Goal: Use online tool/utility: Utilize a website feature to perform a specific function

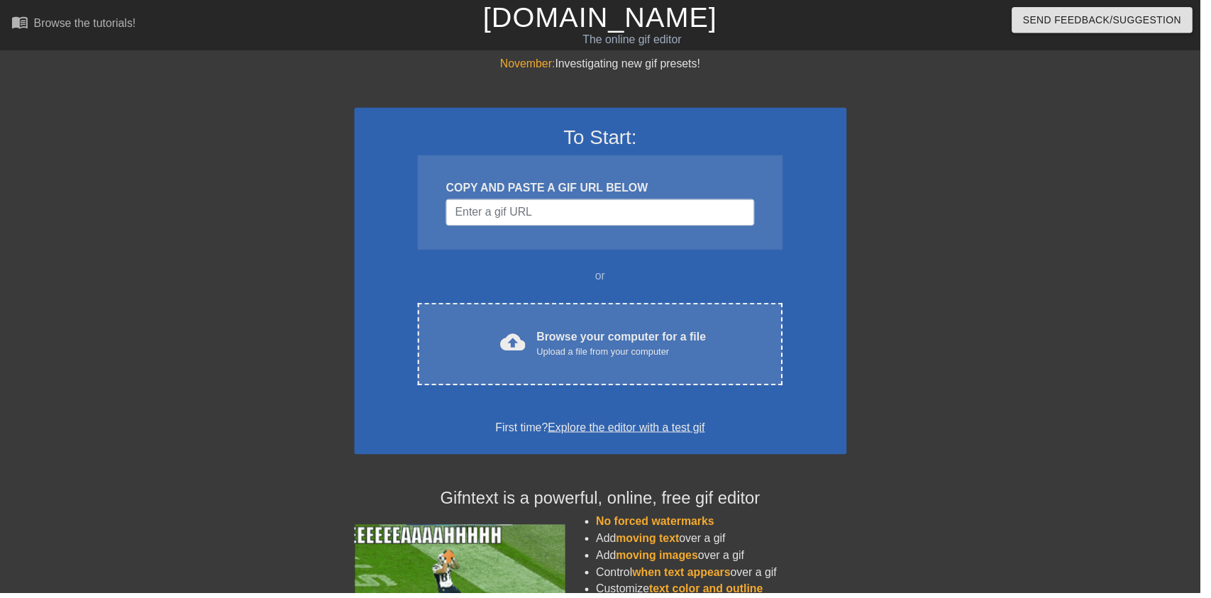
click at [632, 325] on div "cloud_upload Browse your computer for a file Upload a file from your computer C…" at bounding box center [604, 347] width 367 height 83
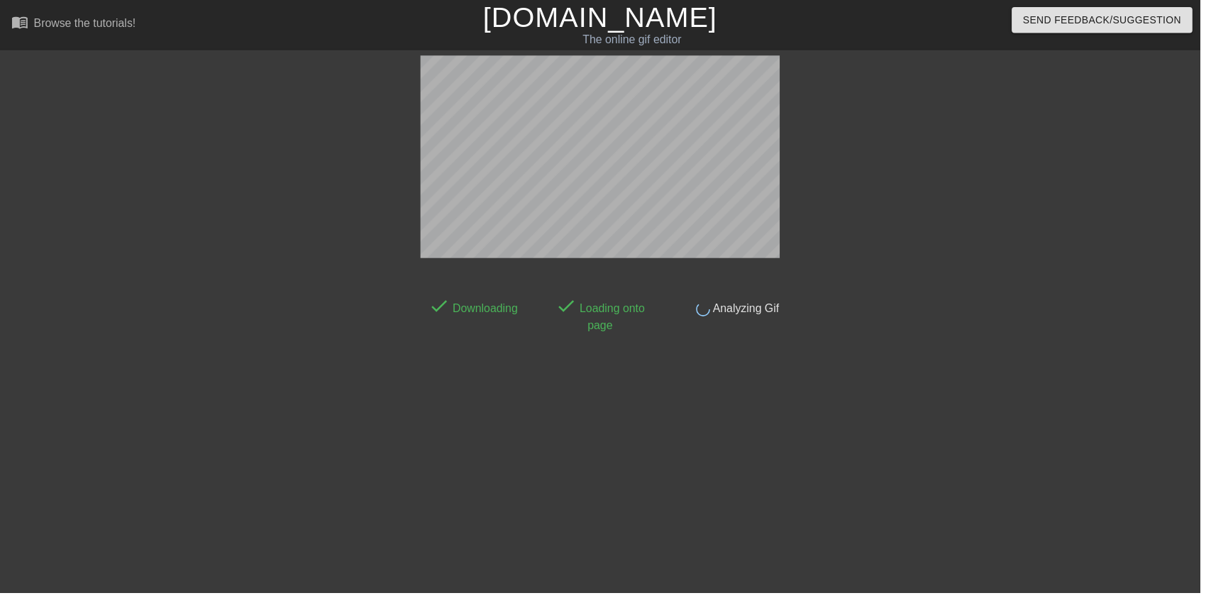
scroll to position [28, 0]
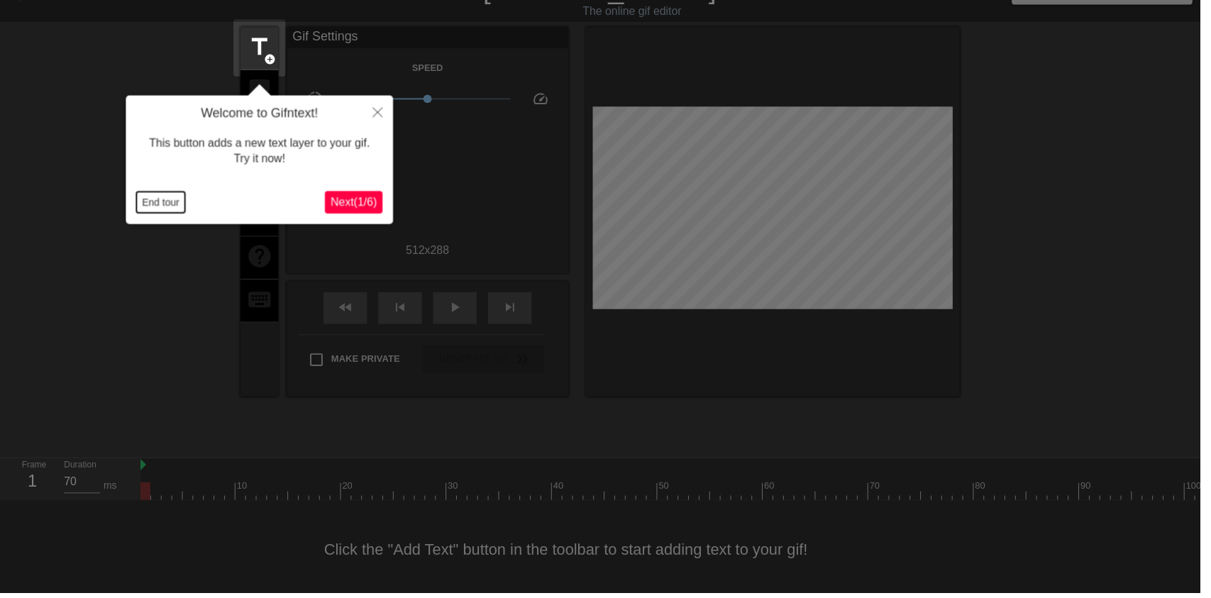
click at [140, 198] on button "End tour" at bounding box center [162, 204] width 49 height 21
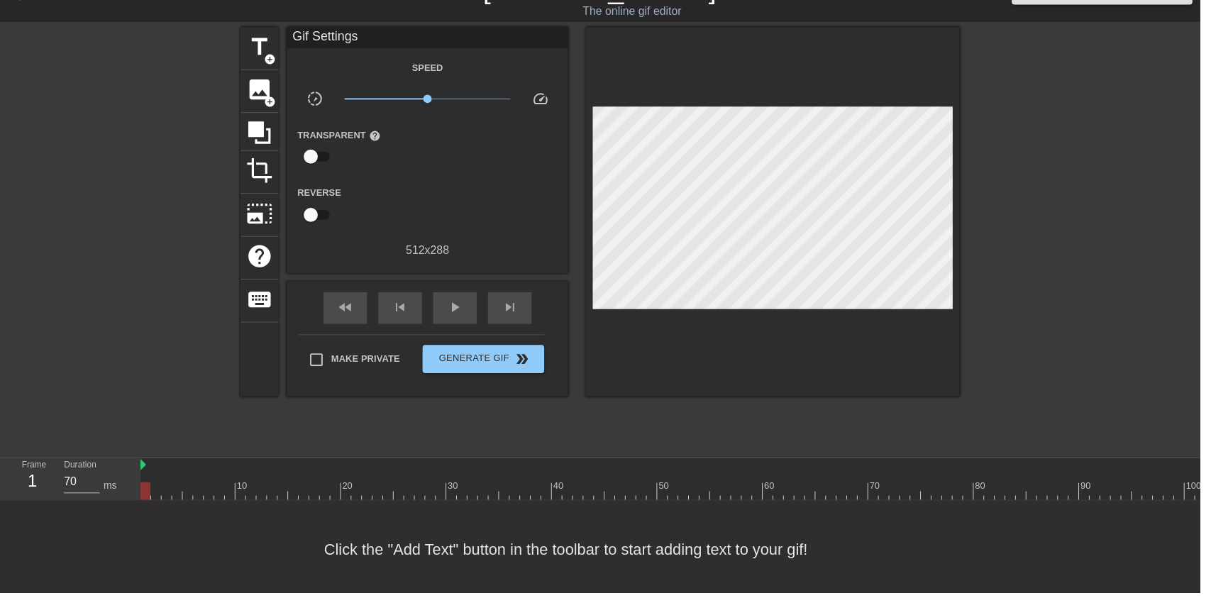
click at [262, 94] on span "image" at bounding box center [261, 90] width 27 height 27
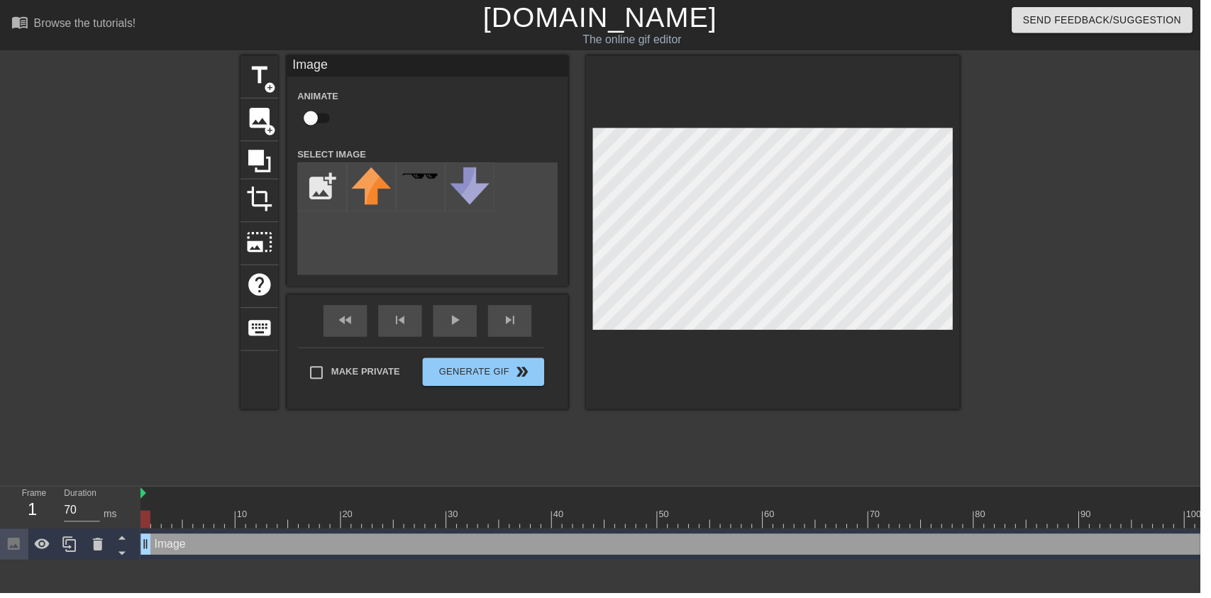
scroll to position [0, 0]
click at [314, 131] on input "checkbox" at bounding box center [313, 119] width 81 height 27
checkbox input "true"
click at [315, 185] on input "file" at bounding box center [325, 189] width 48 height 48
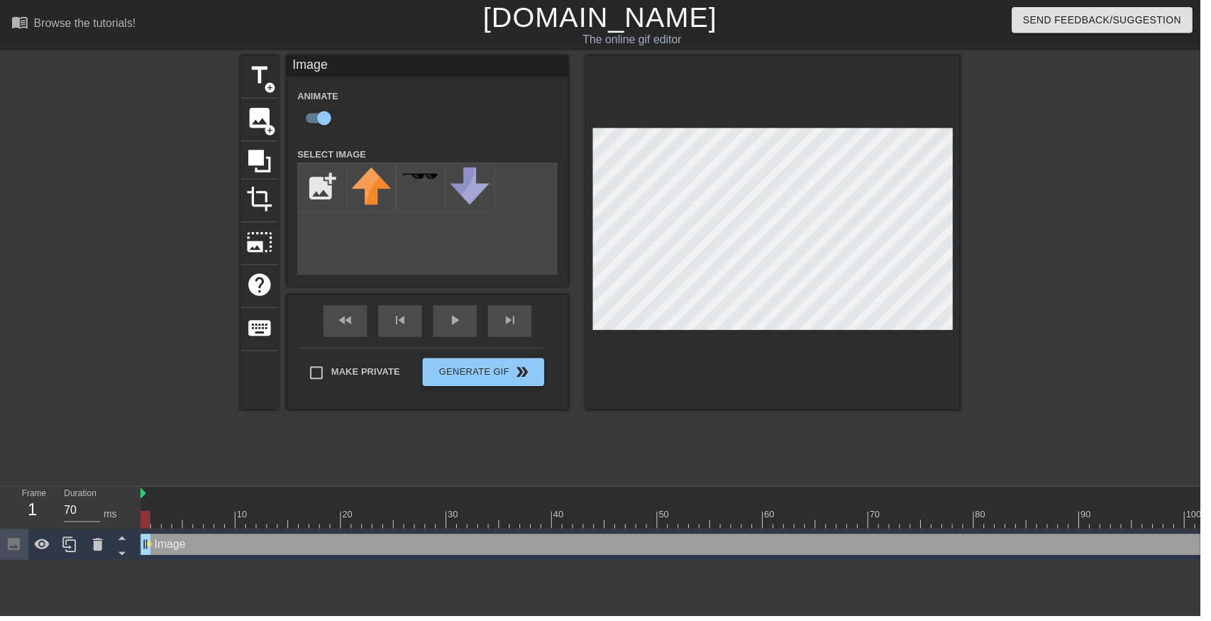
type input "C:\fakepath\vlc_20250821_041711 (1) (1).png"
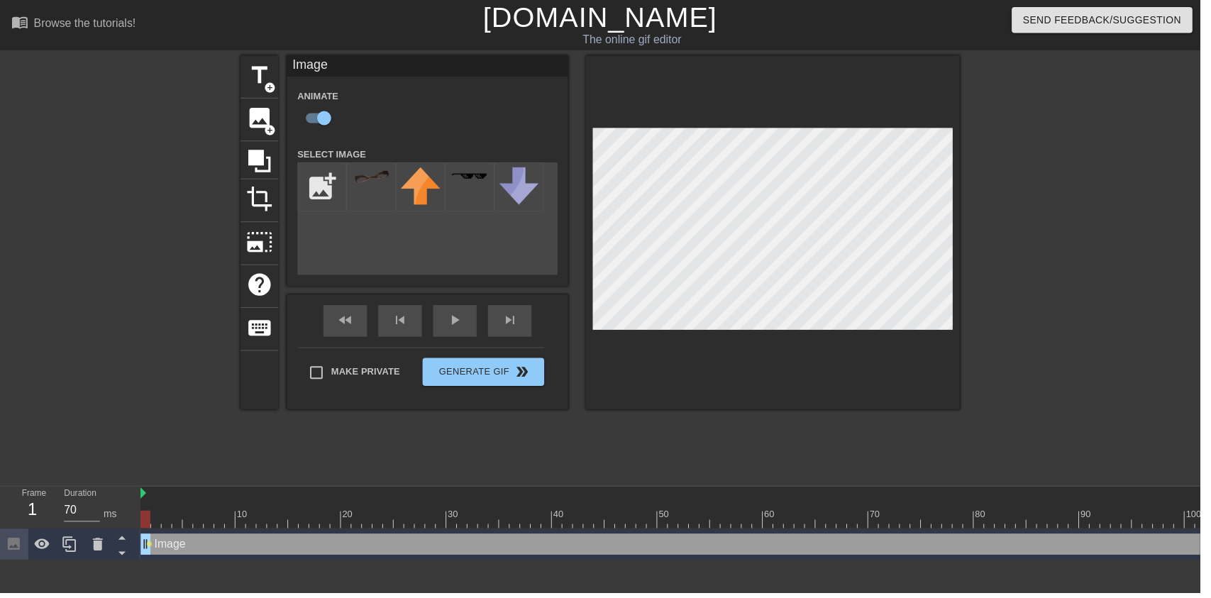
click at [379, 172] on img at bounding box center [375, 178] width 40 height 16
type input "70"
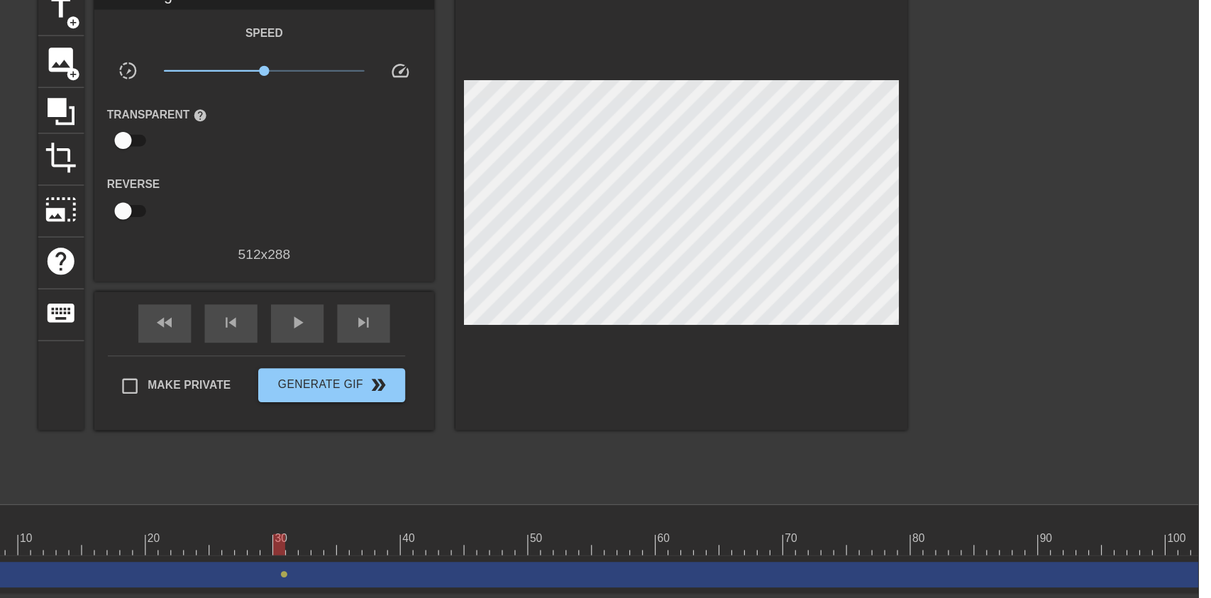
scroll to position [0, 0]
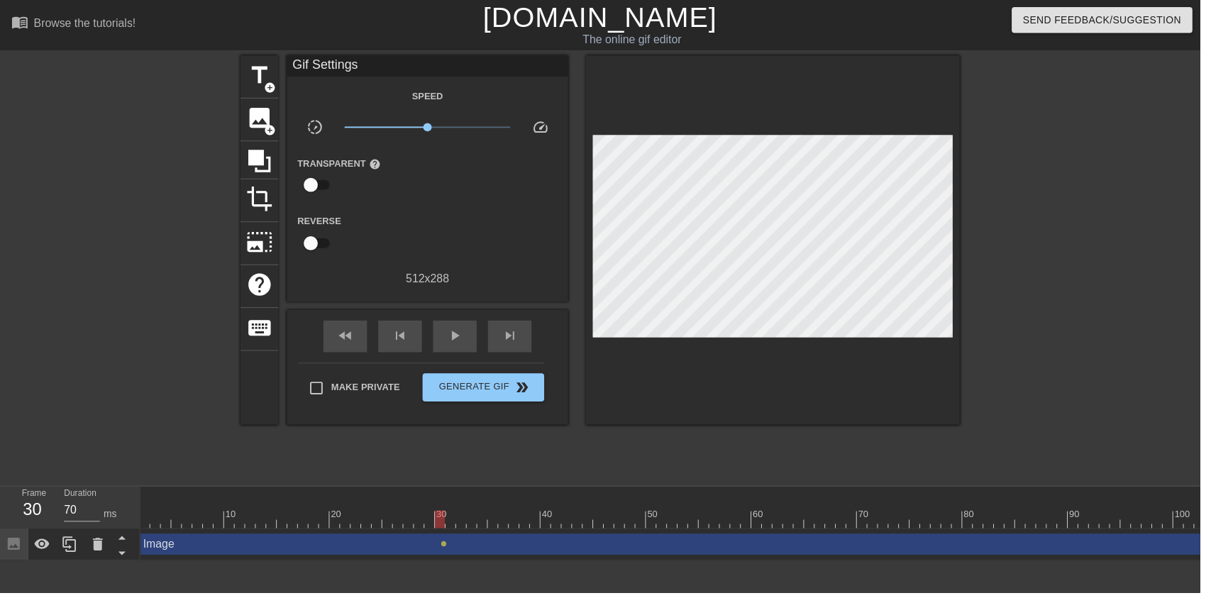
click at [96, 545] on icon at bounding box center [99, 549] width 10 height 13
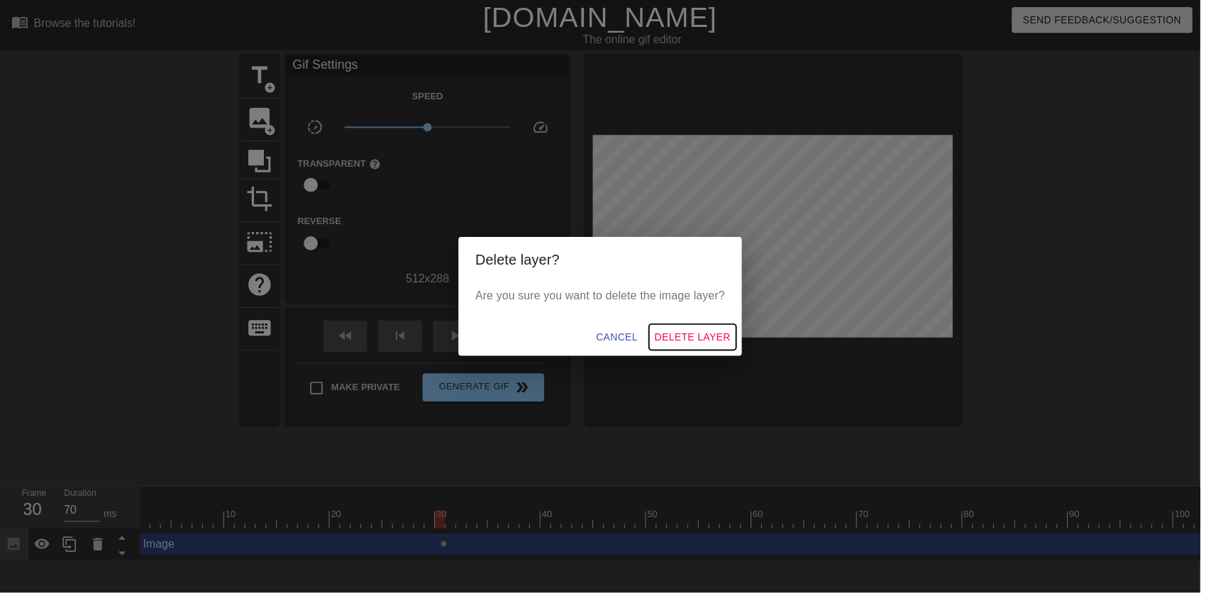
click at [721, 349] on span "Delete Layer" at bounding box center [698, 340] width 77 height 18
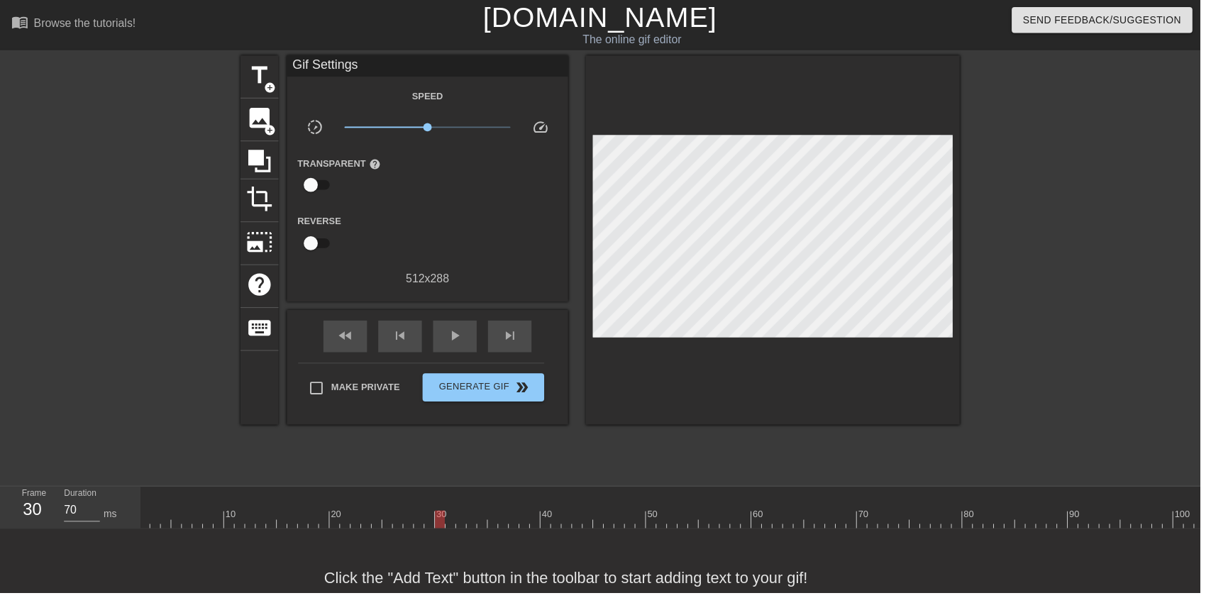
click at [266, 124] on span "image" at bounding box center [261, 119] width 27 height 27
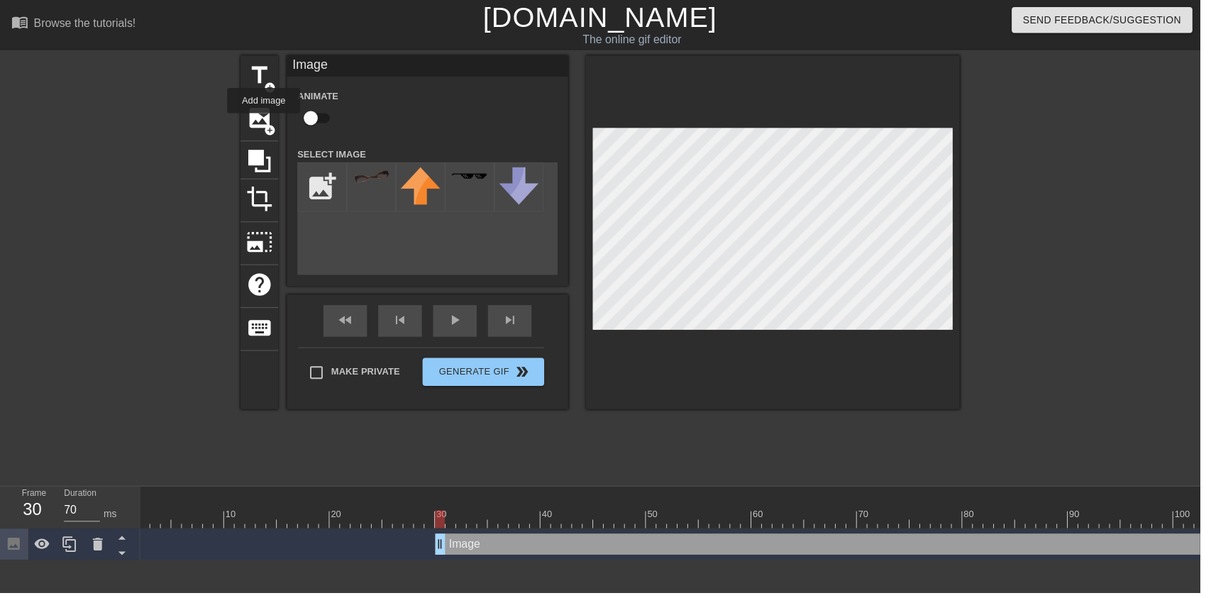
click at [309, 120] on input "checkbox" at bounding box center [313, 119] width 81 height 27
checkbox input "true"
click at [321, 177] on input "file" at bounding box center [325, 189] width 48 height 48
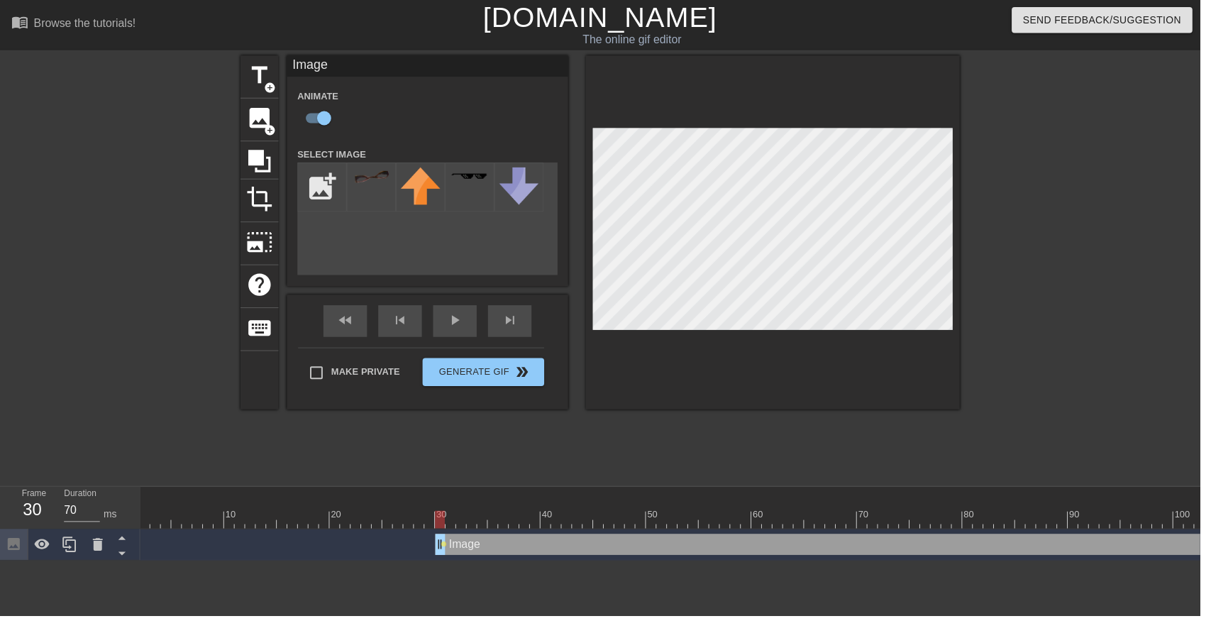
type input "C:\fakepath\vlc_20250821_041711 (1) (1).png"
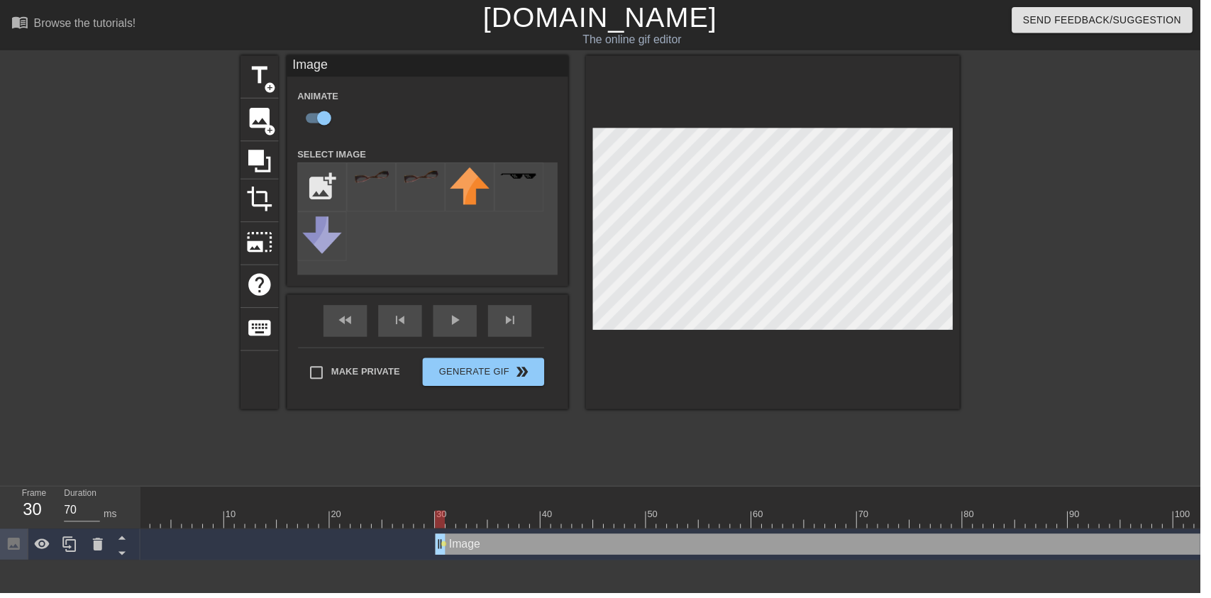
click at [380, 172] on img at bounding box center [375, 178] width 40 height 16
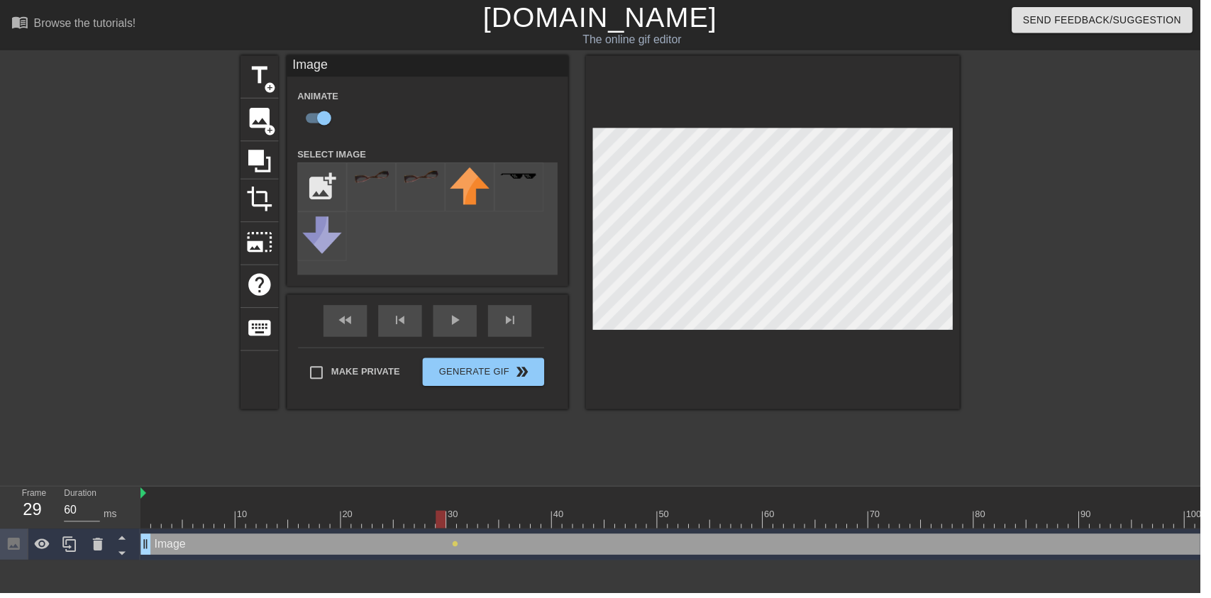
type input "70"
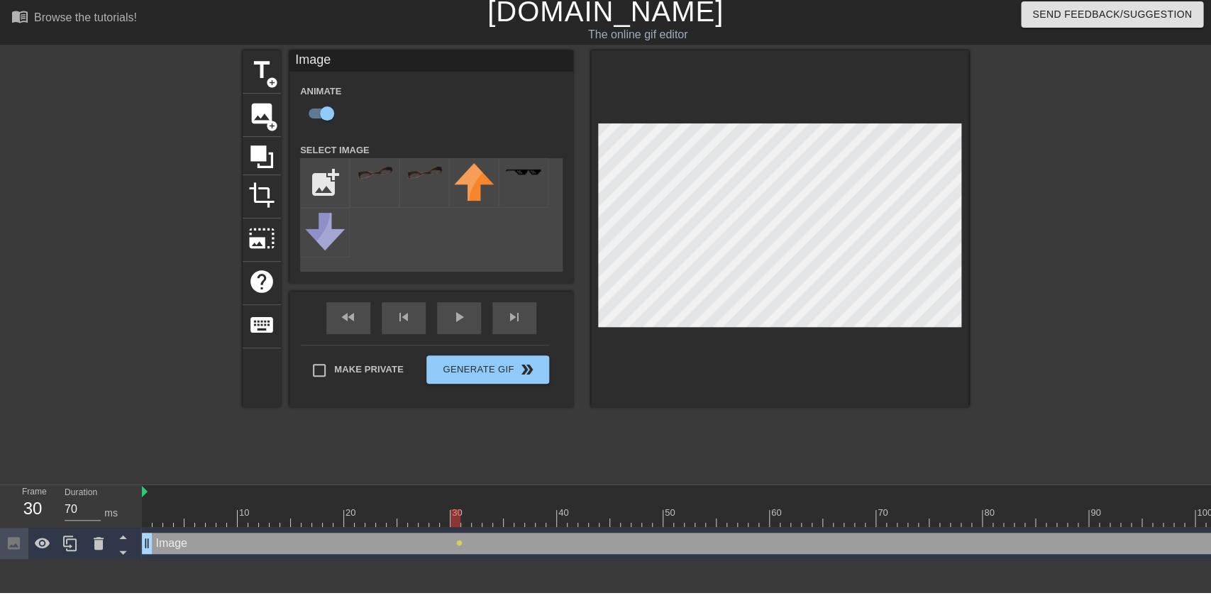
click at [94, 555] on icon at bounding box center [98, 548] width 17 height 17
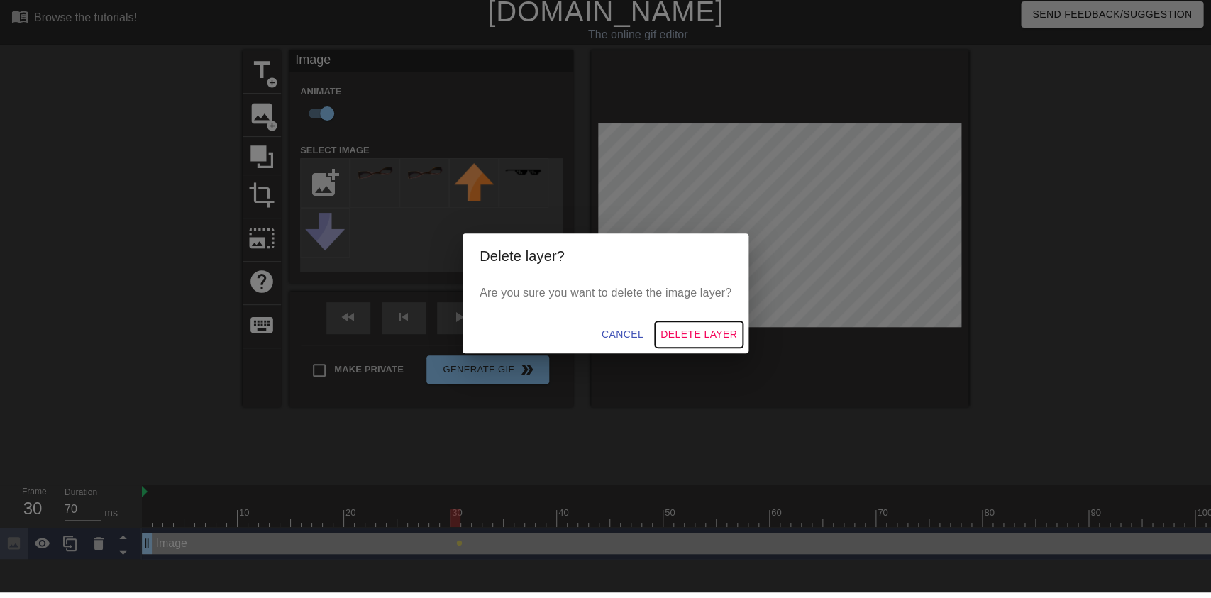
click at [723, 349] on span "Delete Layer" at bounding box center [698, 340] width 77 height 18
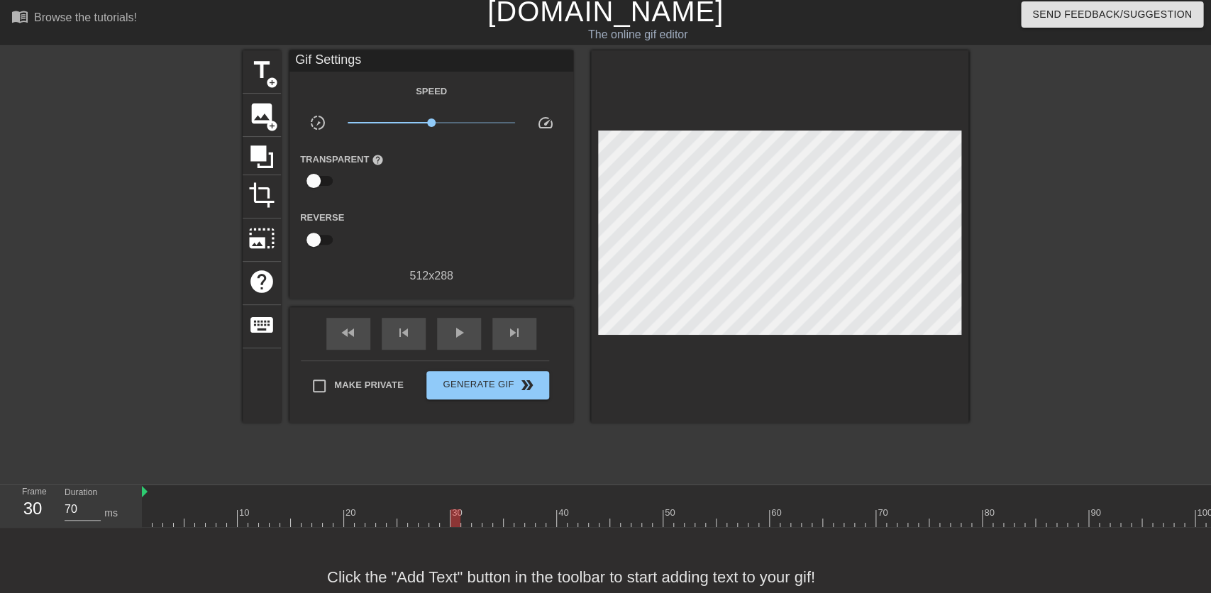
click at [261, 112] on span "image" at bounding box center [261, 119] width 27 height 27
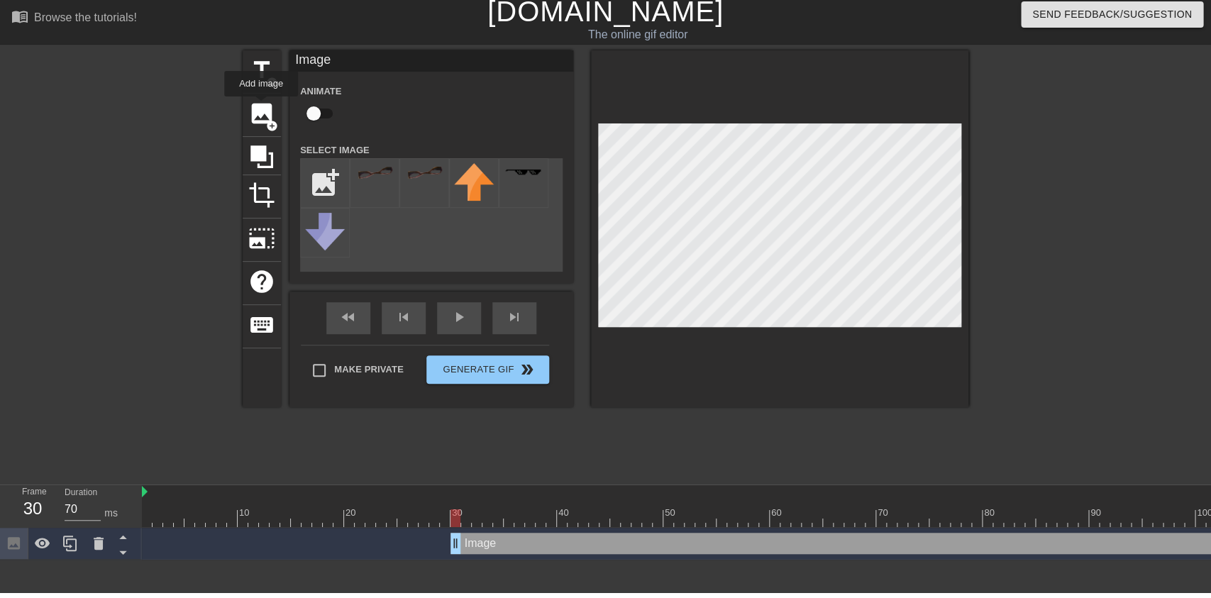
click at [314, 116] on input "checkbox" at bounding box center [313, 119] width 81 height 27
checkbox input "true"
click at [317, 165] on input "file" at bounding box center [325, 189] width 48 height 48
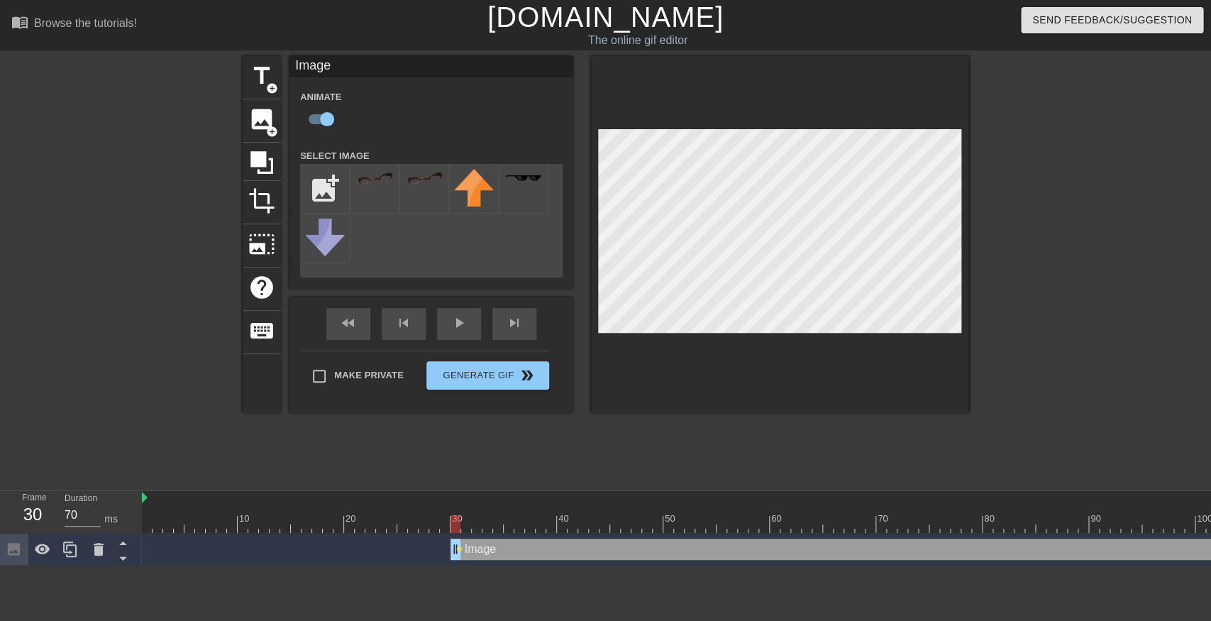
type input "C:\fakepath\vlc_20250821_041711 (1) (1).png"
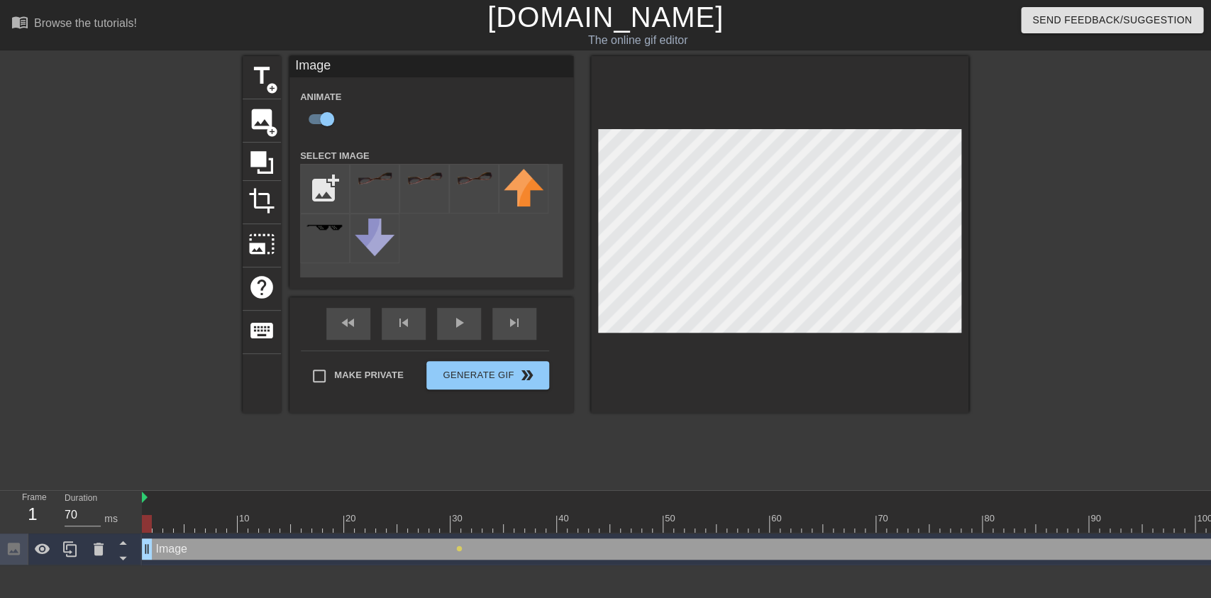
click at [261, 522] on div at bounding box center [940, 524] width 1596 height 18
click at [376, 179] on img at bounding box center [375, 178] width 40 height 16
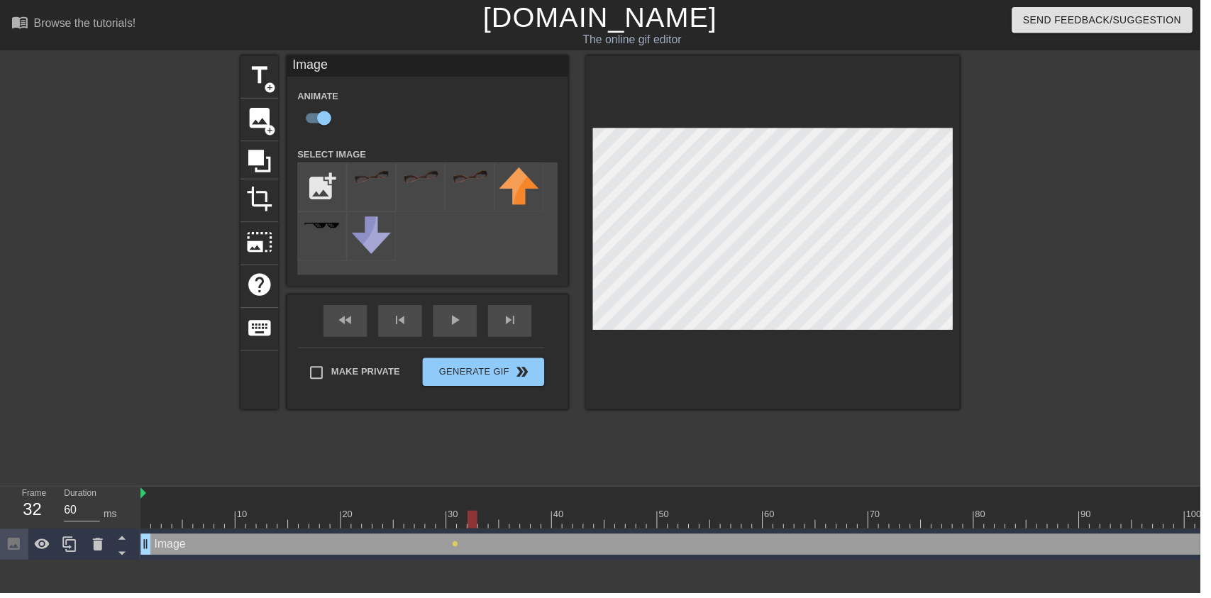
type input "70"
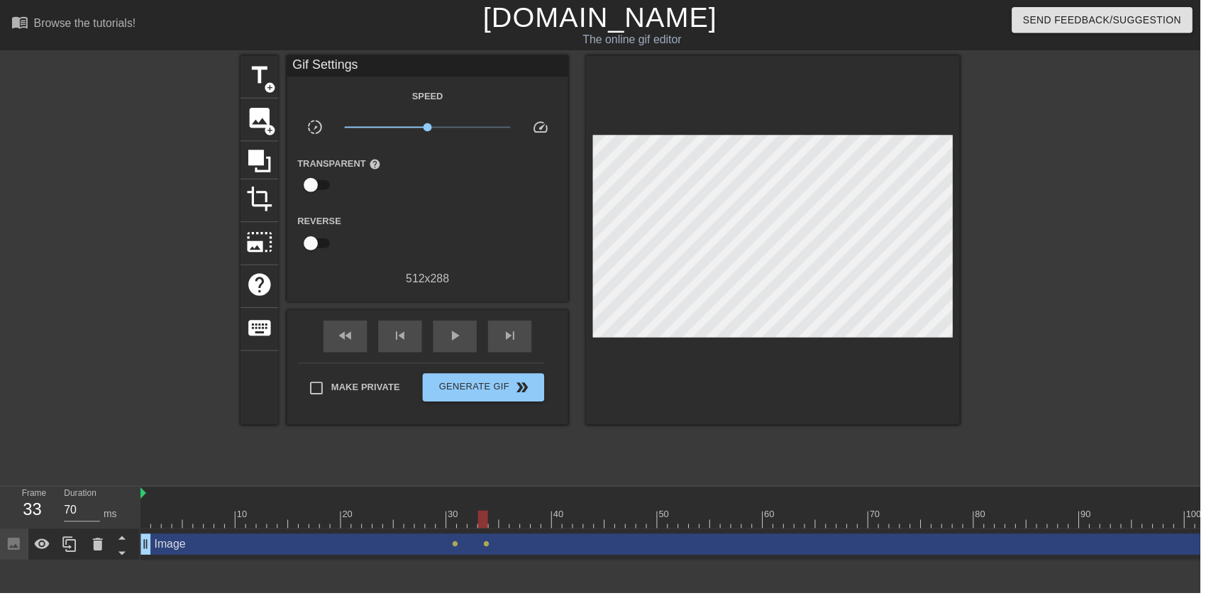
click at [91, 536] on div at bounding box center [98, 548] width 28 height 31
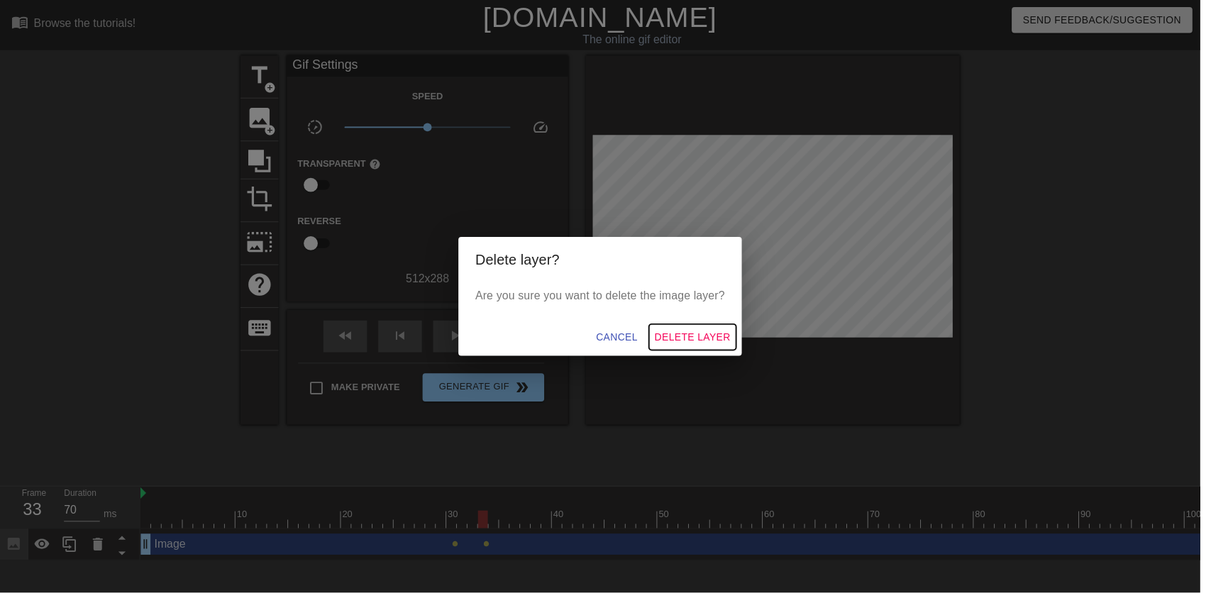
click at [731, 345] on span "Delete Layer" at bounding box center [698, 340] width 77 height 18
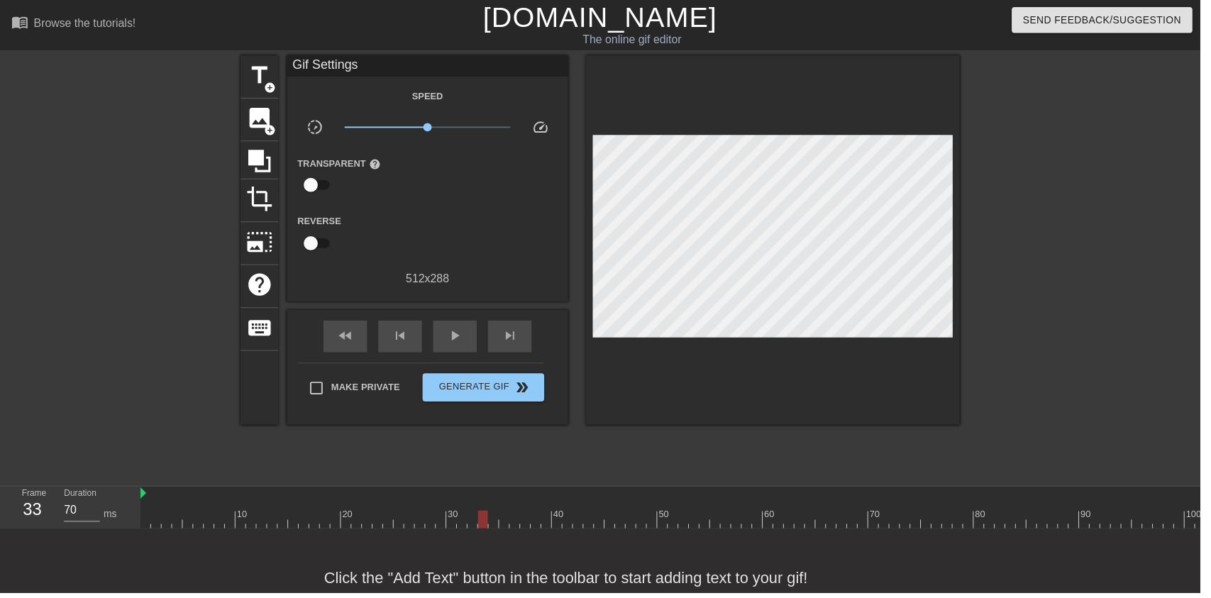
click at [257, 121] on span "image" at bounding box center [261, 119] width 27 height 27
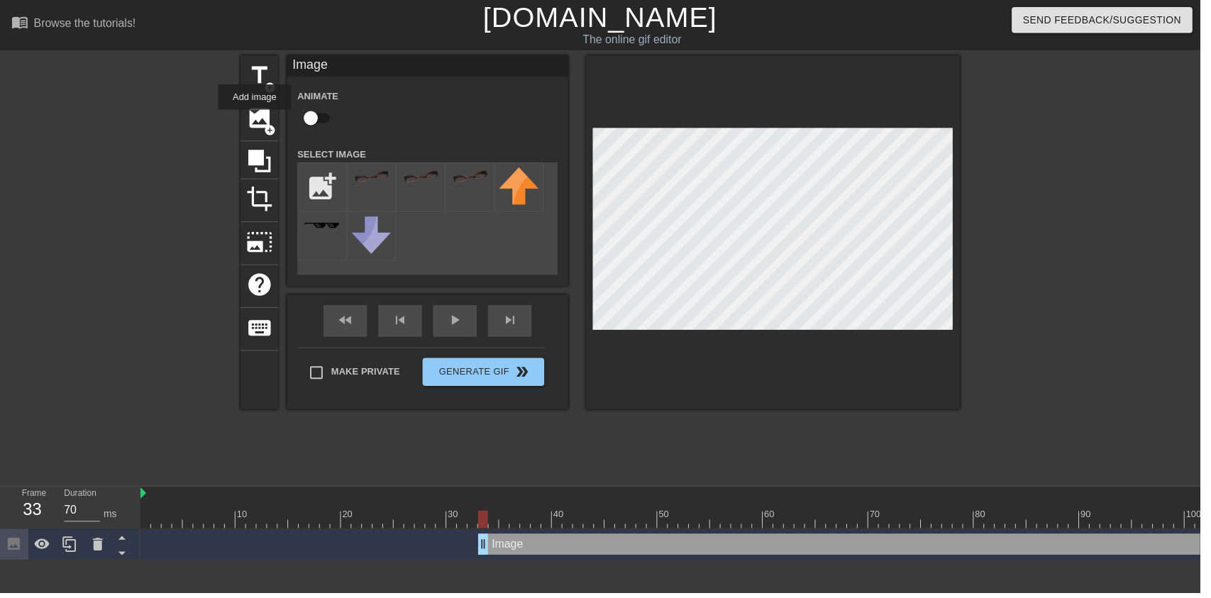
click at [294, 116] on div "Animate" at bounding box center [324, 110] width 71 height 45
click at [319, 125] on input "checkbox" at bounding box center [313, 119] width 81 height 27
checkbox input "true"
click at [87, 543] on div at bounding box center [98, 548] width 28 height 31
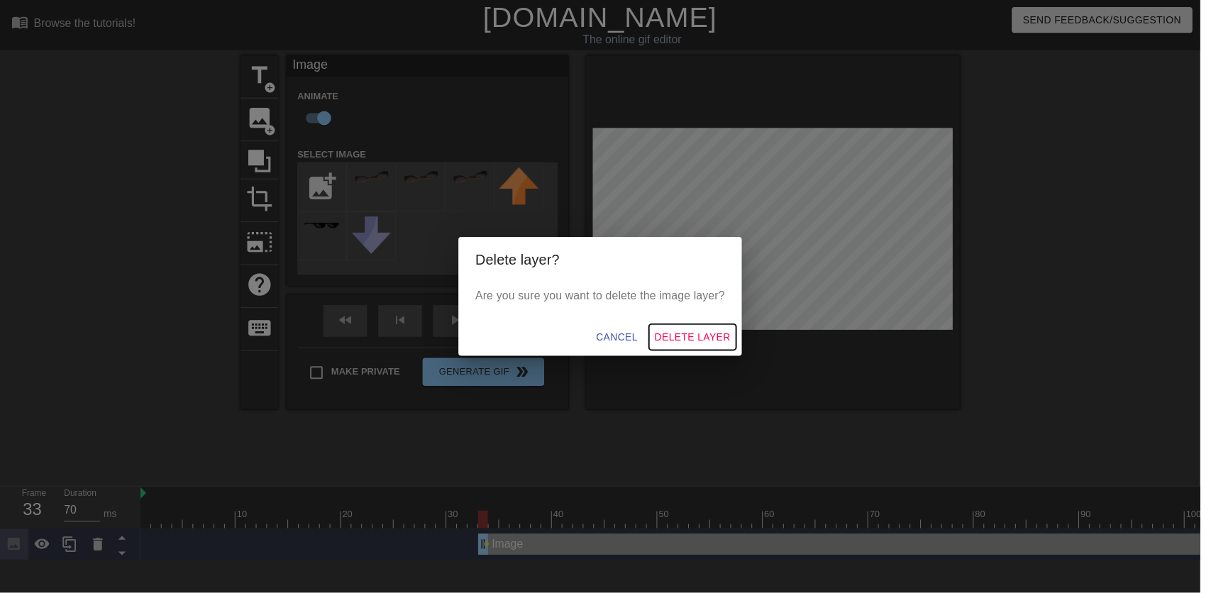
click at [724, 347] on span "Delete Layer" at bounding box center [698, 340] width 77 height 18
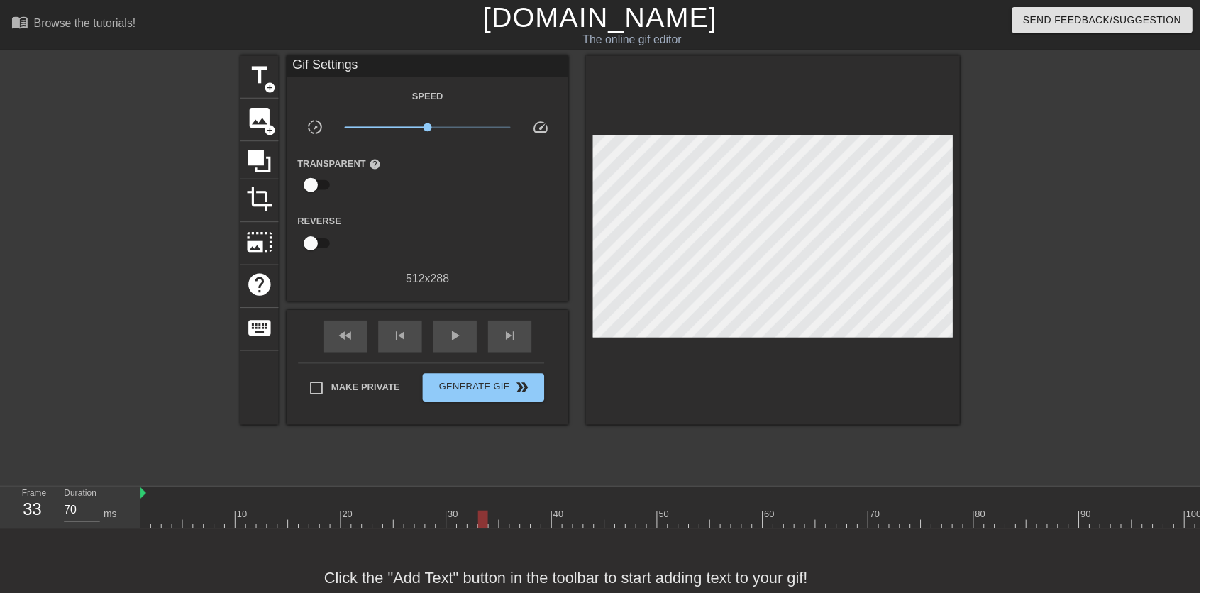
click at [268, 126] on span "add_circle" at bounding box center [272, 132] width 12 height 12
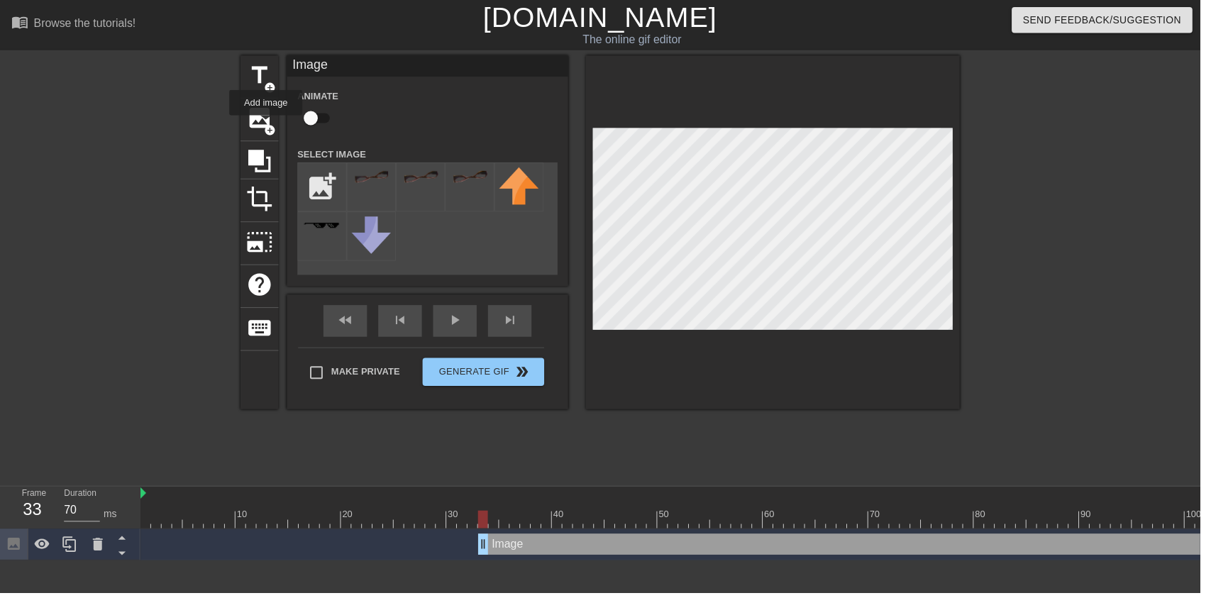
click at [314, 118] on input "checkbox" at bounding box center [313, 119] width 81 height 27
checkbox input "true"
click at [318, 183] on input "file" at bounding box center [325, 189] width 48 height 48
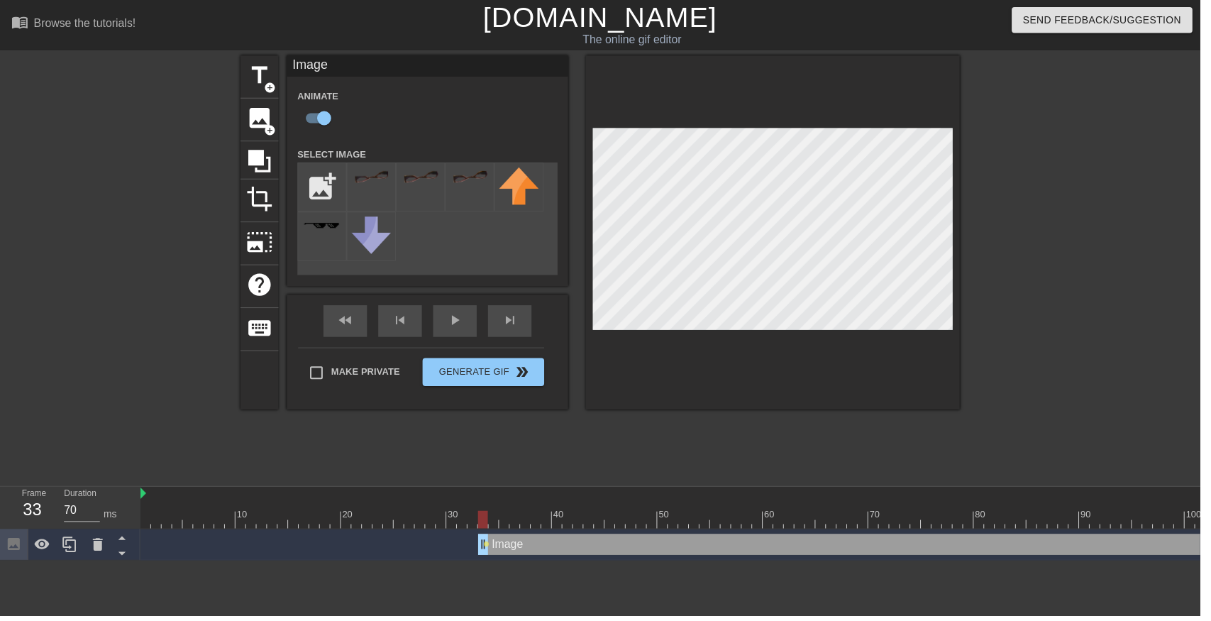
type input "C:\fakepath\vlc_20250821_041711 (1) (1).png"
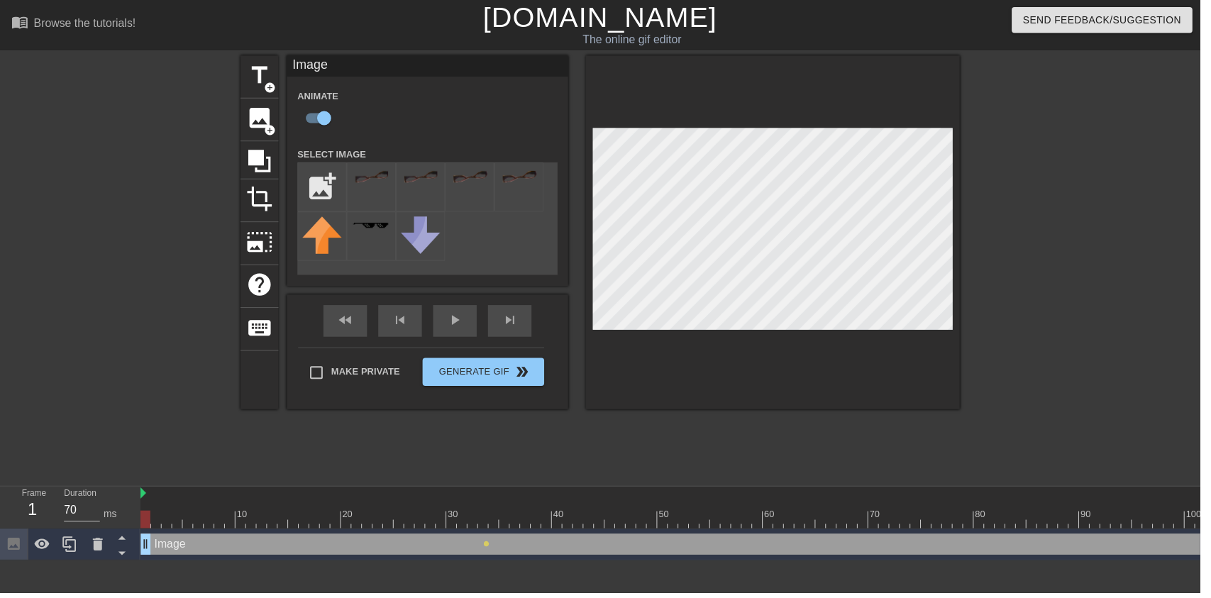
click at [372, 189] on div at bounding box center [375, 189] width 50 height 50
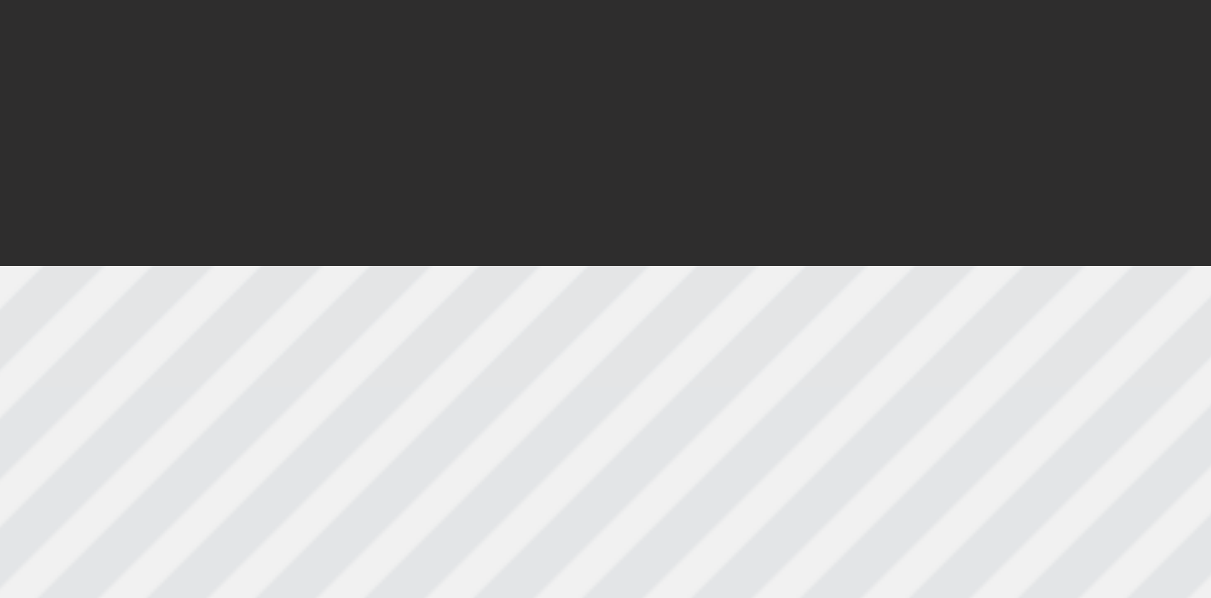
click at [843, 108] on div at bounding box center [779, 234] width 377 height 357
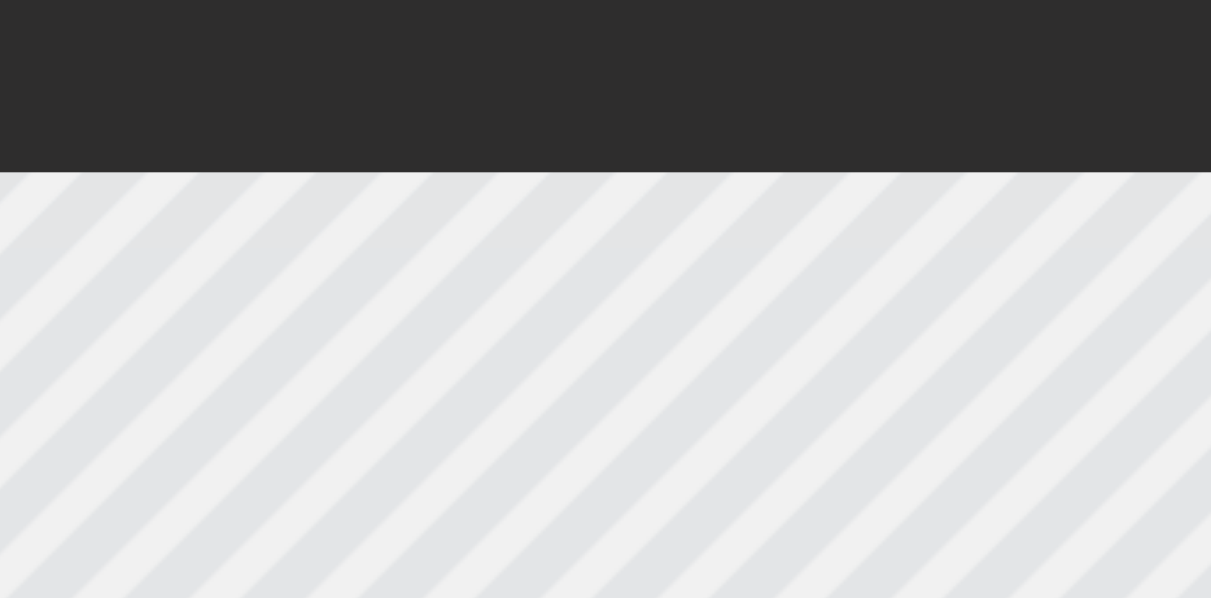
click at [824, 116] on div at bounding box center [779, 234] width 377 height 357
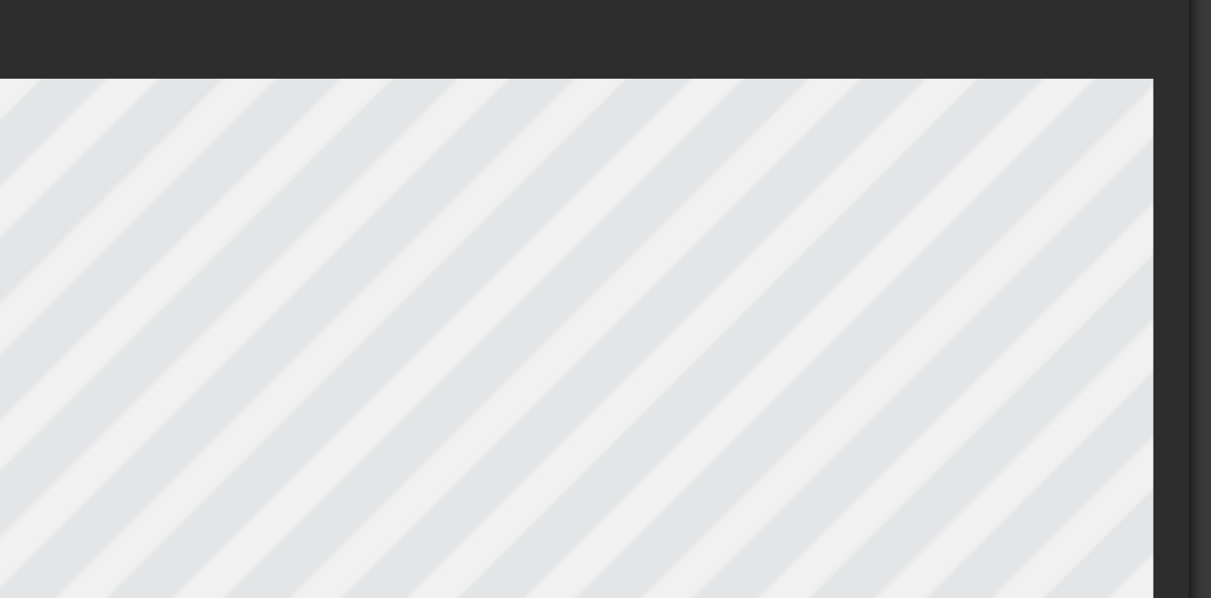
click at [877, 126] on div at bounding box center [779, 242] width 377 height 372
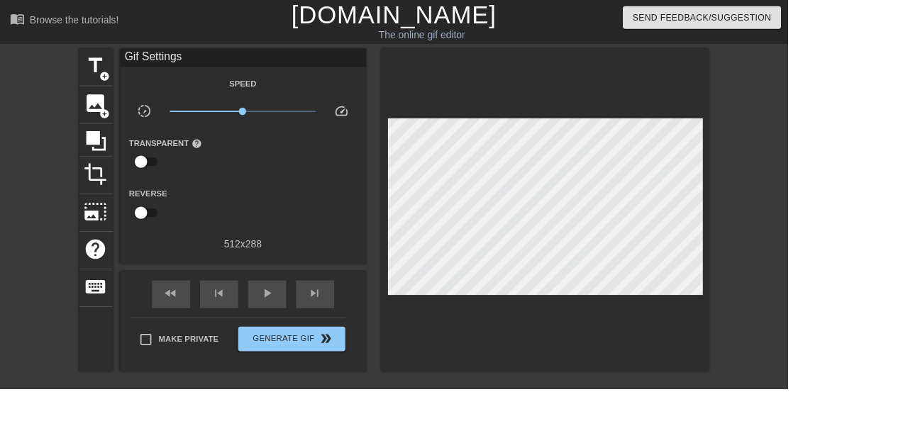
scroll to position [0, 404]
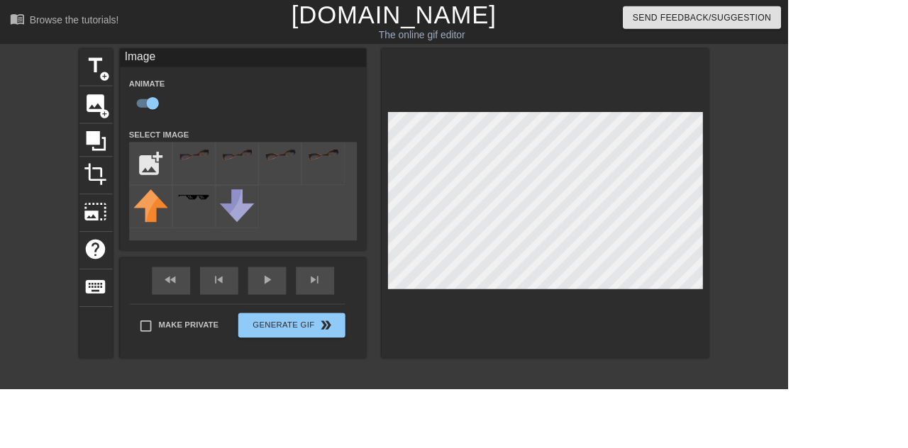
type input "70"
click at [170, 183] on input "file" at bounding box center [174, 189] width 48 height 48
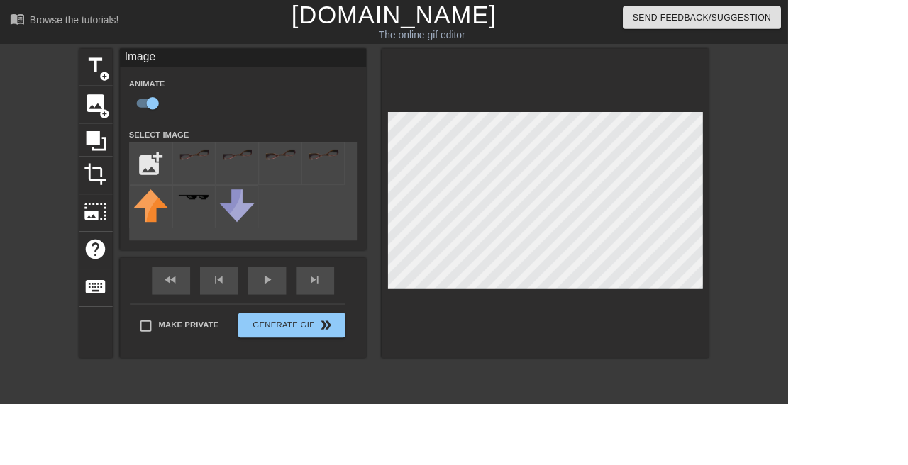
type input "C:\fakepath\vlc_20250821_041711 (1).png"
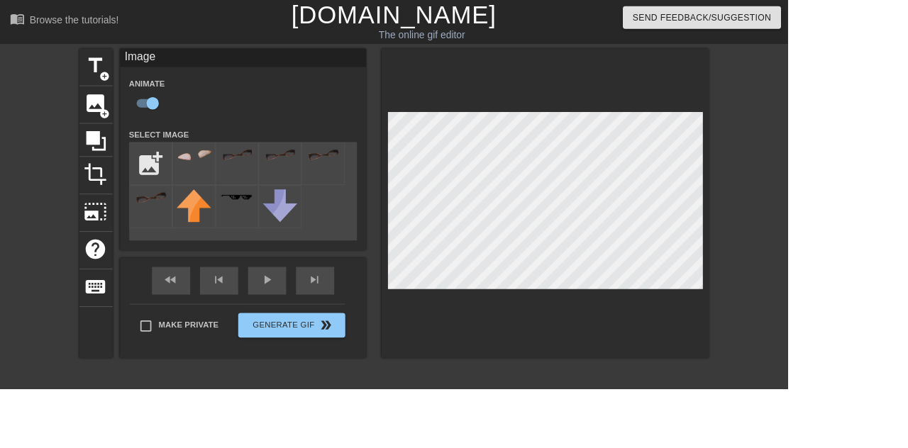
click at [221, 172] on img at bounding box center [224, 178] width 40 height 16
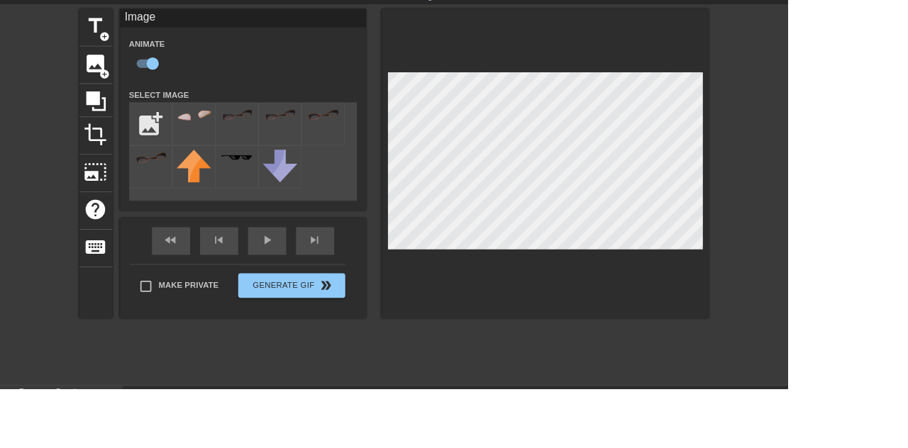
scroll to position [50, 0]
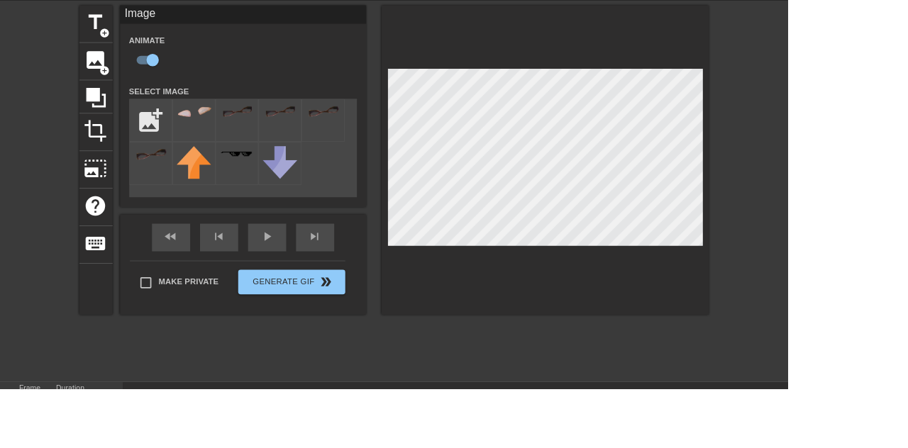
click at [265, 128] on img at bounding box center [273, 129] width 40 height 16
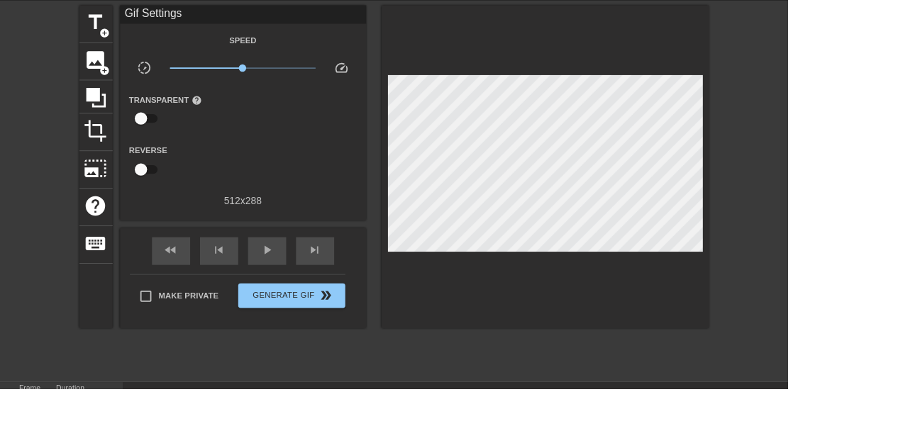
click at [117, 61] on span "image" at bounding box center [110, 69] width 27 height 27
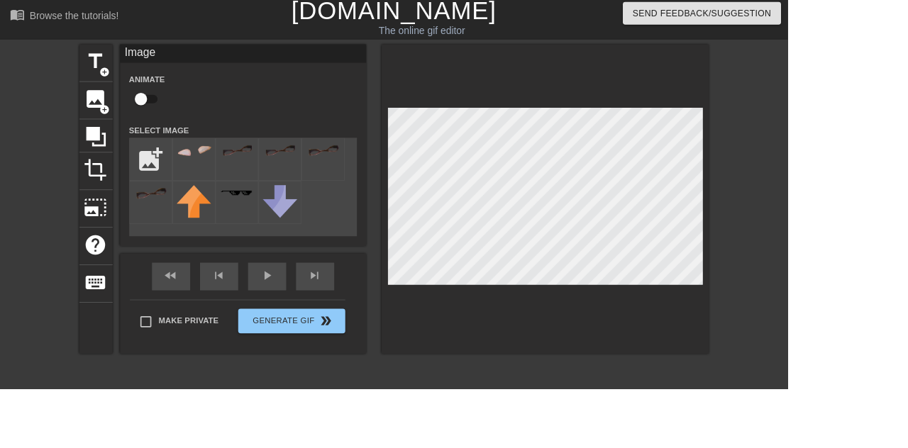
scroll to position [2, 0]
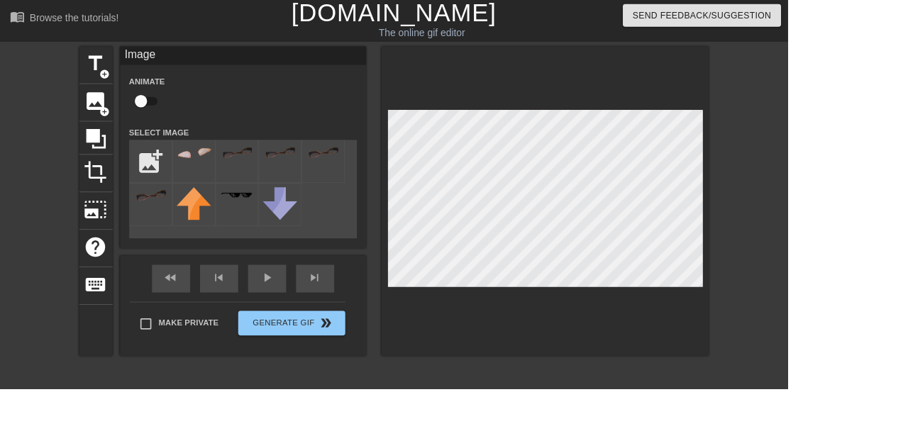
click at [231, 175] on img at bounding box center [224, 176] width 40 height 16
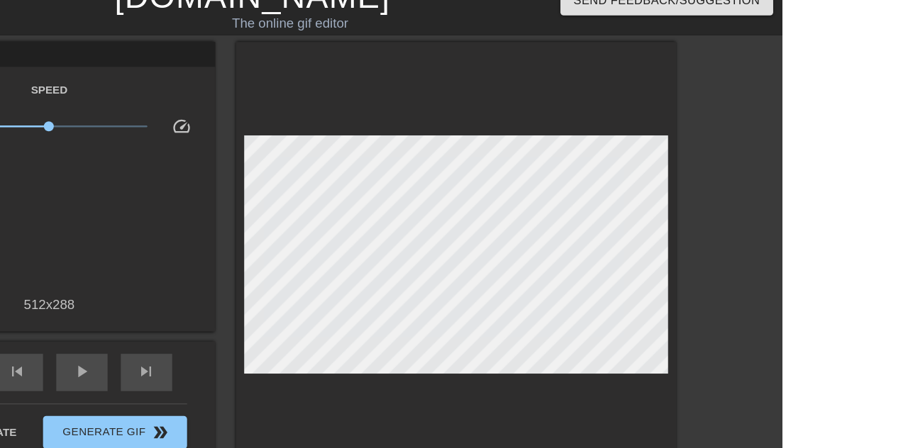
scroll to position [0, 0]
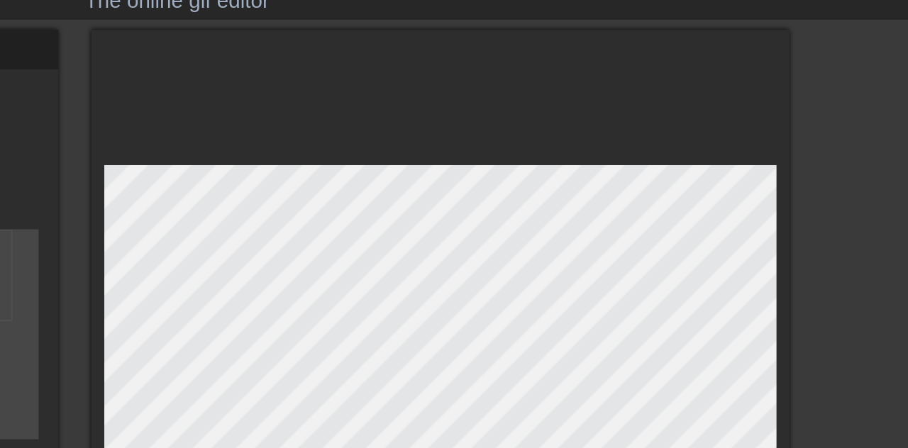
click at [811, 87] on div at bounding box center [628, 234] width 377 height 357
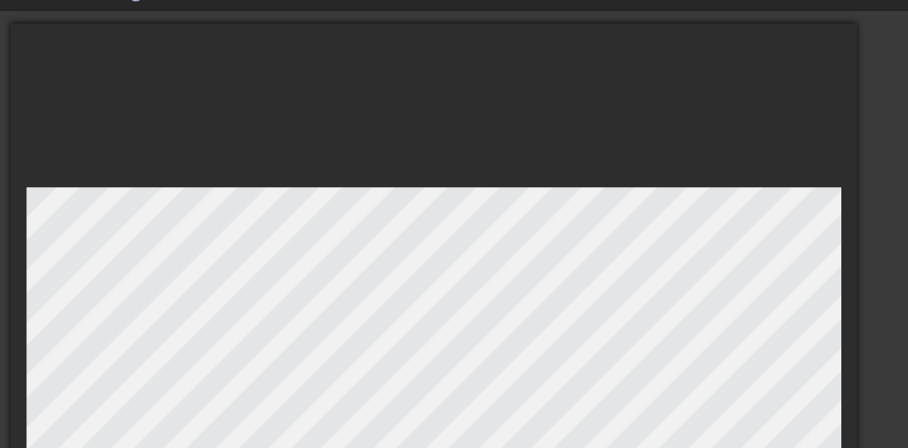
click at [679, 93] on div at bounding box center [628, 234] width 377 height 357
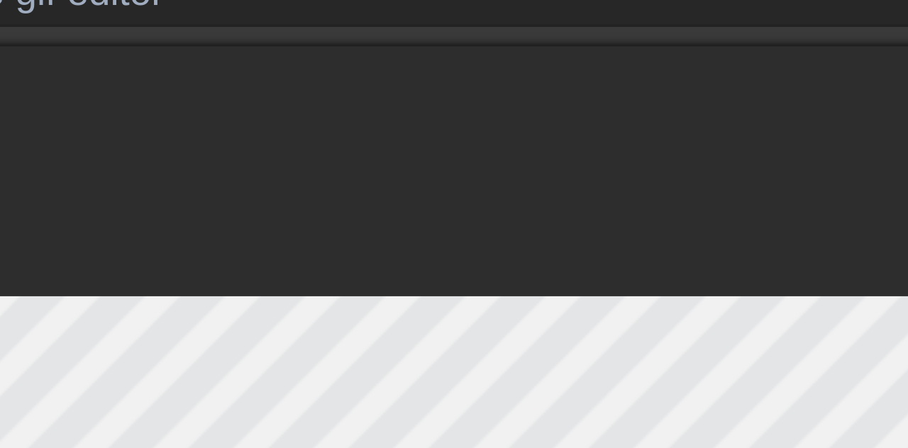
click at [650, 93] on div at bounding box center [628, 234] width 377 height 357
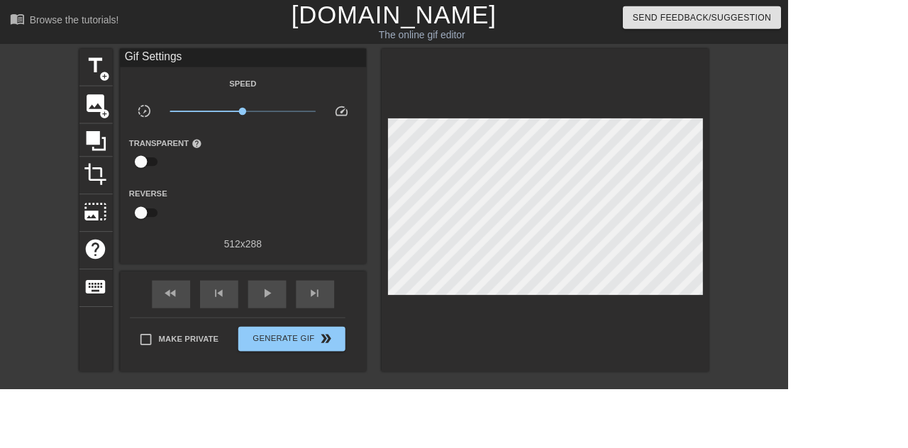
scroll to position [1, 0]
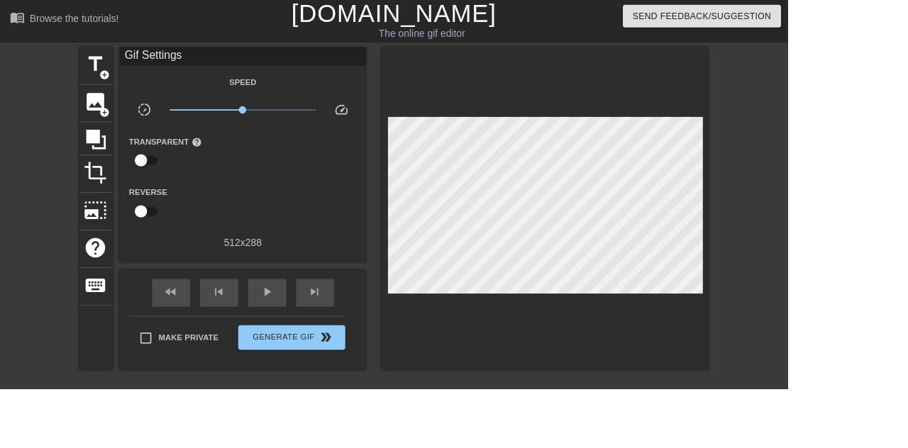
type input "60"
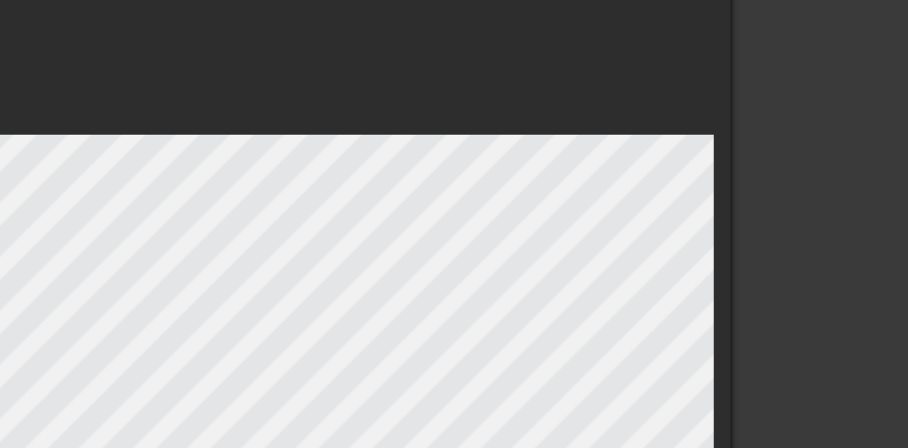
checkbox input "false"
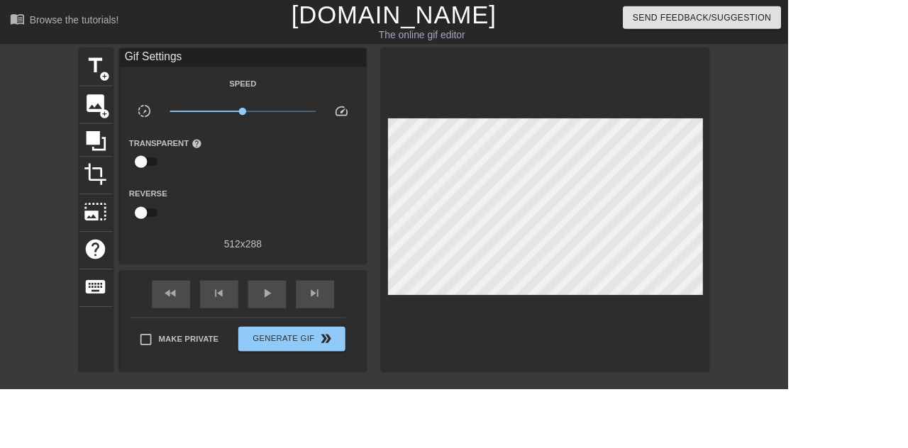
scroll to position [0, 253]
type input "70"
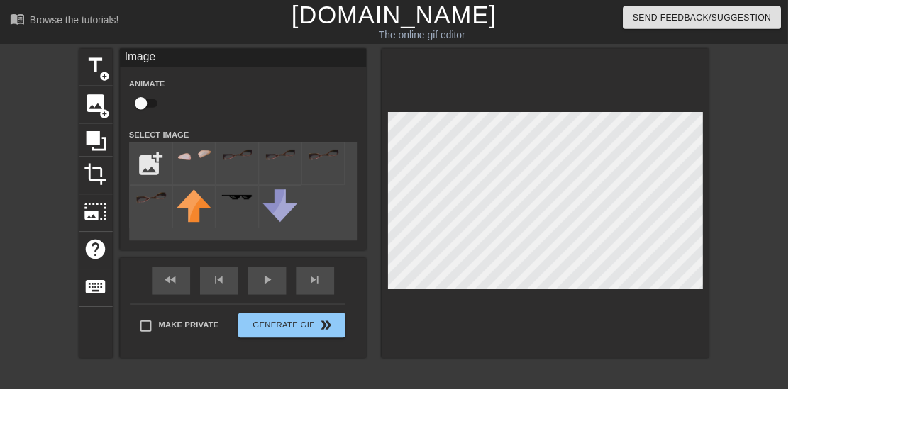
click at [175, 111] on input "checkbox" at bounding box center [162, 119] width 81 height 27
checkbox input "true"
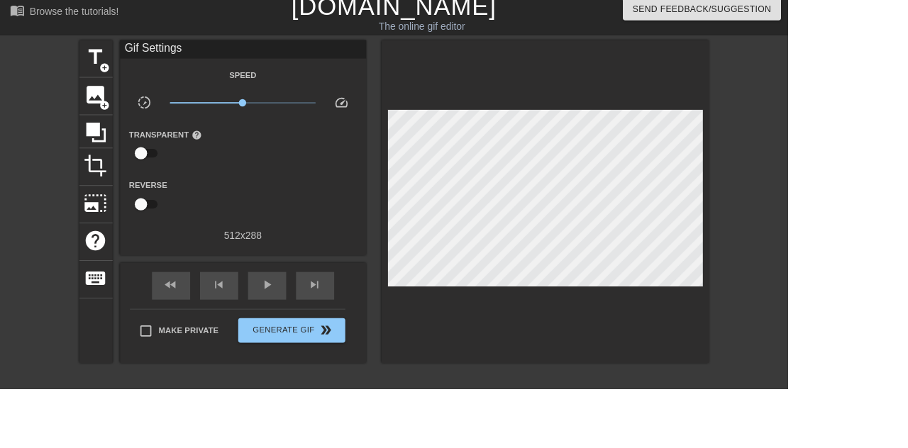
scroll to position [0, 0]
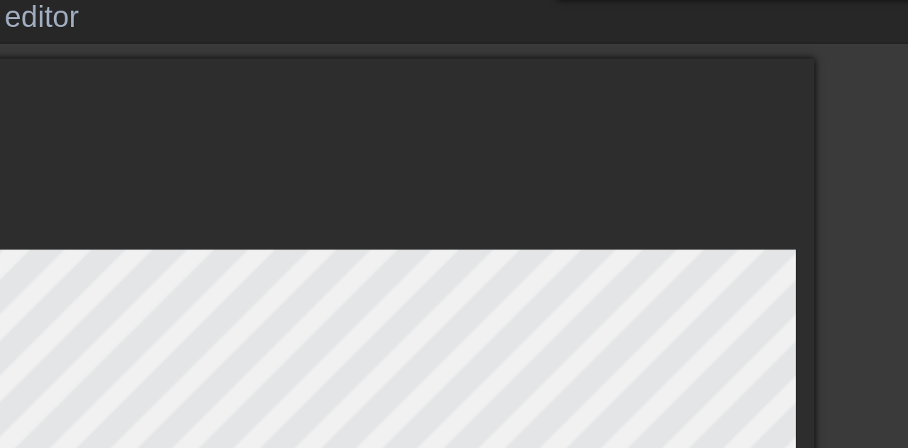
click at [672, 88] on div at bounding box center [628, 234] width 377 height 357
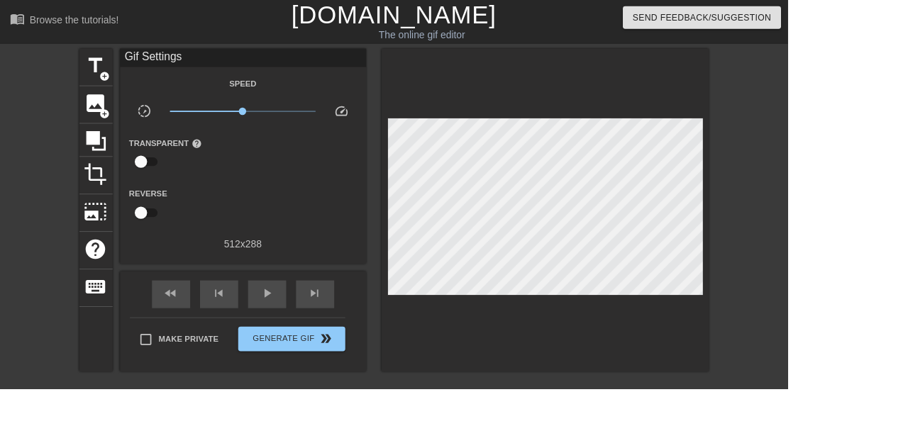
scroll to position [0, 835]
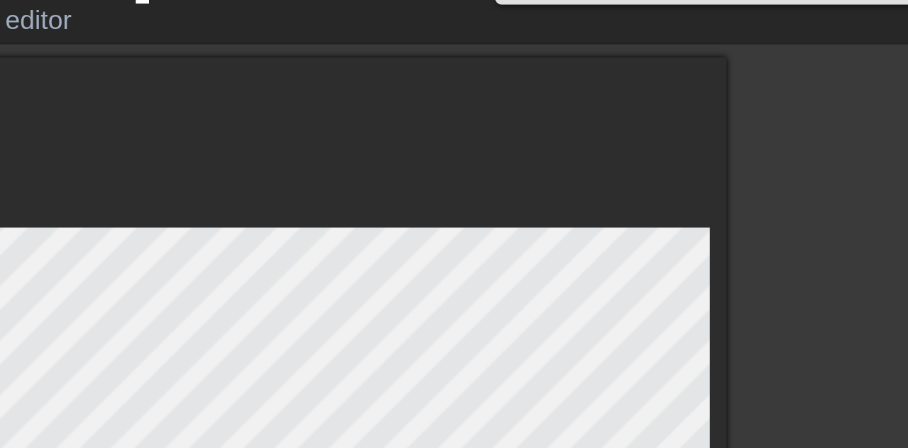
click at [769, 96] on div at bounding box center [628, 234] width 377 height 357
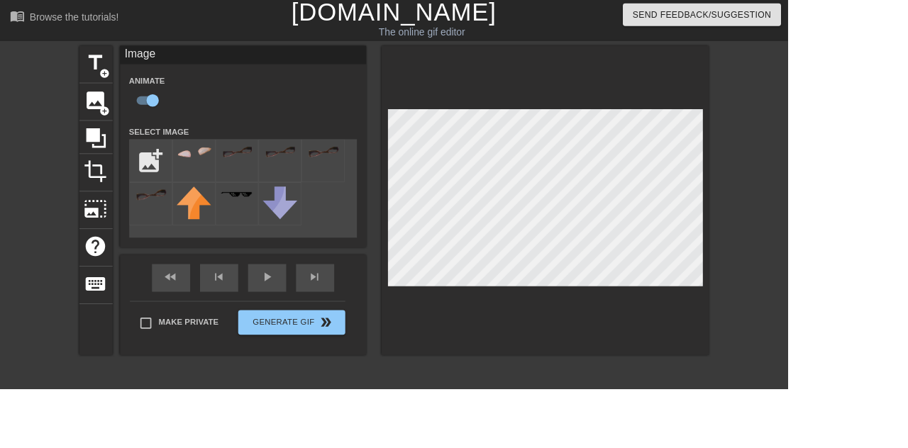
scroll to position [0, 182]
click at [323, 327] on div "play_arrow" at bounding box center [308, 320] width 44 height 32
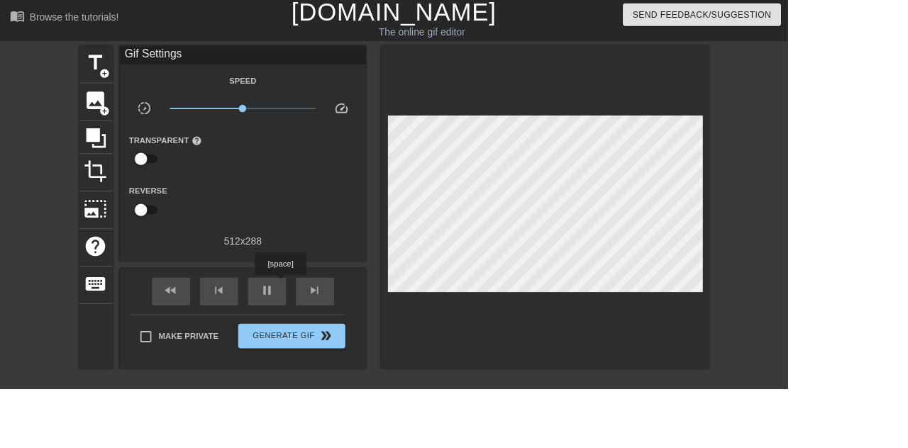
click at [304, 328] on span "pause" at bounding box center [307, 334] width 17 height 17
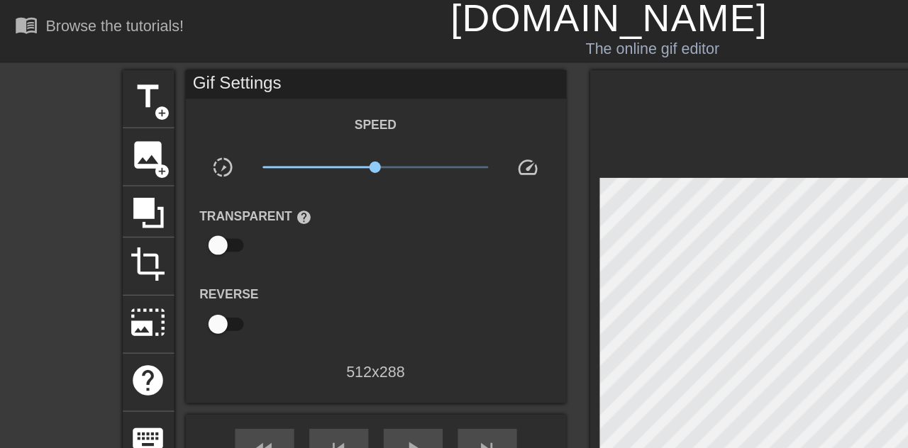
scroll to position [0, 0]
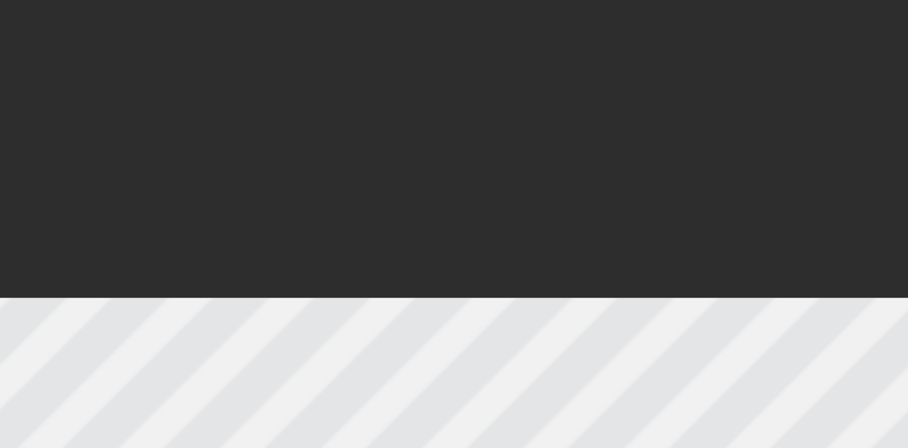
click at [629, 109] on div at bounding box center [628, 234] width 377 height 357
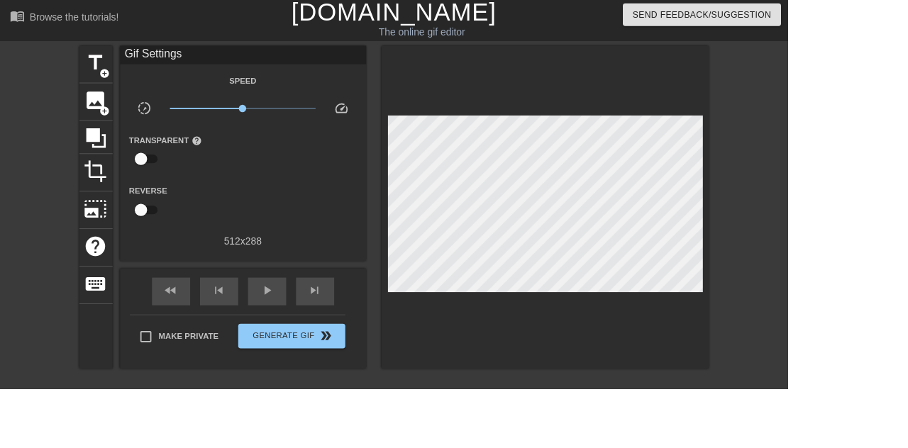
scroll to position [0, 55]
click at [314, 331] on span "play_arrow" at bounding box center [307, 334] width 17 height 17
type input "70"
click at [299, 332] on span "pause" at bounding box center [307, 334] width 17 height 17
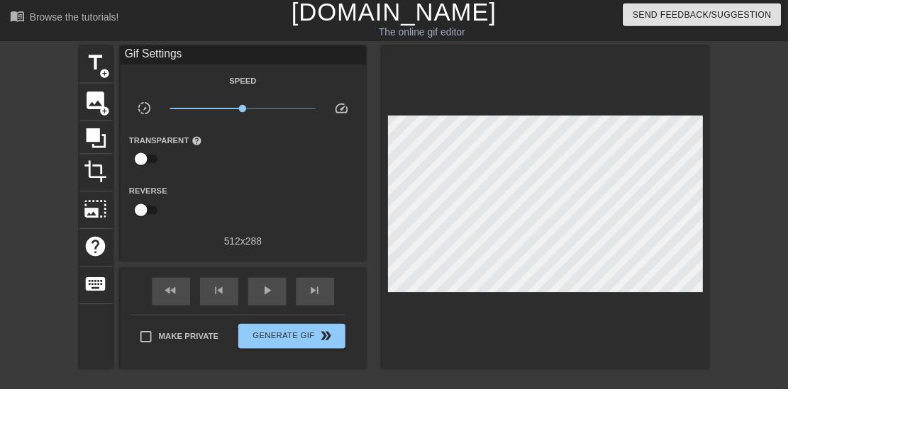
click at [109, 113] on span "image" at bounding box center [110, 115] width 27 height 27
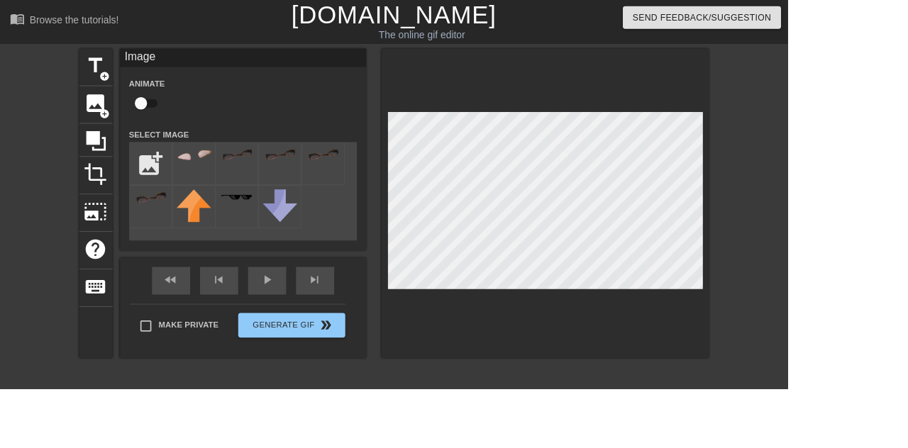
click at [170, 118] on input "checkbox" at bounding box center [162, 119] width 81 height 27
checkbox input "true"
click at [173, 183] on input "file" at bounding box center [174, 189] width 48 height 48
type input "C:\fakepath\vlc_20250821_041711.png"
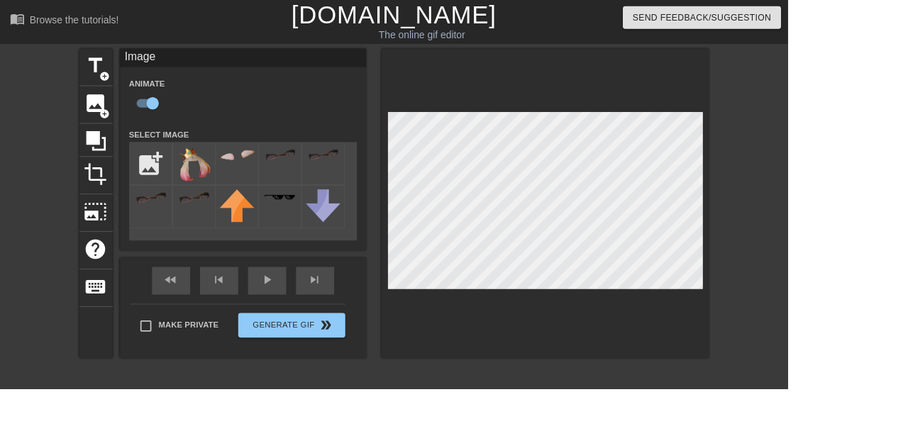
click at [228, 187] on img at bounding box center [224, 189] width 40 height 40
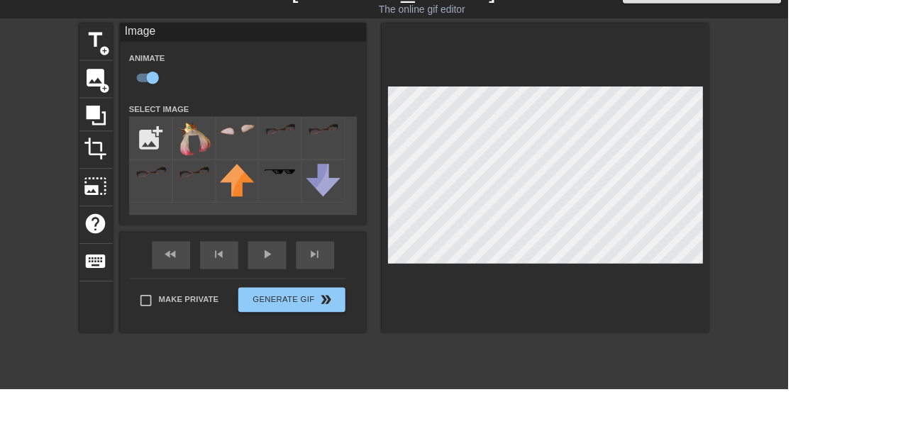
scroll to position [16, 0]
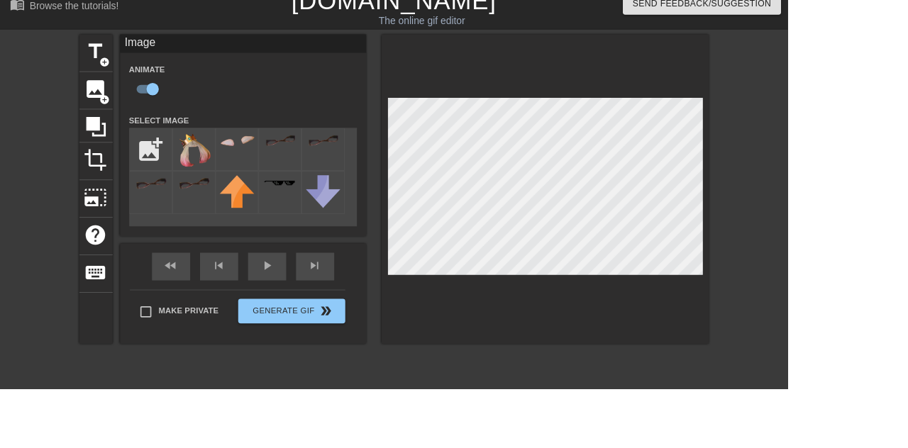
click at [305, 310] on div "play_arrow" at bounding box center [308, 308] width 44 height 32
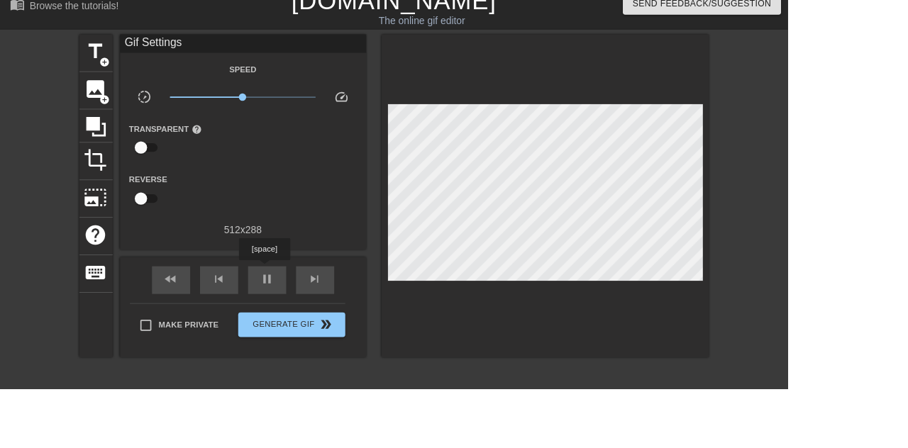
click at [315, 328] on span "pause" at bounding box center [307, 322] width 17 height 17
click at [321, 322] on div "play_arrow" at bounding box center [308, 323] width 44 height 32
click at [321, 322] on div "pause" at bounding box center [308, 323] width 44 height 32
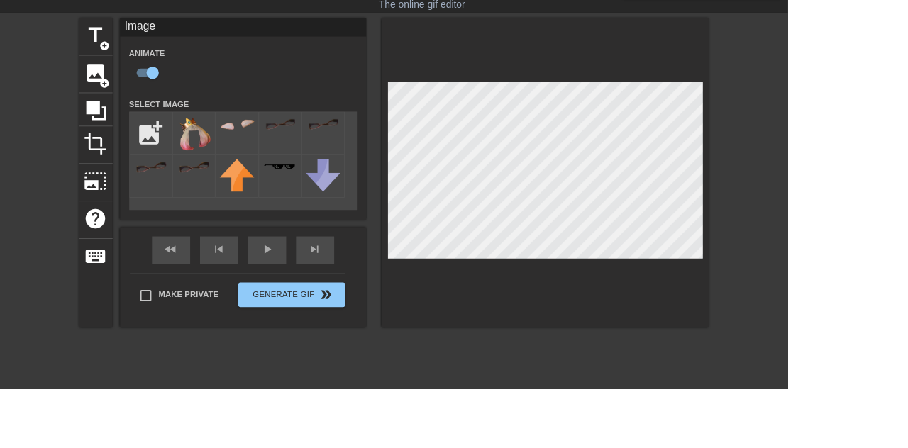
scroll to position [0, 0]
click at [305, 288] on div "play_arrow" at bounding box center [308, 288] width 44 height 32
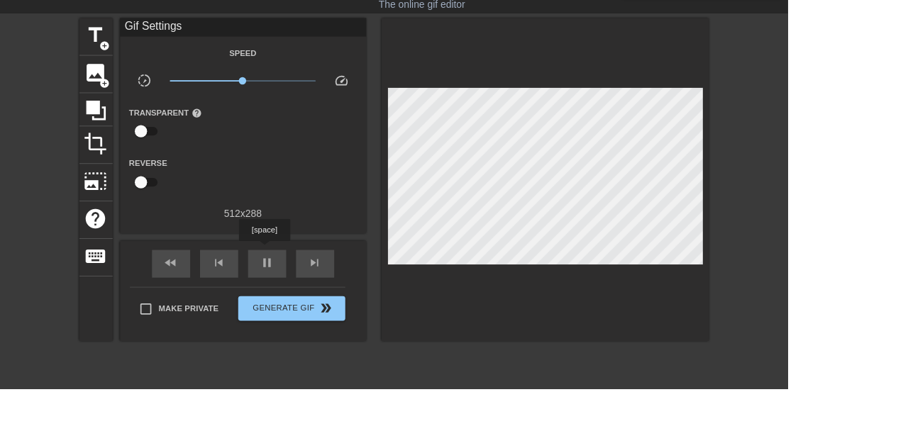
click at [312, 291] on div "pause" at bounding box center [308, 304] width 44 height 32
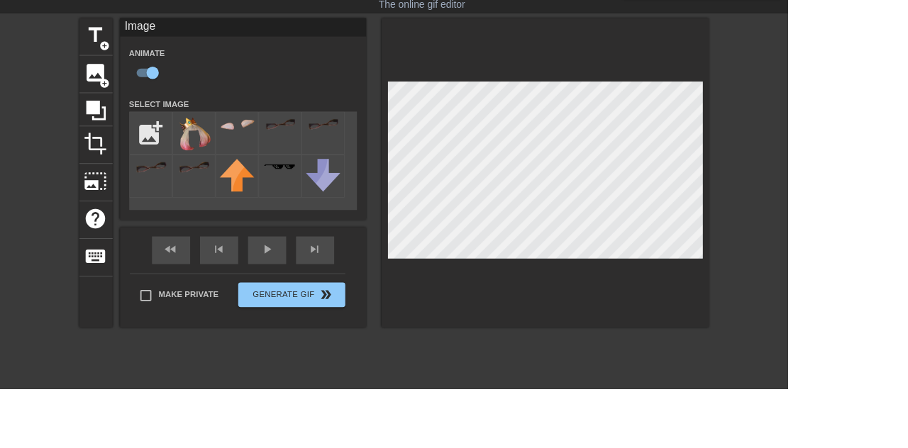
scroll to position [0, 810]
click at [310, 285] on div "fast_rewind skip_previous play_arrow skip_next" at bounding box center [280, 288] width 231 height 53
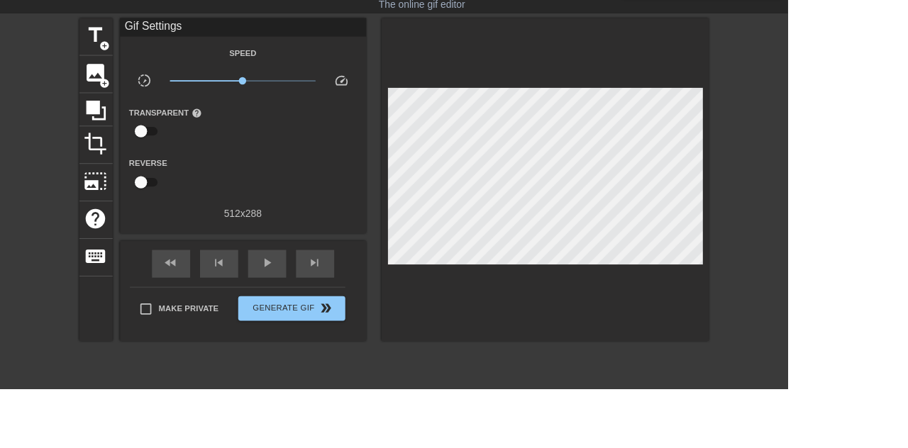
click at [321, 289] on div "play_arrow" at bounding box center [308, 304] width 44 height 32
click at [326, 291] on div "pause" at bounding box center [308, 304] width 44 height 32
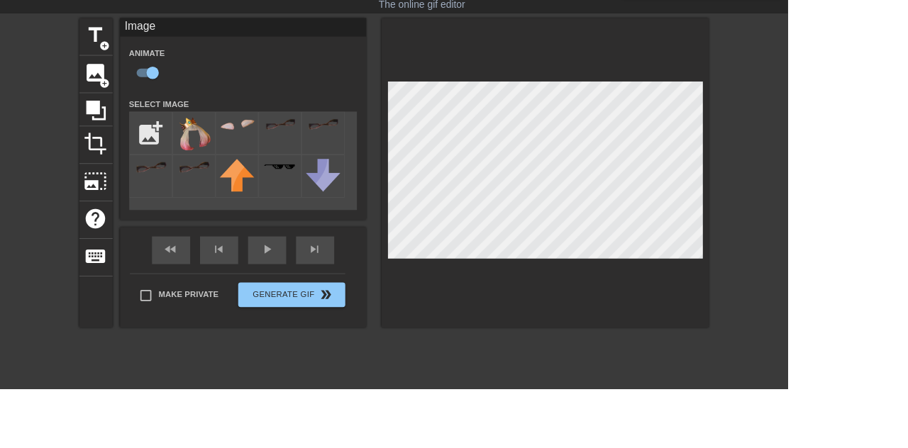
scroll to position [0, 0]
click at [316, 289] on div "play_arrow" at bounding box center [308, 288] width 44 height 32
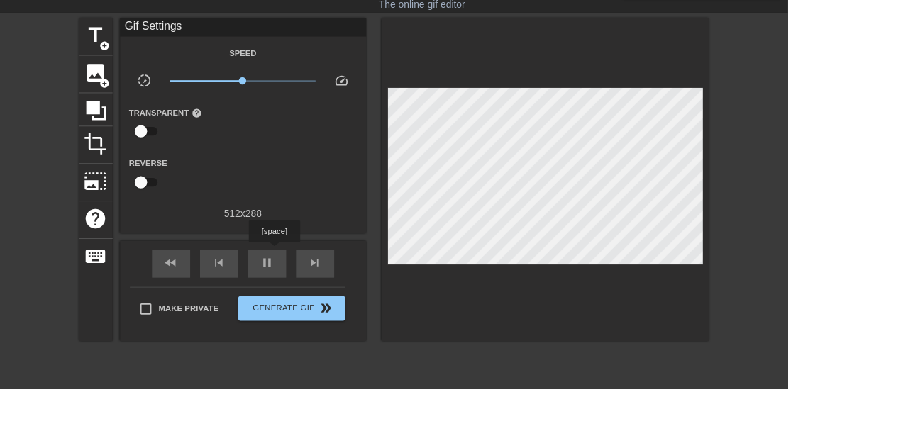
click at [296, 299] on div "pause" at bounding box center [308, 304] width 44 height 32
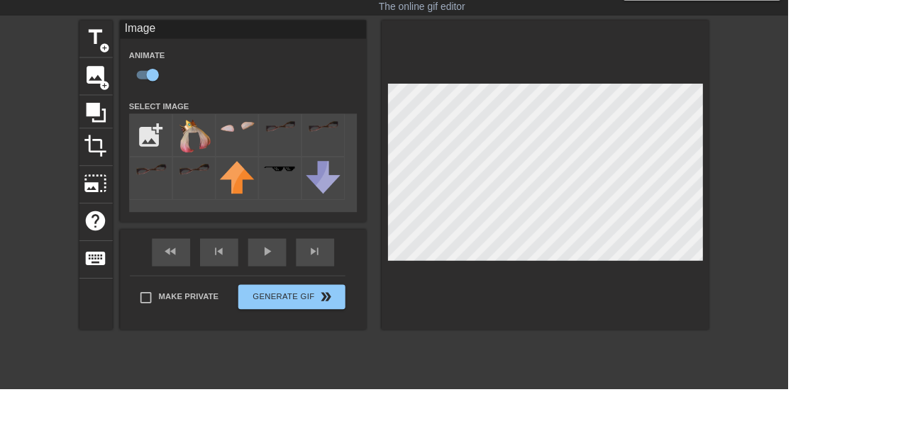
scroll to position [0, 838]
click at [315, 290] on div "play_arrow" at bounding box center [308, 291] width 44 height 32
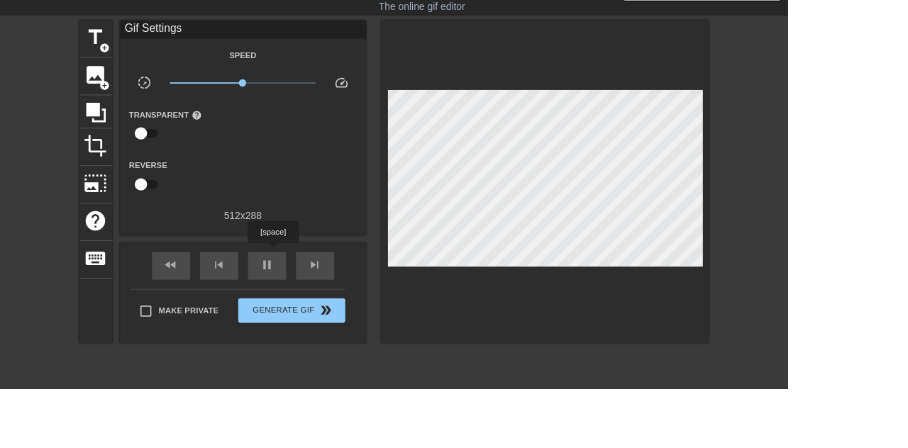
click at [317, 309] on div "play_arrow" at bounding box center [308, 307] width 44 height 32
click at [311, 298] on span "play_arrow" at bounding box center [307, 305] width 17 height 17
click at [299, 304] on span "pause" at bounding box center [307, 305] width 17 height 17
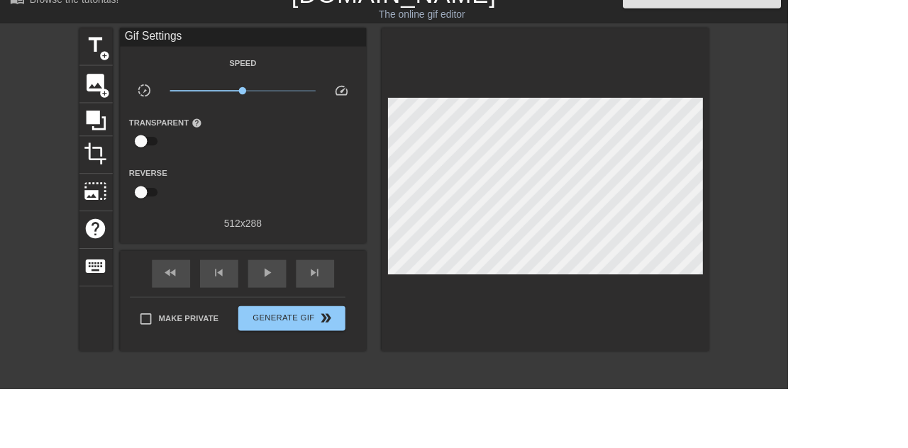
scroll to position [28, 0]
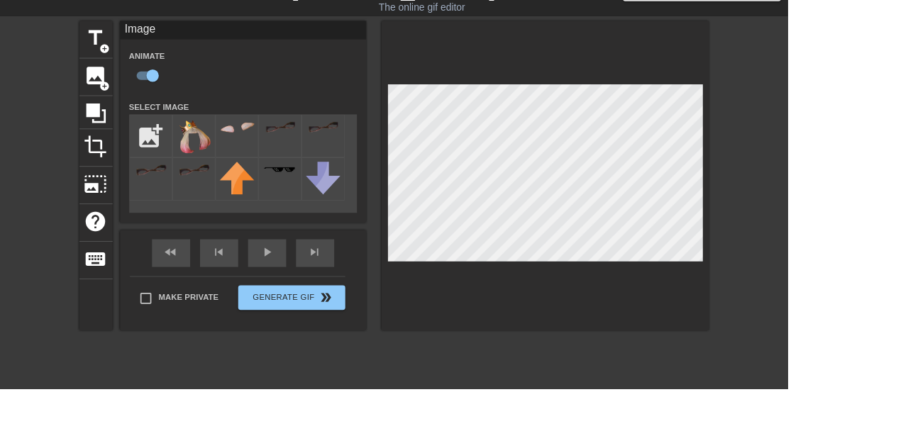
scroll to position [35, 0]
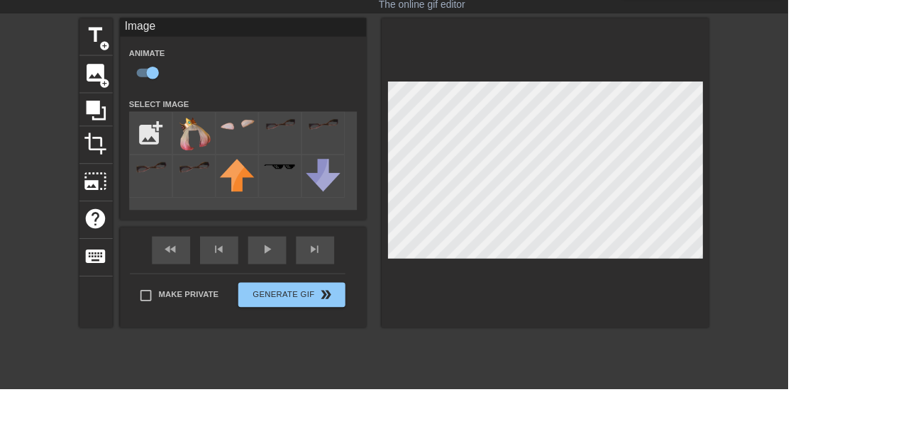
click at [315, 294] on span "play_arrow" at bounding box center [307, 287] width 17 height 17
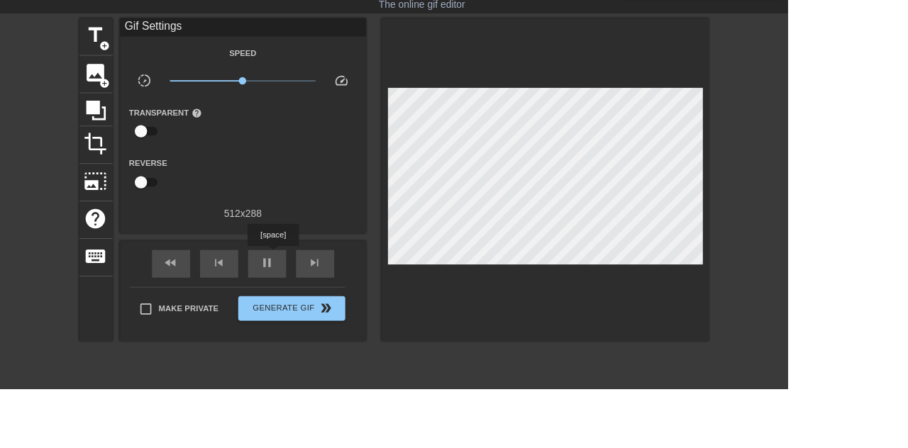
scroll to position [0, 241]
click at [315, 304] on span "pause" at bounding box center [307, 302] width 17 height 17
click at [303, 302] on span "play_arrow" at bounding box center [307, 302] width 17 height 17
click at [308, 299] on span "pause" at bounding box center [307, 302] width 17 height 17
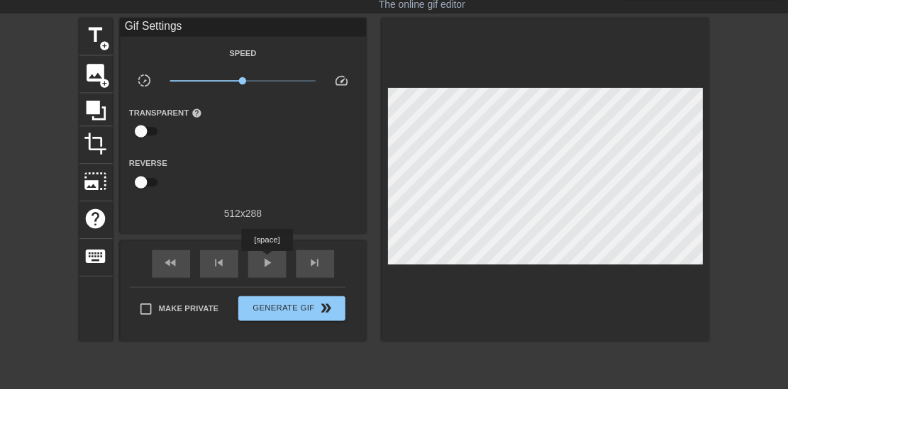
scroll to position [0, 804]
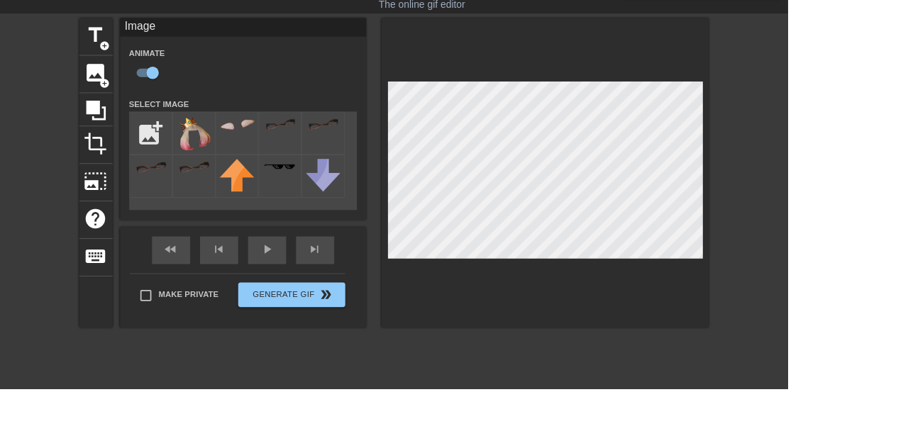
scroll to position [0, 77]
click at [321, 291] on div "play_arrow" at bounding box center [308, 288] width 44 height 32
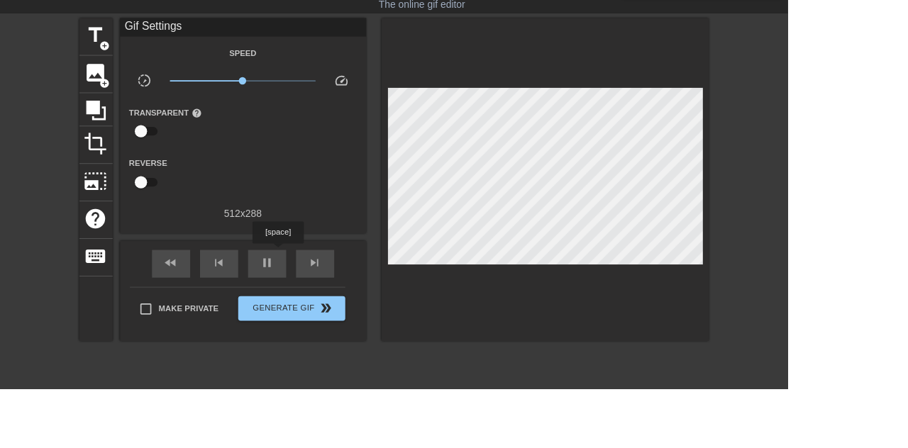
click at [314, 302] on span "pause" at bounding box center [307, 302] width 17 height 17
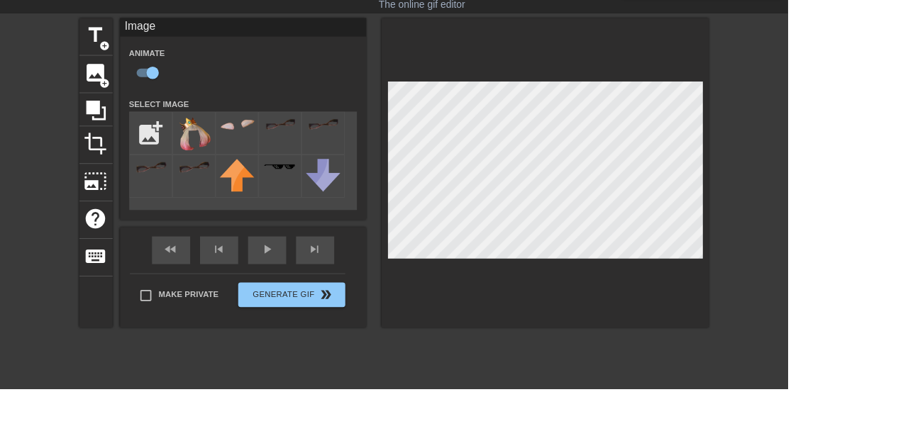
scroll to position [0, 365]
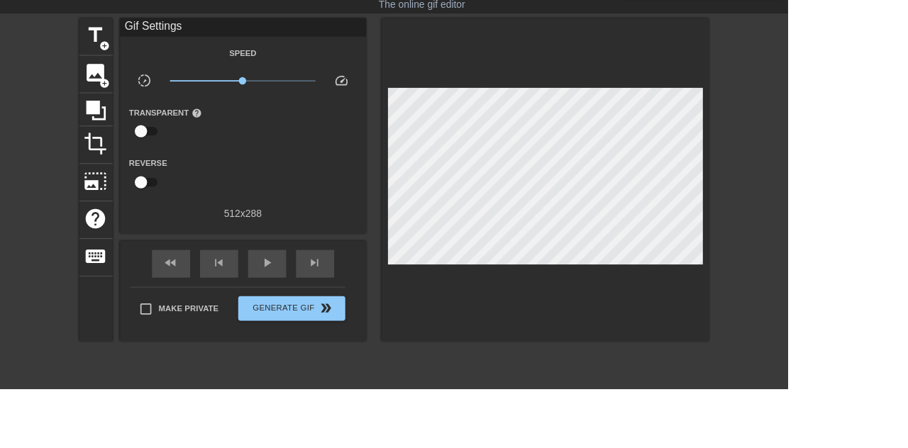
scroll to position [0, 542]
click at [301, 299] on span "play_arrow" at bounding box center [307, 302] width 17 height 17
type input "60"
click at [350, 353] on span "Generate Gif double_arrow" at bounding box center [335, 355] width 111 height 17
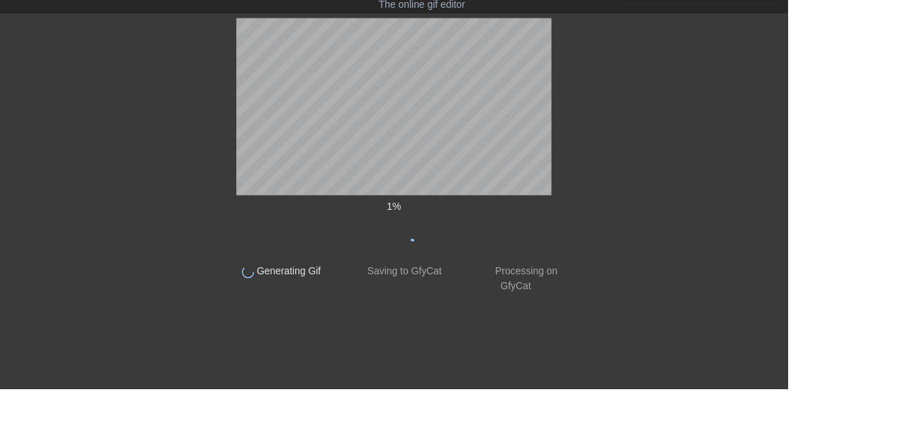
scroll to position [0, 0]
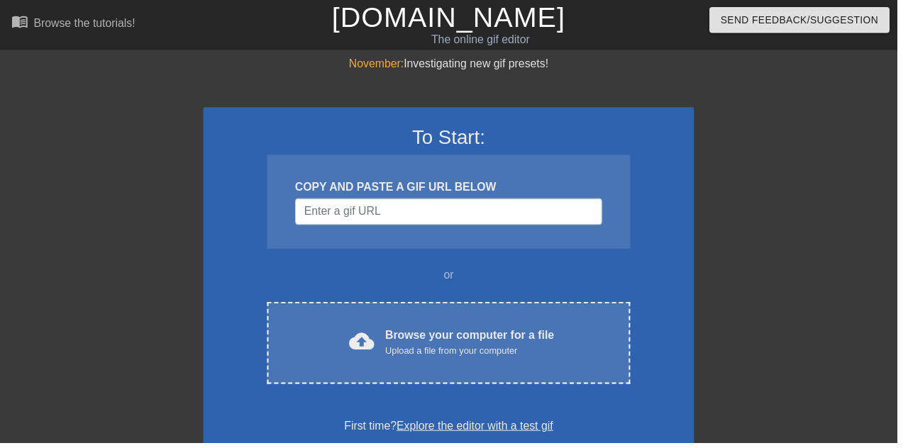
click at [529, 338] on div "Browse your computer for a file Upload a file from your computer" at bounding box center [475, 346] width 171 height 31
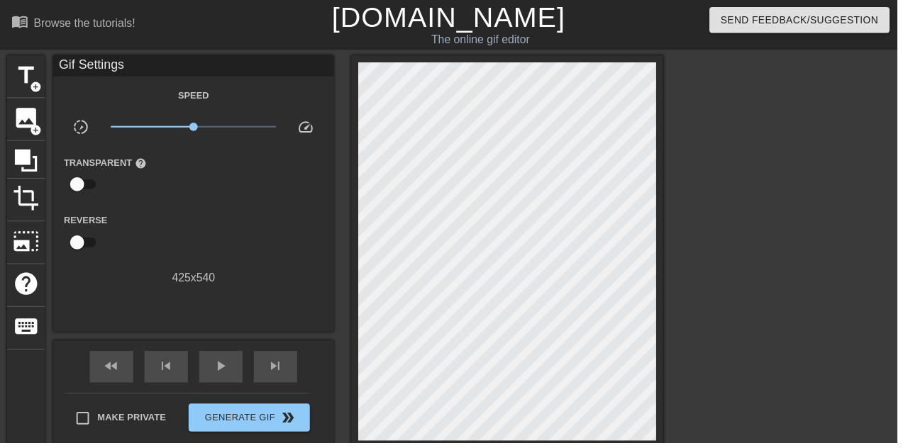
click at [26, 136] on div "image add_circle" at bounding box center [26, 120] width 38 height 43
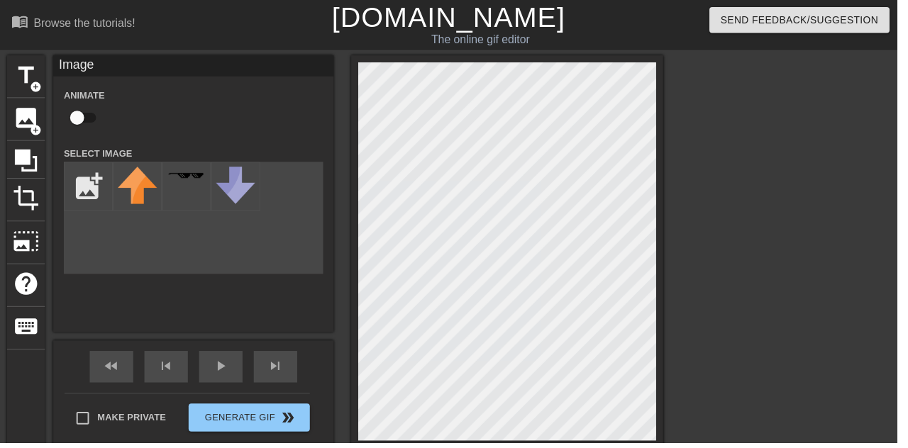
click at [96, 186] on input "file" at bounding box center [89, 189] width 48 height 48
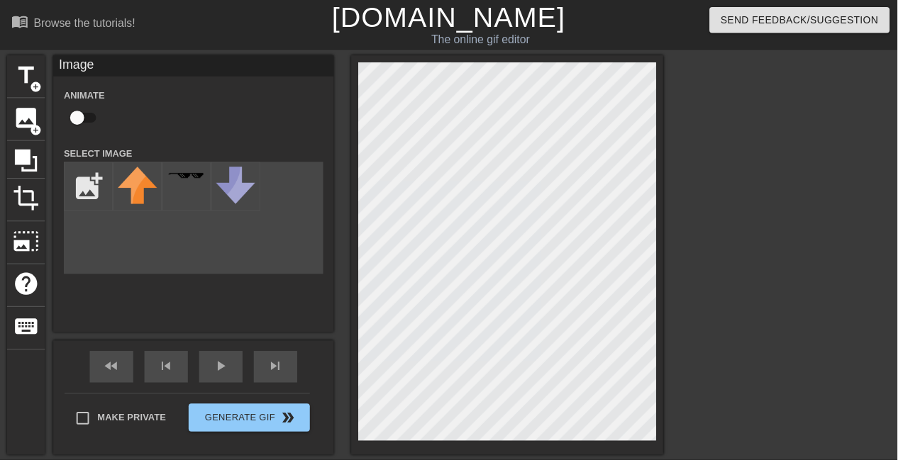
type input "C:\fakepath\vlc_20250821_041711 (1) (1).png"
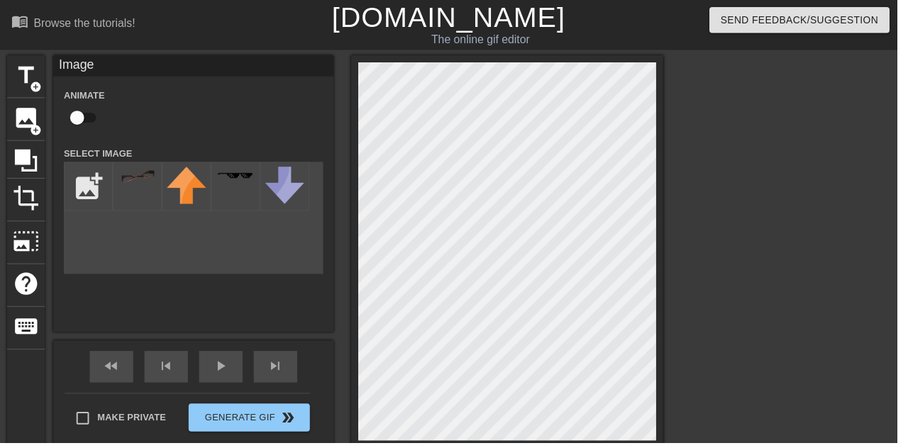
click at [82, 121] on input "checkbox" at bounding box center [78, 119] width 81 height 27
checkbox input "true"
click at [142, 189] on div at bounding box center [139, 189] width 50 height 50
click at [234, 375] on div "play_arrow" at bounding box center [223, 371] width 44 height 32
click at [224, 385] on div "pause" at bounding box center [223, 371] width 44 height 32
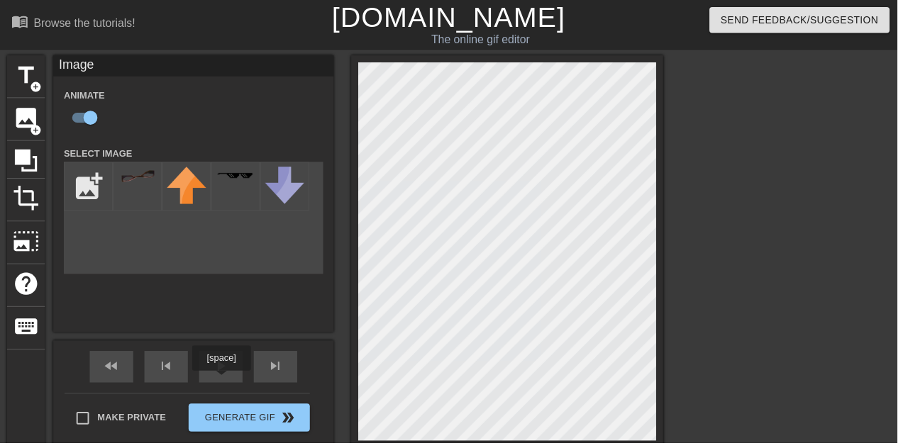
scroll to position [9, 0]
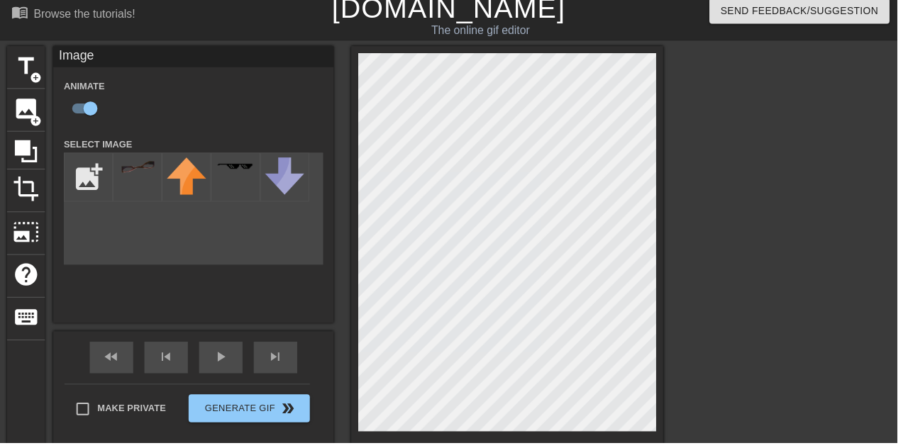
click at [33, 116] on span "add_circle" at bounding box center [36, 122] width 12 height 12
click at [84, 114] on input "checkbox" at bounding box center [78, 109] width 81 height 27
checkbox input "true"
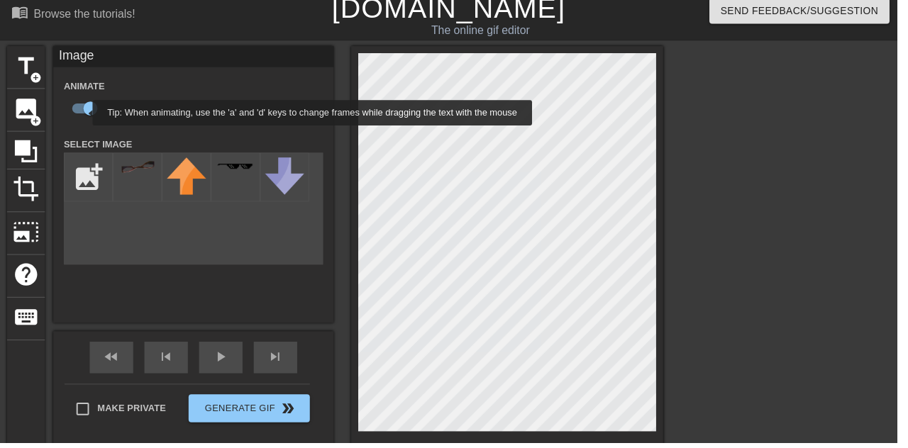
click at [100, 176] on input "file" at bounding box center [89, 179] width 48 height 48
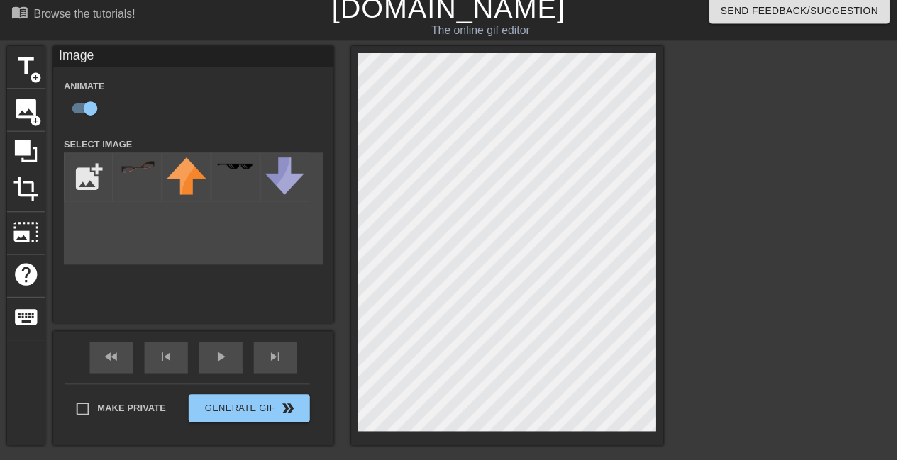
type input "C:\fakepath\vlc_20250821_041711.png"
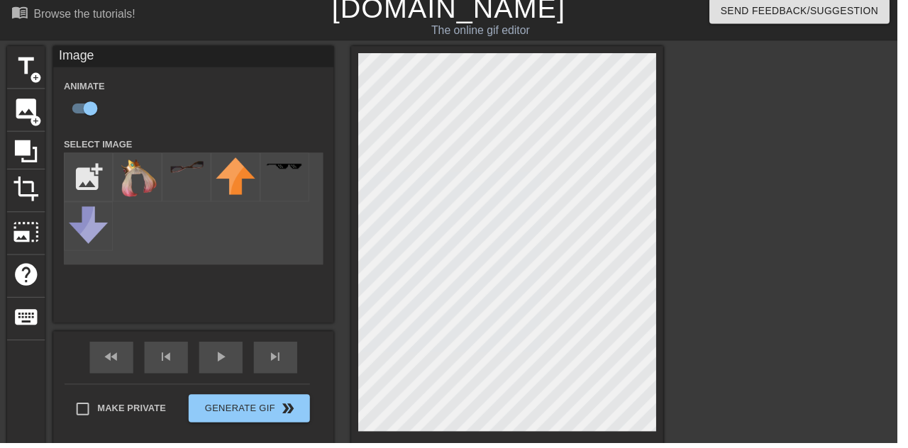
click at [148, 186] on img at bounding box center [139, 180] width 40 height 40
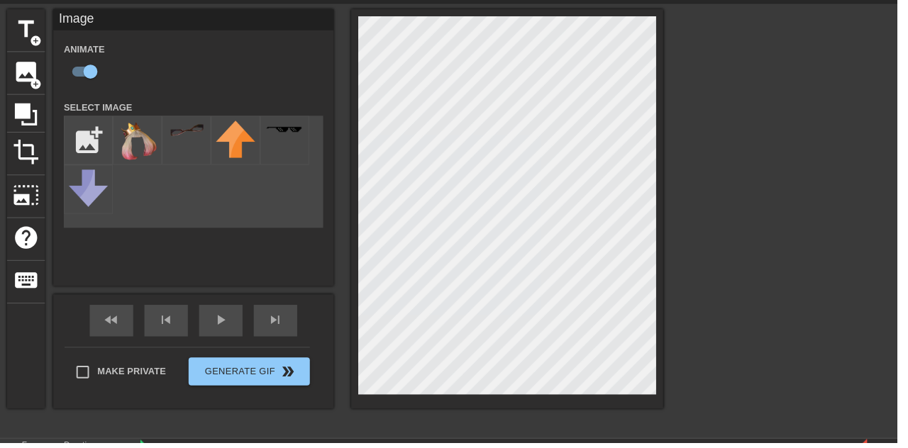
scroll to position [76, 0]
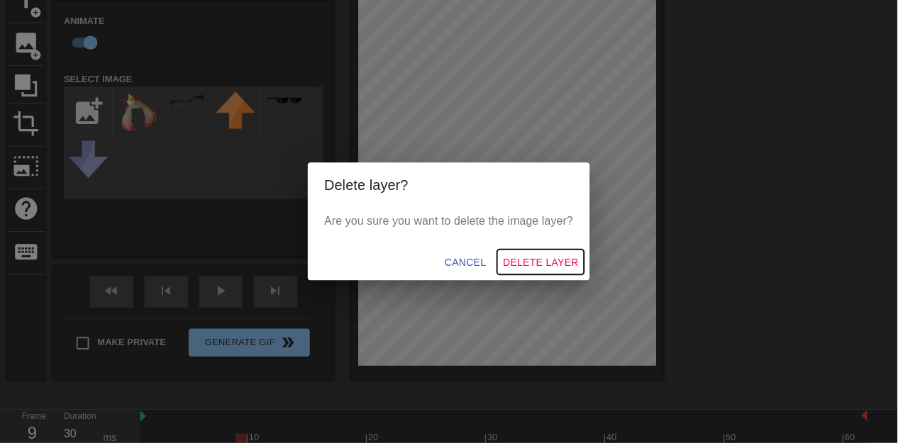
click at [548, 279] on button "Delete Layer" at bounding box center [547, 266] width 88 height 26
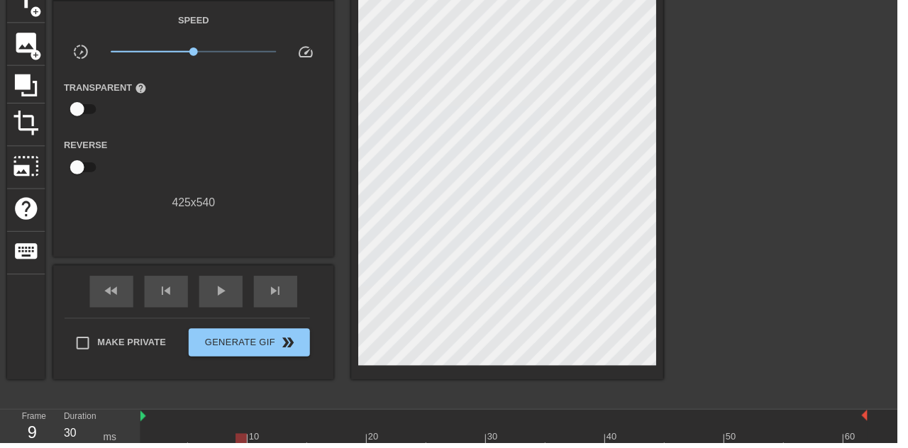
scroll to position [44, 0]
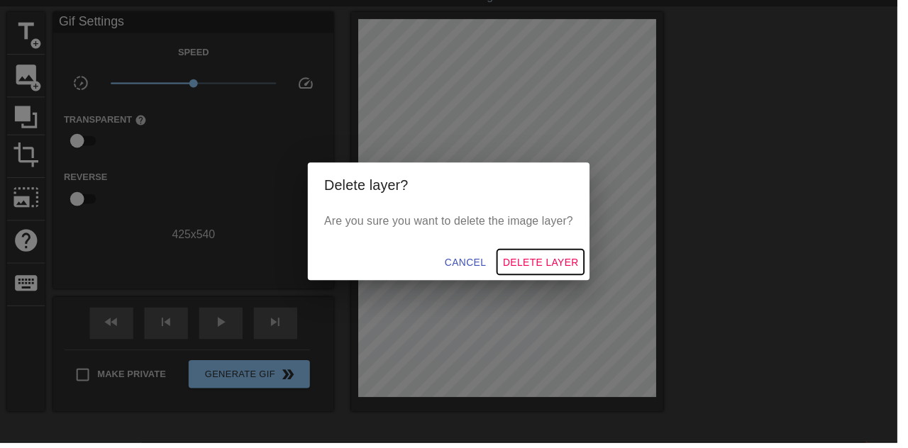
click at [567, 274] on span "Delete Layer" at bounding box center [547, 266] width 77 height 18
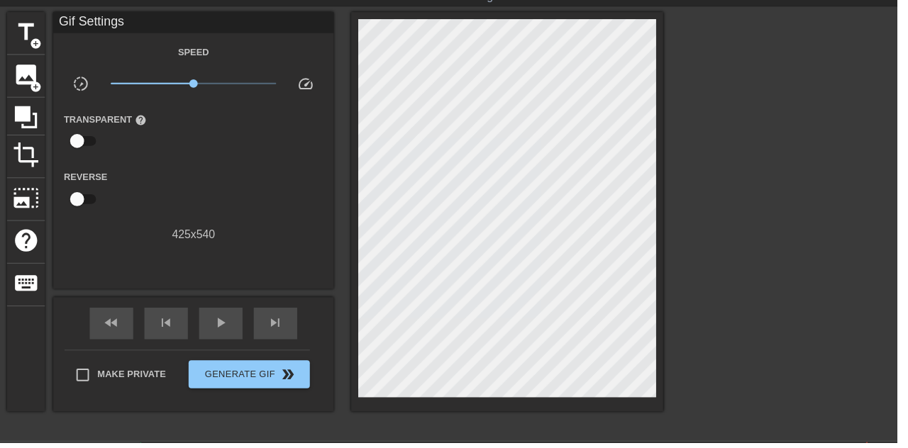
click at [38, 70] on span "image" at bounding box center [26, 75] width 27 height 27
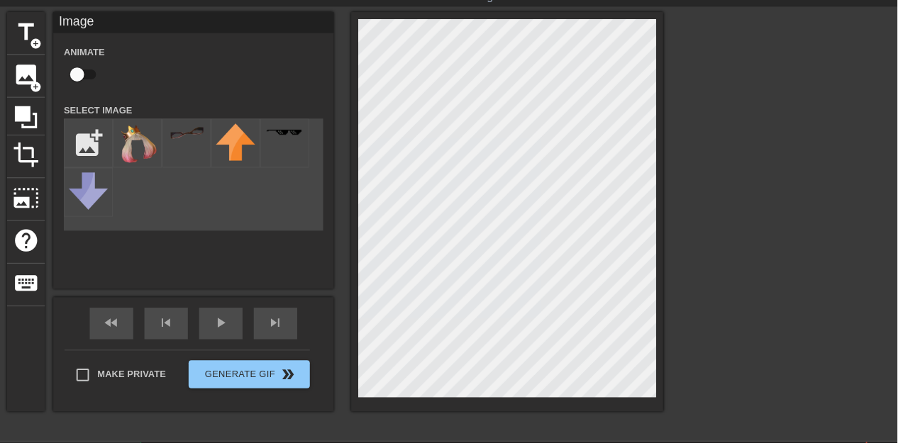
scroll to position [0, 0]
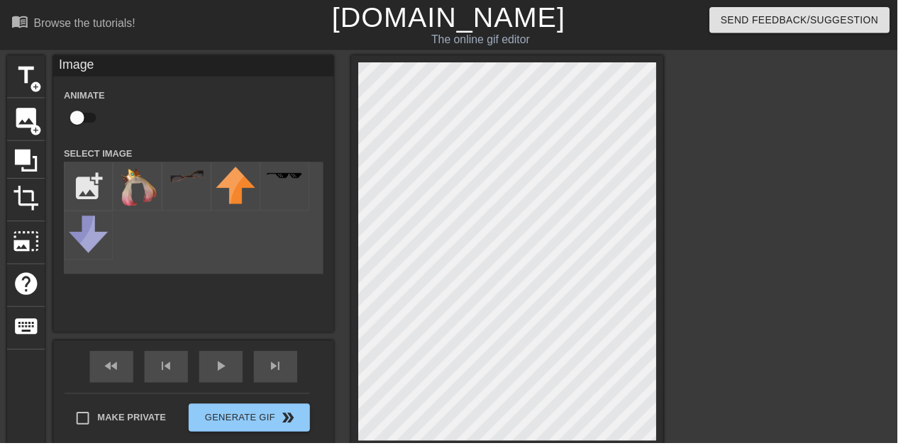
click at [146, 177] on img at bounding box center [139, 189] width 40 height 40
click at [89, 122] on input "checkbox" at bounding box center [78, 119] width 81 height 27
checkbox input "true"
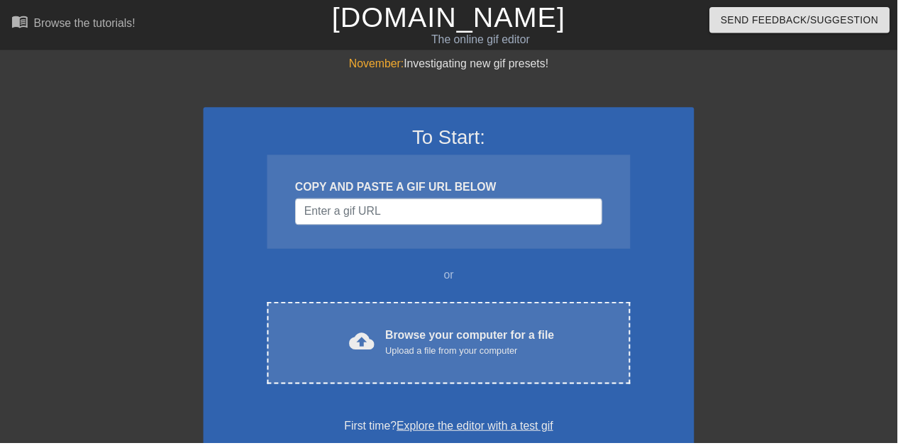
click at [485, 330] on div "cloud_upload Browse your computer for a file Upload a file from your computer C…" at bounding box center [453, 347] width 367 height 83
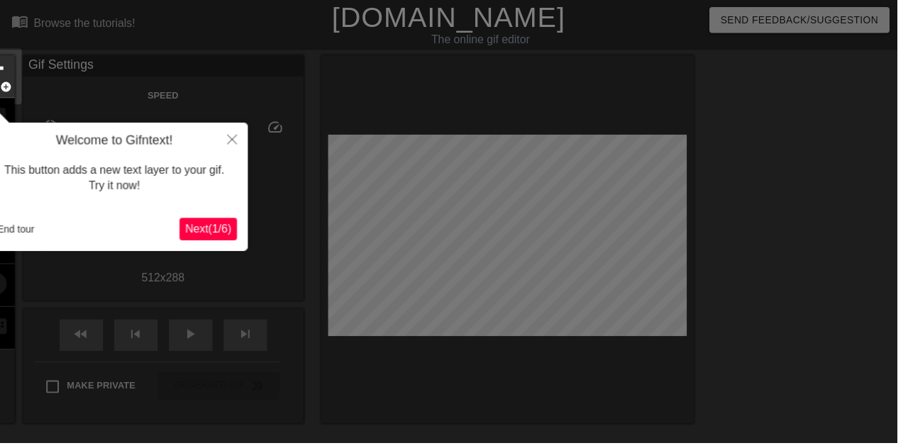
scroll to position [35, 0]
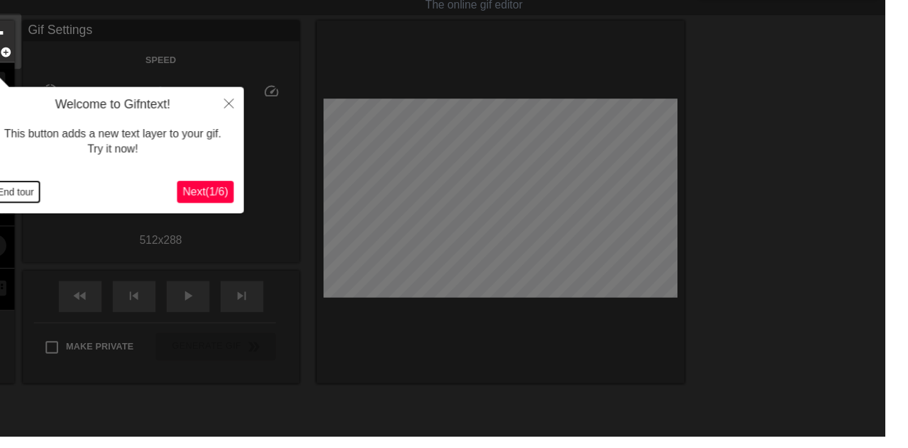
click at [38, 192] on button "End tour" at bounding box center [15, 197] width 49 height 21
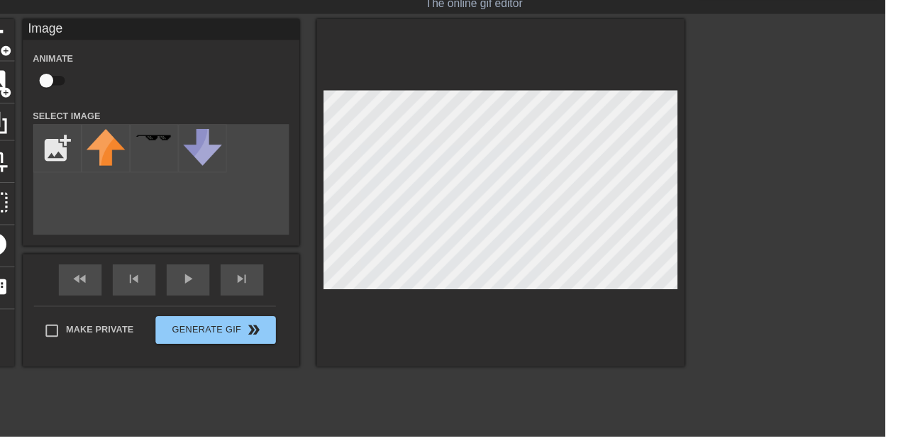
click at [64, 80] on input "checkbox" at bounding box center [47, 83] width 81 height 27
checkbox input "true"
click at [50, 148] on input "file" at bounding box center [59, 152] width 48 height 48
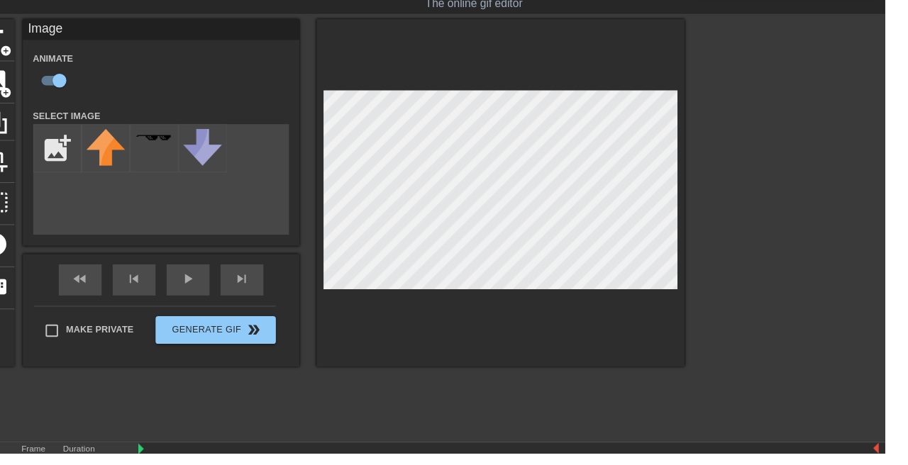
type input "C:\fakepath\splatoon_2__pearl_cosplay_by_karensaurus_123_dcm864b-350t.png"
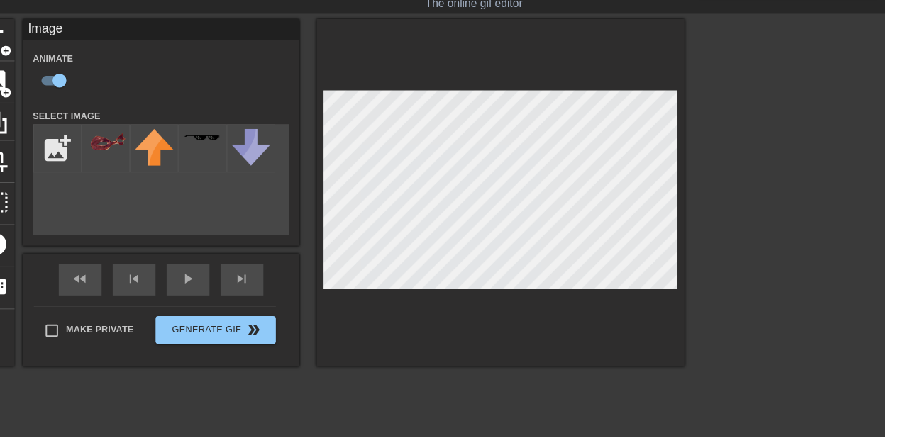
click at [123, 155] on img at bounding box center [109, 144] width 40 height 23
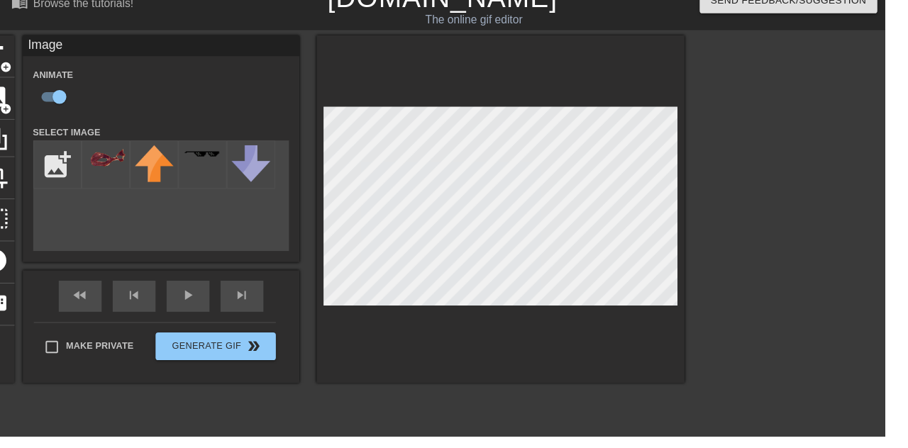
scroll to position [23, 0]
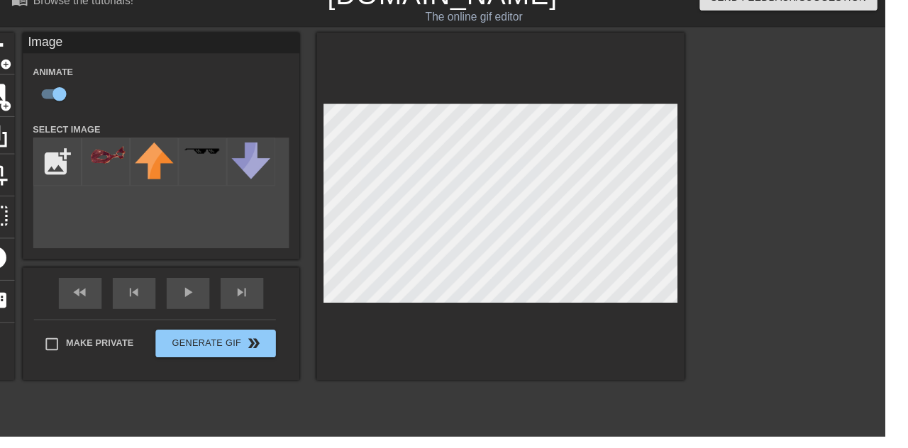
click at [192, 311] on div "play_arrow" at bounding box center [193, 301] width 44 height 32
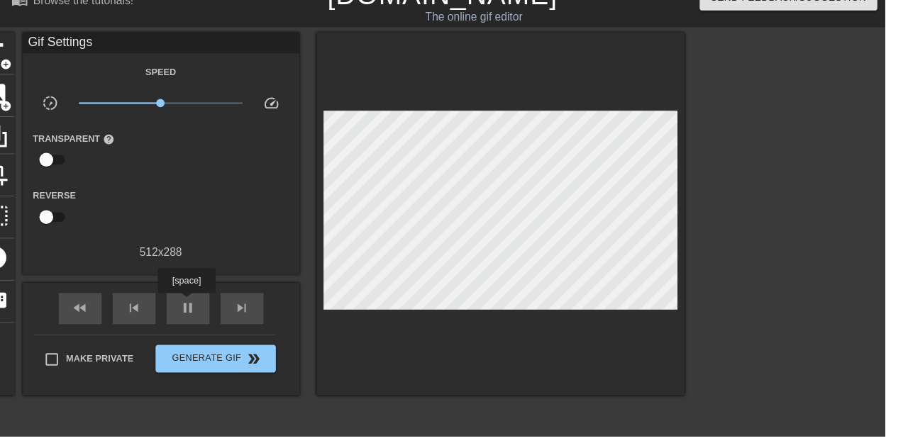
click at [199, 318] on span "pause" at bounding box center [192, 315] width 17 height 17
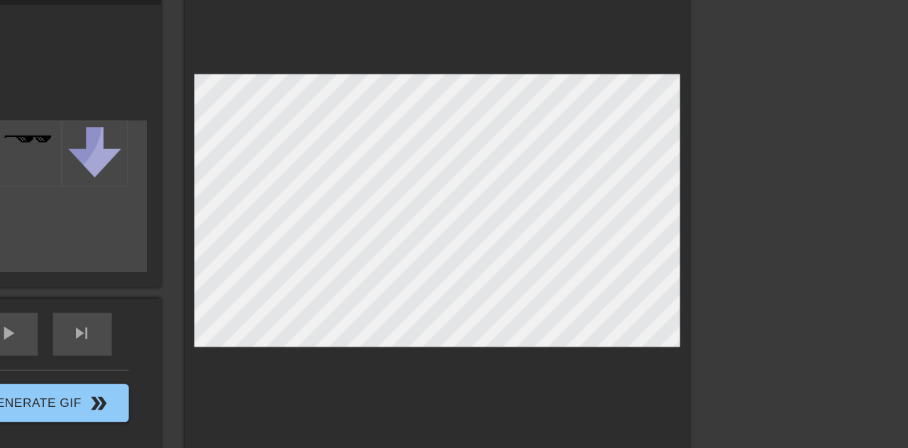
scroll to position [37, 0]
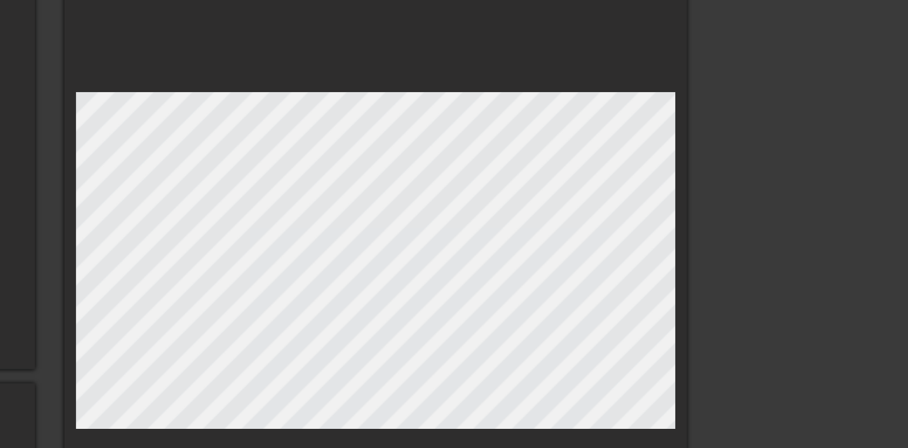
click at [457, 99] on div at bounding box center [513, 205] width 377 height 372
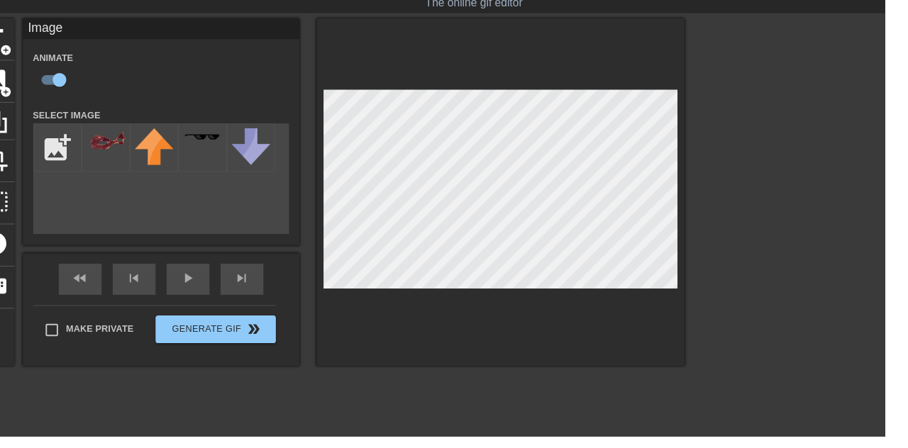
scroll to position [35, 0]
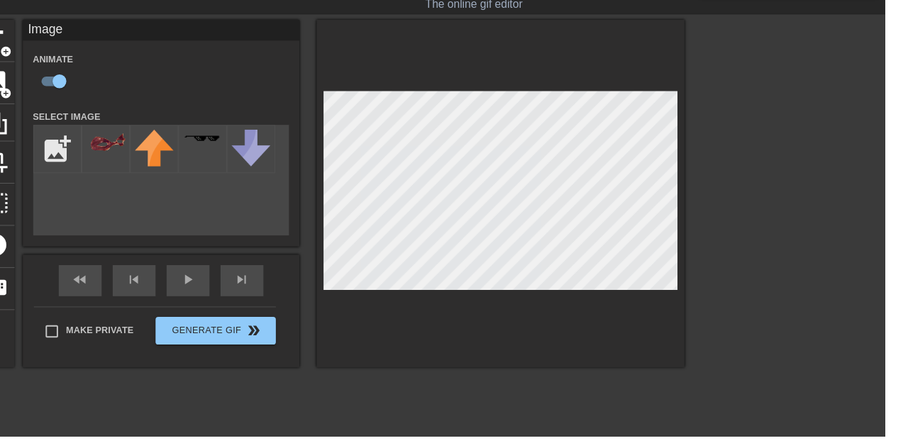
click at [816, 220] on div at bounding box center [825, 234] width 213 height 426
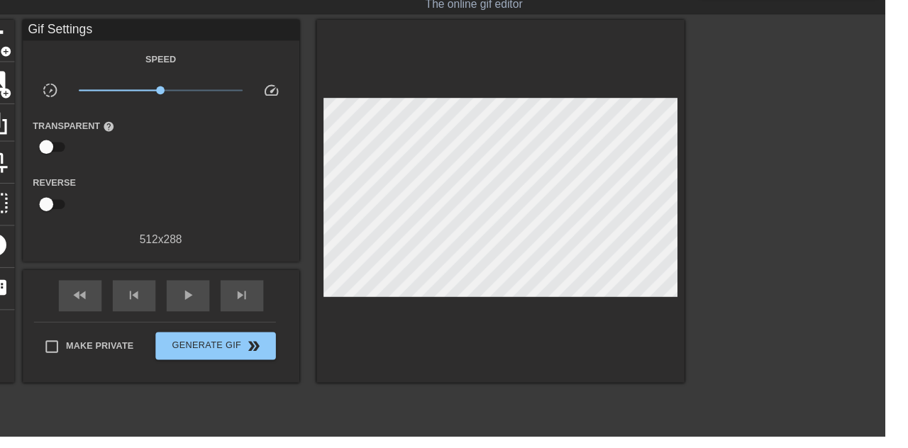
type input "70"
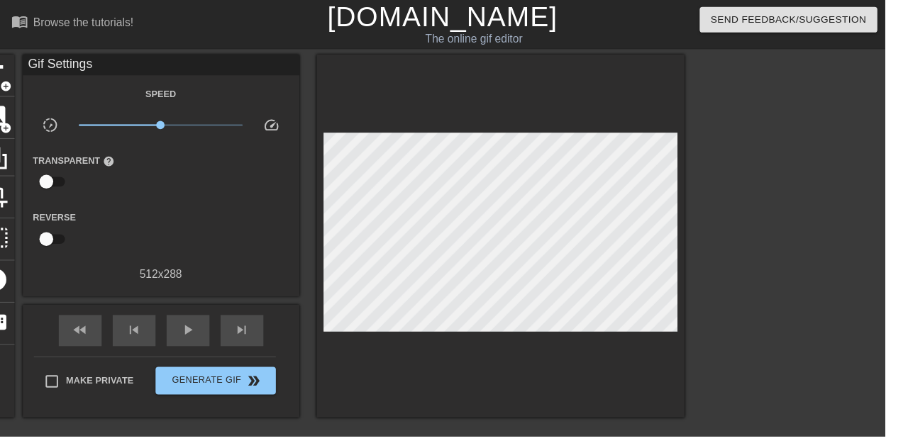
scroll to position [1, 0]
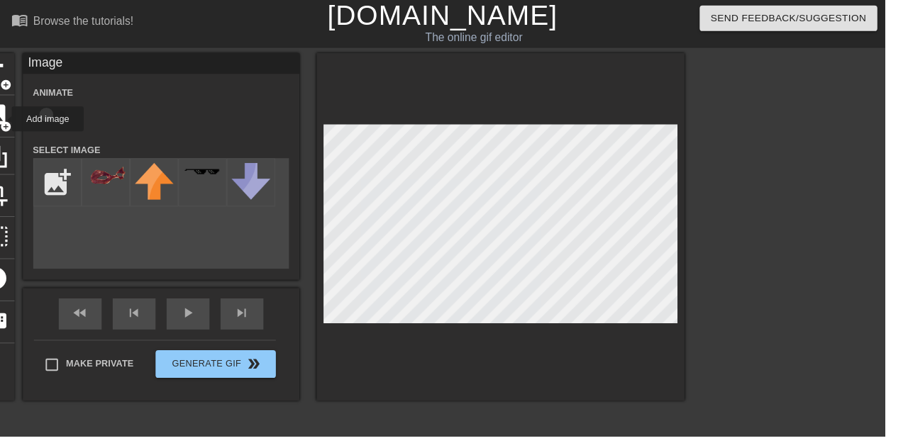
click at [57, 113] on input "checkbox" at bounding box center [47, 117] width 81 height 27
checkbox input "true"
click at [65, 184] on input "file" at bounding box center [59, 187] width 48 height 48
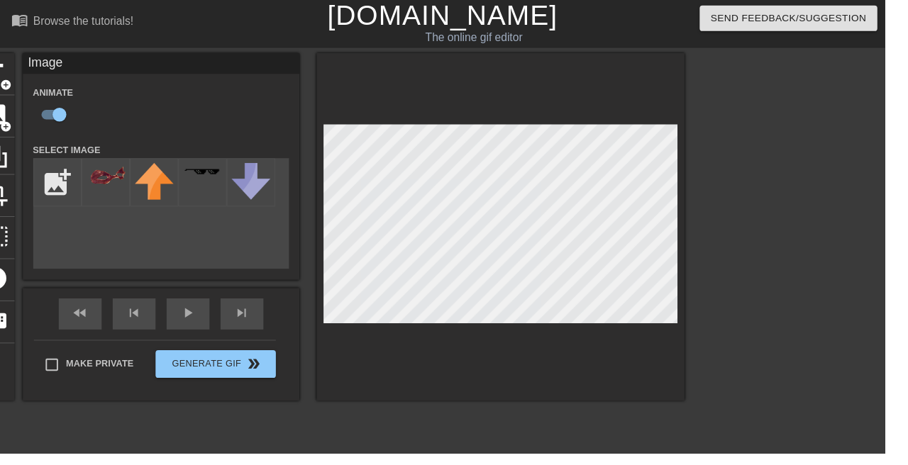
type input "C:\fakepath\splatoon_2__pearl_cosplay_by_karensaurus_123_dcm864b-350t (1).png"
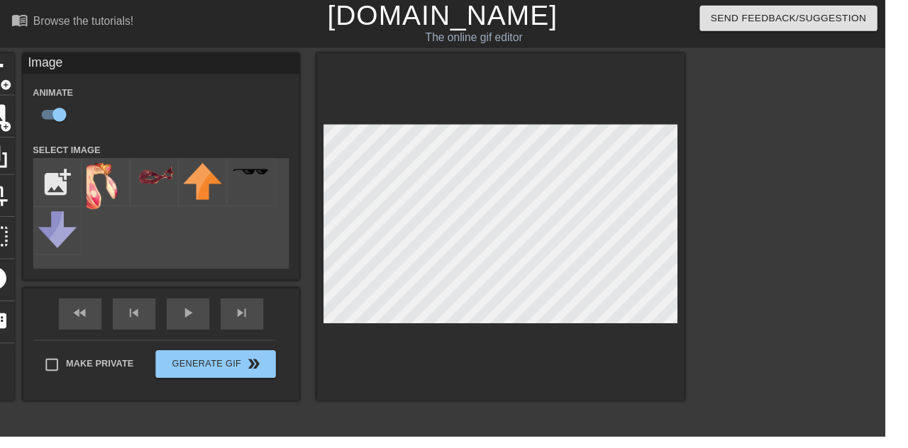
click at [108, 199] on img at bounding box center [109, 192] width 40 height 50
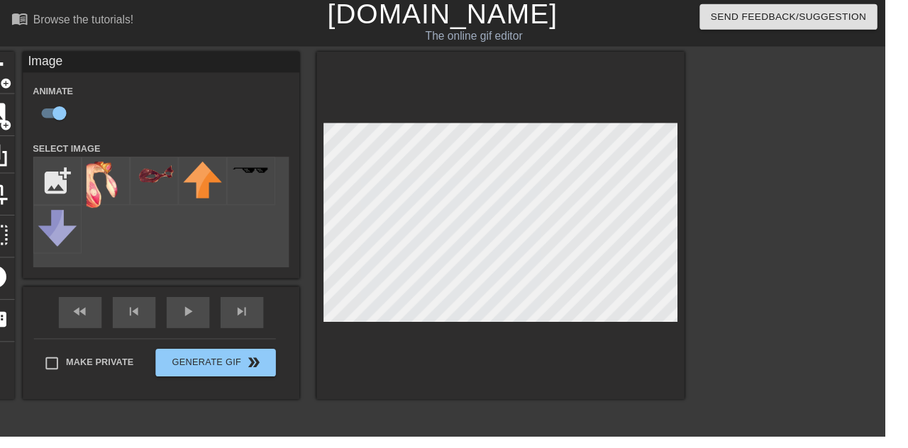
scroll to position [0, 0]
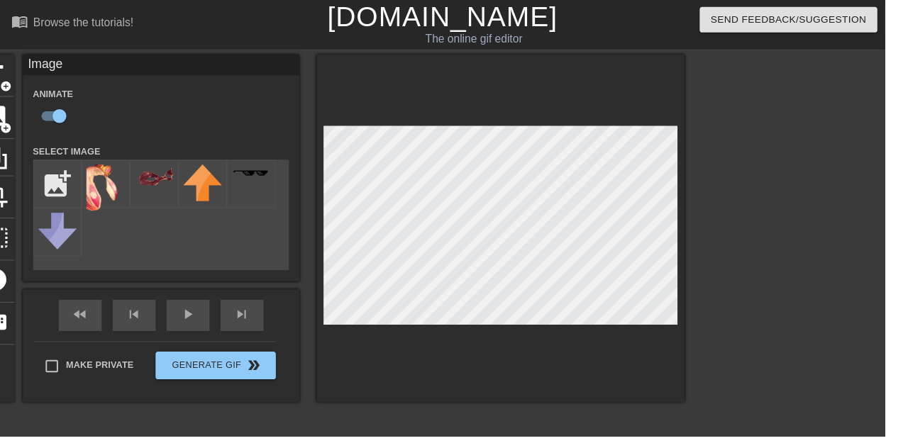
click at [821, 189] on div at bounding box center [825, 269] width 213 height 426
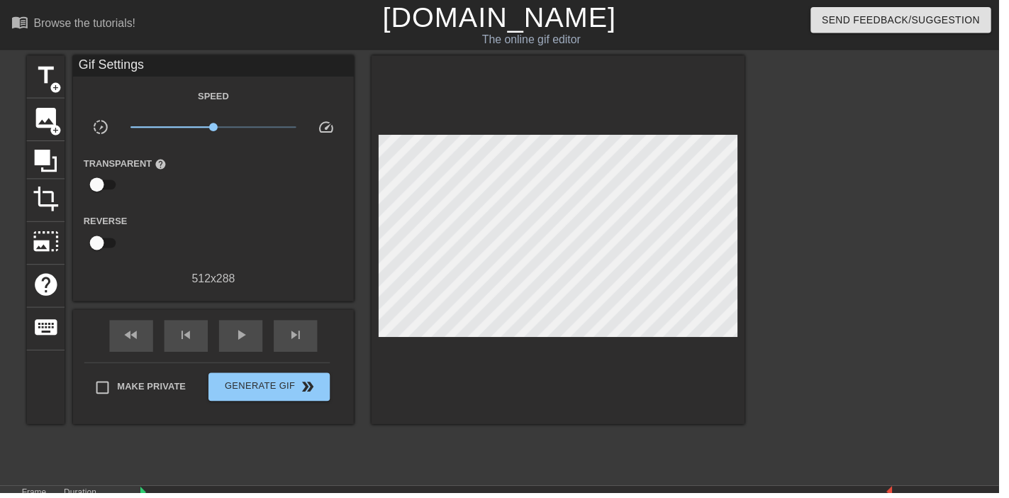
click at [893, 206] on div at bounding box center [876, 269] width 213 height 426
click at [320, 448] on div "title add_circle image add_circle crop photo_size_select_large help keyboard Gi…" at bounding box center [390, 269] width 726 height 426
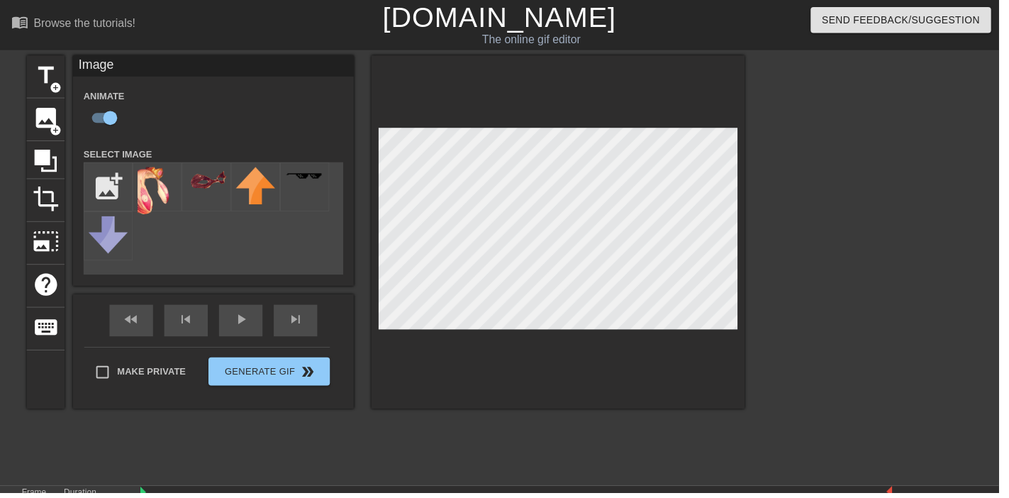
click at [237, 321] on div "fast_rewind skip_previous play_arrow skip_next" at bounding box center [215, 323] width 231 height 53
click at [248, 321] on div "fast_rewind skip_previous play_arrow skip_next" at bounding box center [215, 323] width 231 height 53
click at [247, 321] on div "fast_rewind skip_previous play_arrow skip_next" at bounding box center [215, 323] width 231 height 53
click at [243, 323] on div "play_arrow" at bounding box center [243, 324] width 44 height 32
click at [248, 314] on div "fast_rewind skip_previous pause skip_next" at bounding box center [215, 323] width 231 height 53
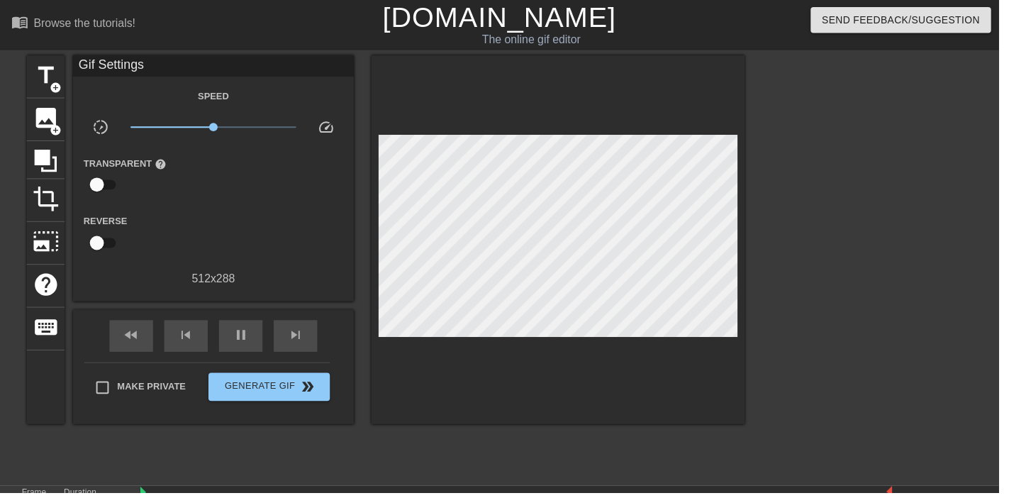
click at [245, 338] on span "pause" at bounding box center [243, 338] width 17 height 17
click at [245, 339] on span "play_arrow" at bounding box center [243, 338] width 17 height 17
click at [245, 339] on span "pause" at bounding box center [243, 338] width 17 height 17
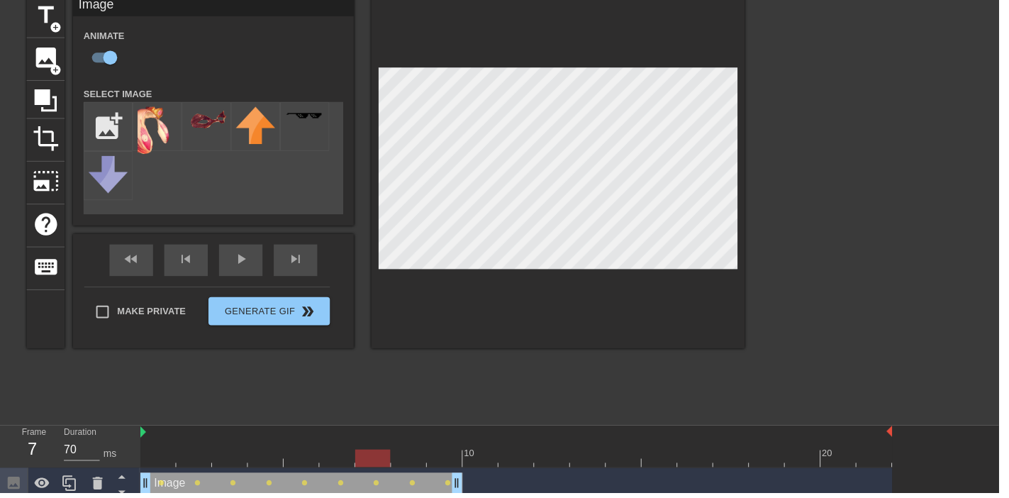
scroll to position [95, 0]
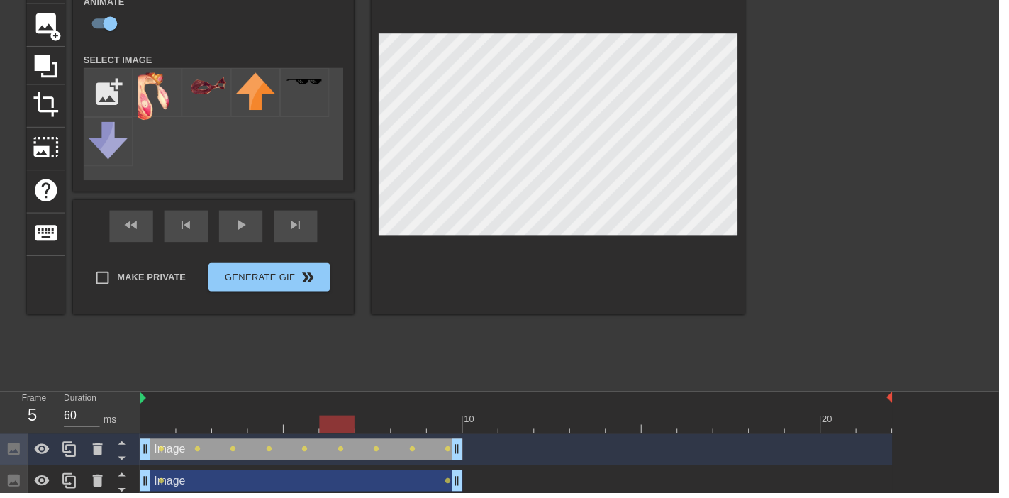
type input "70"
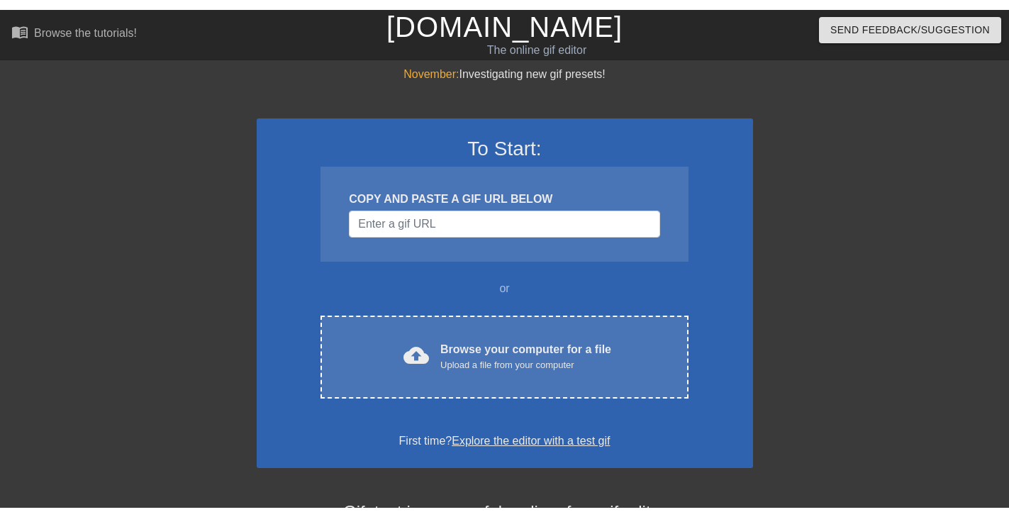
scroll to position [95, 0]
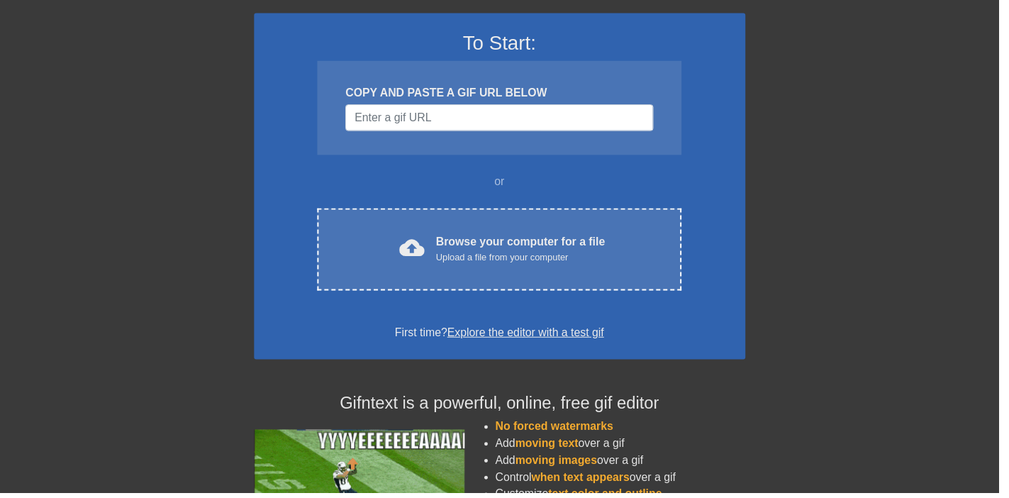
click at [509, 227] on div "cloud_upload Browse your computer for a file Upload a file from your computer C…" at bounding box center [504, 252] width 367 height 83
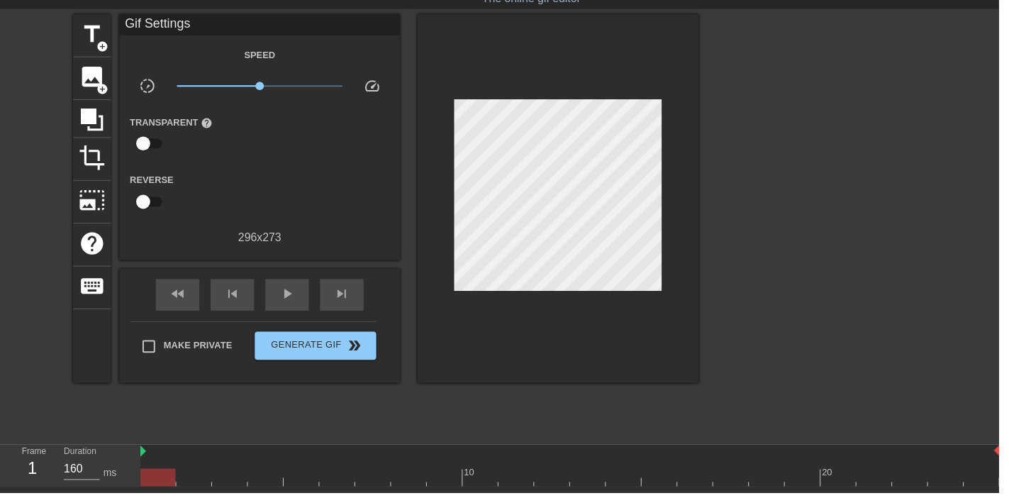
scroll to position [0, 0]
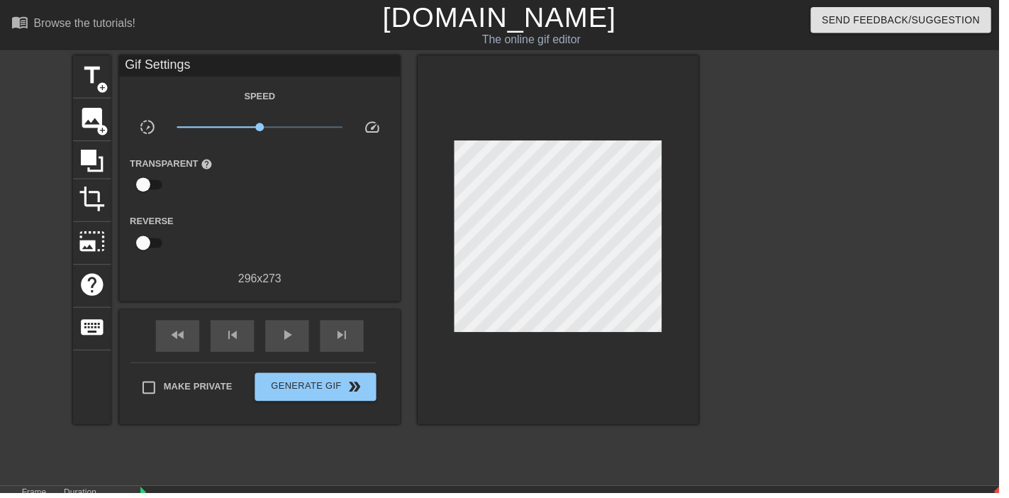
click at [93, 104] on div "image add_circle" at bounding box center [93, 120] width 38 height 43
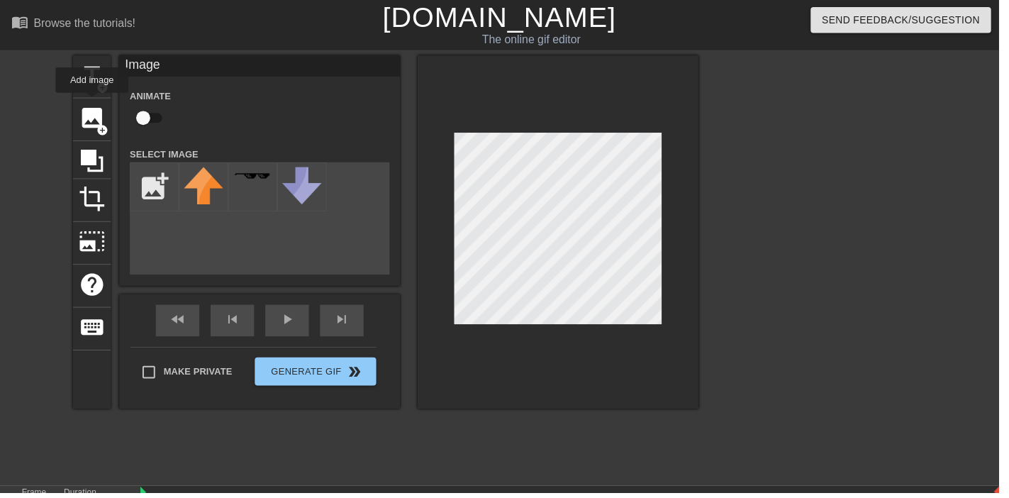
click at [154, 118] on input "checkbox" at bounding box center [144, 119] width 81 height 27
checkbox input "true"
click at [152, 184] on input "file" at bounding box center [156, 189] width 48 height 48
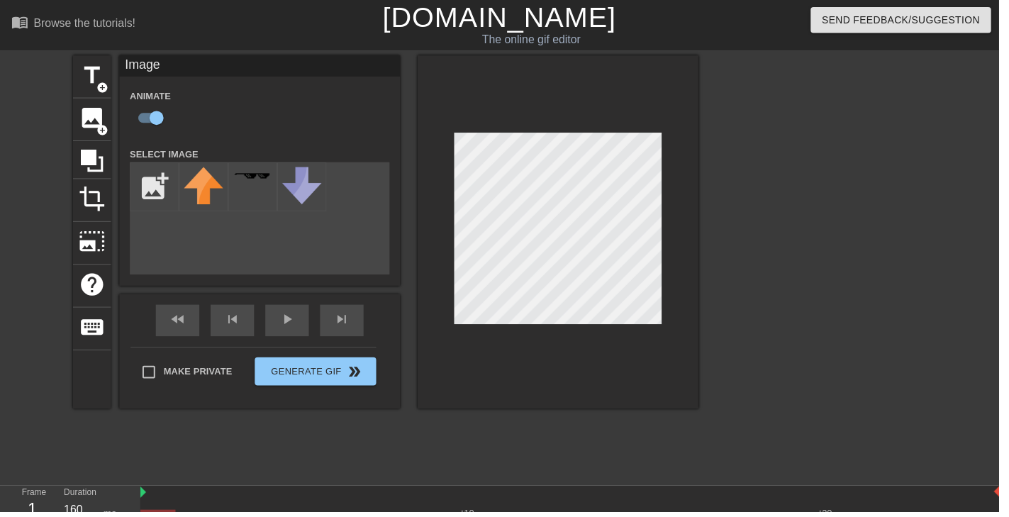
type input "C:\fakepath\splatoon_2__pearl_cosplay_by_karensaurus_123_dcm864b-350t.png"
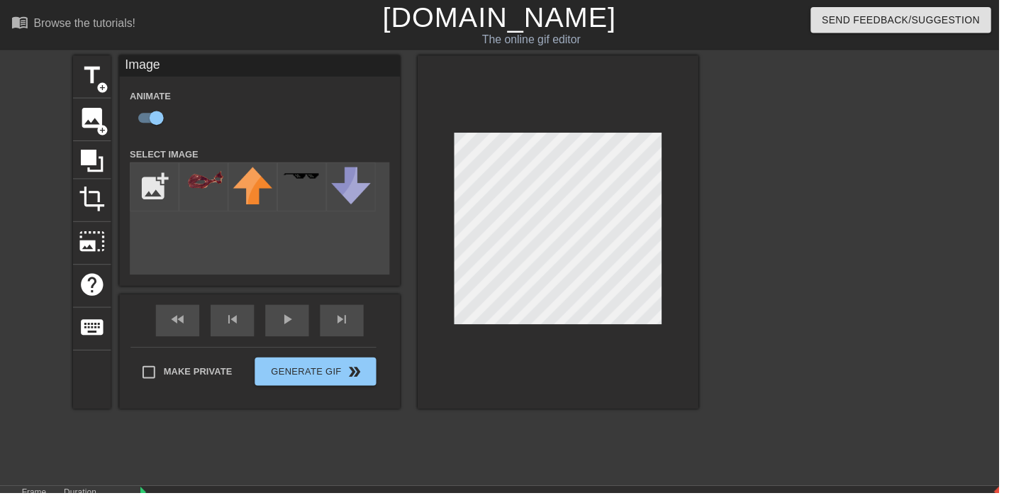
click at [194, 196] on div at bounding box center [206, 189] width 50 height 50
click at [308, 326] on div "play_arrow" at bounding box center [290, 324] width 44 height 32
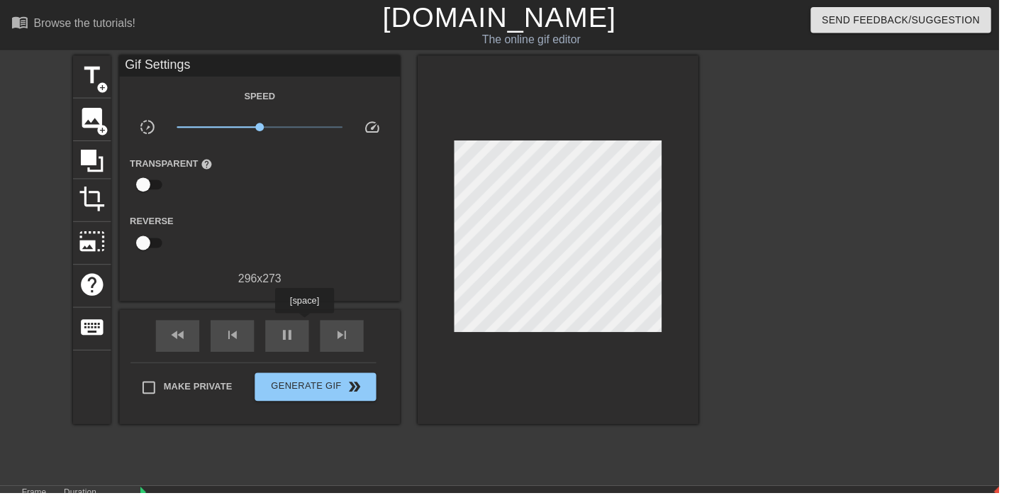
click at [311, 327] on div "pause" at bounding box center [290, 339] width 44 height 32
click at [106, 126] on span "add_circle" at bounding box center [103, 132] width 12 height 12
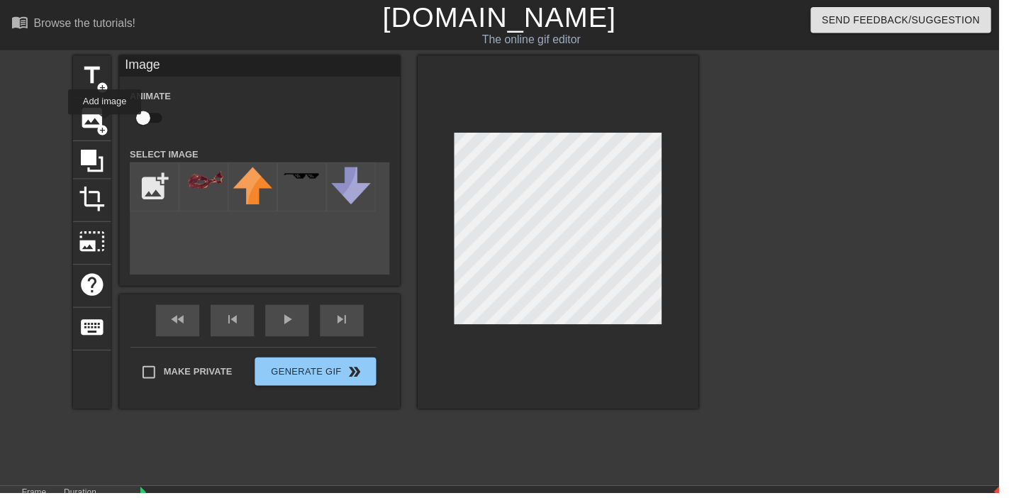
click at [160, 120] on input "checkbox" at bounding box center [144, 119] width 81 height 27
checkbox input "true"
click at [160, 182] on input "file" at bounding box center [156, 189] width 48 height 48
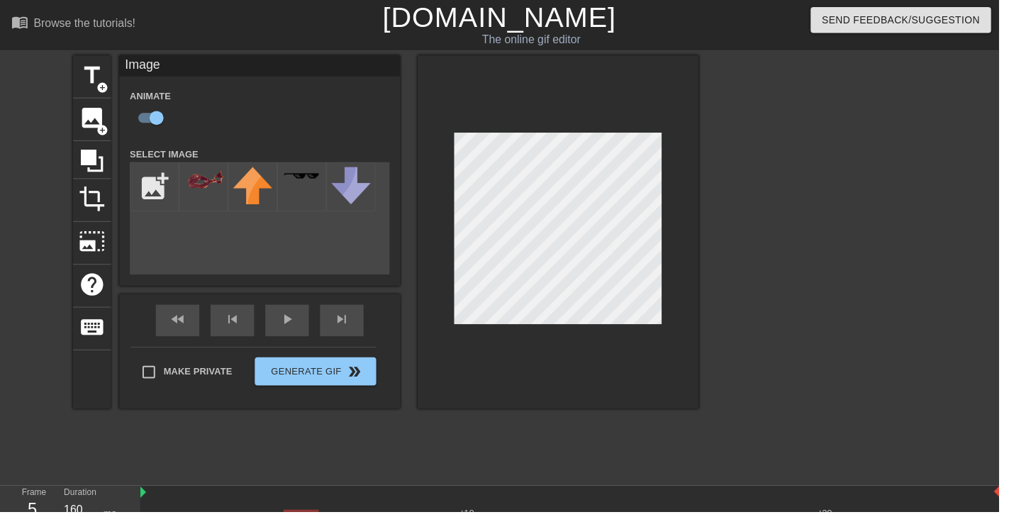
type input "C:\fakepath\splatoon_2__pearl_cosplay_by_karensaurus_123_dcm864b-350t (1).png"
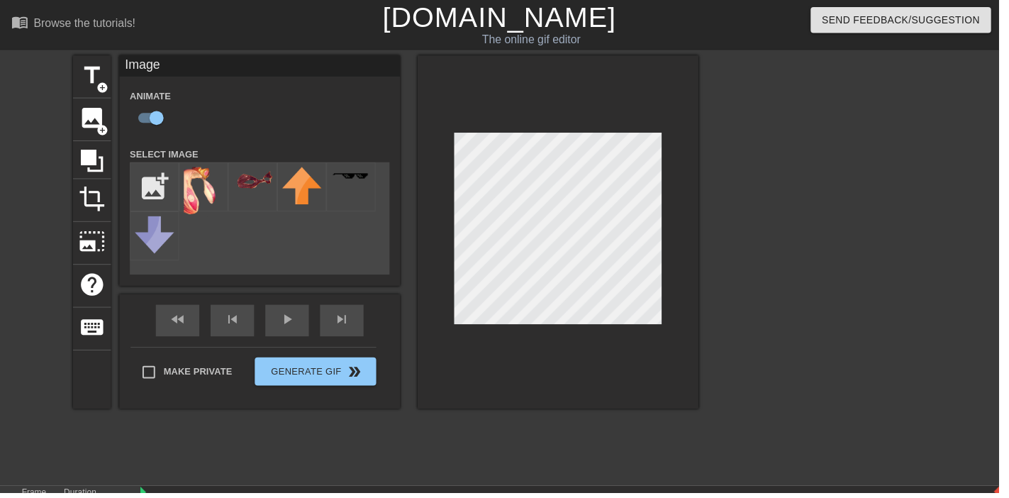
click at [204, 207] on img at bounding box center [206, 194] width 40 height 50
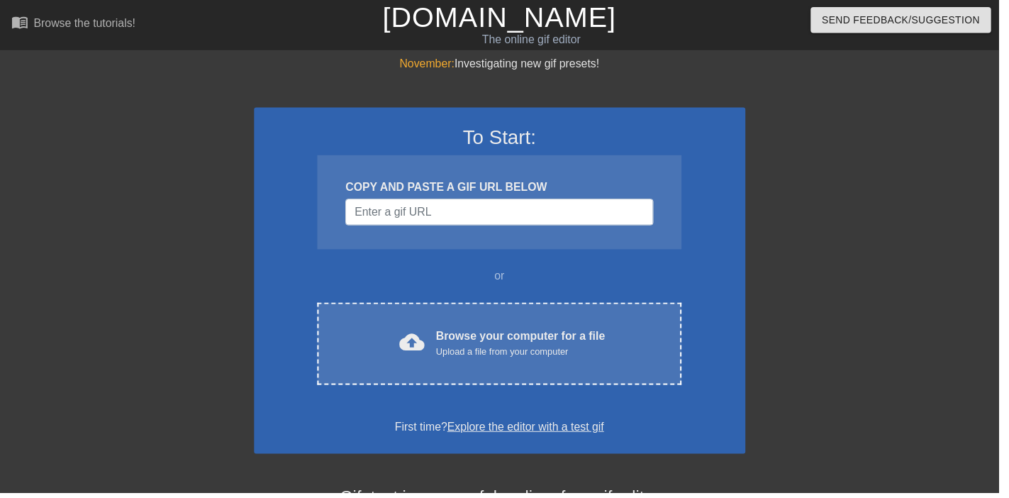
click at [575, 342] on div "Browse your computer for a file Upload a file from your computer" at bounding box center [525, 346] width 171 height 31
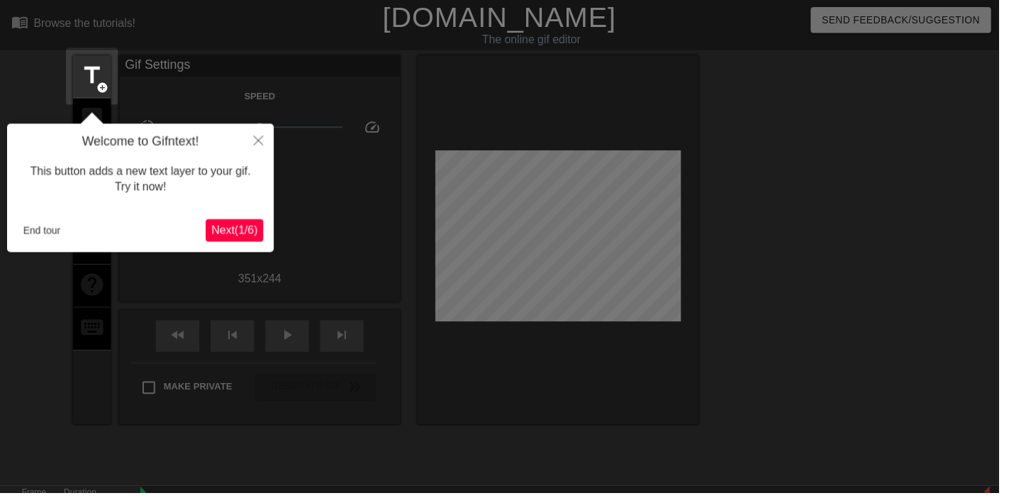
scroll to position [34, 0]
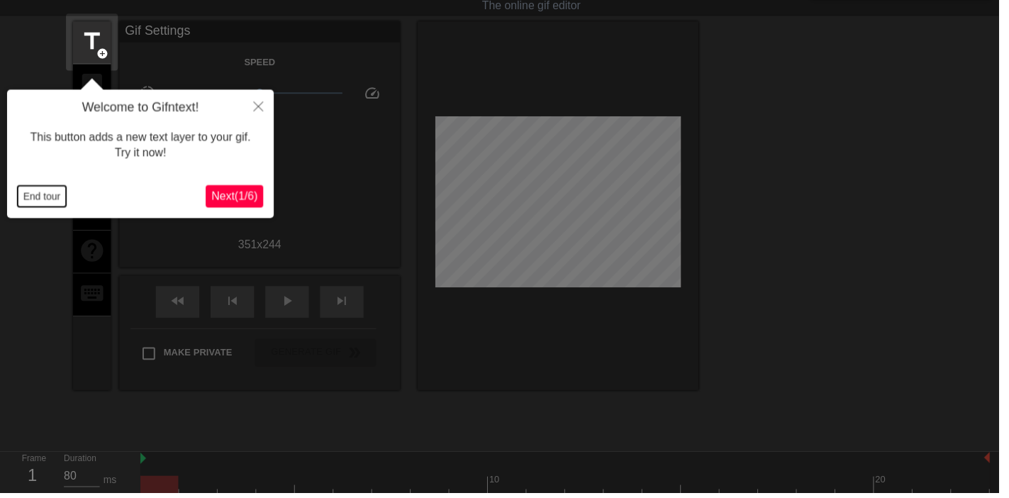
click at [44, 201] on button "End tour" at bounding box center [42, 198] width 49 height 21
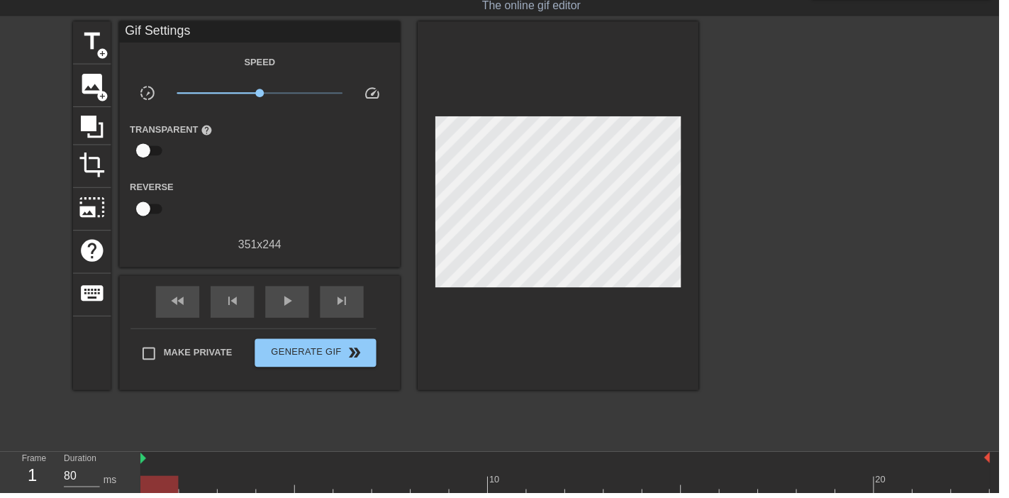
click at [109, 87] on div "image add_circle" at bounding box center [93, 86] width 38 height 43
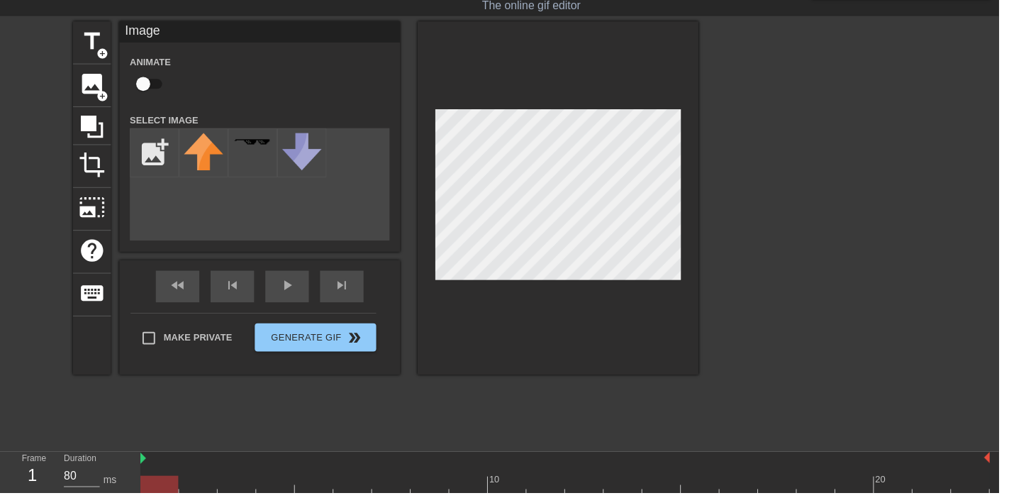
scroll to position [0, 0]
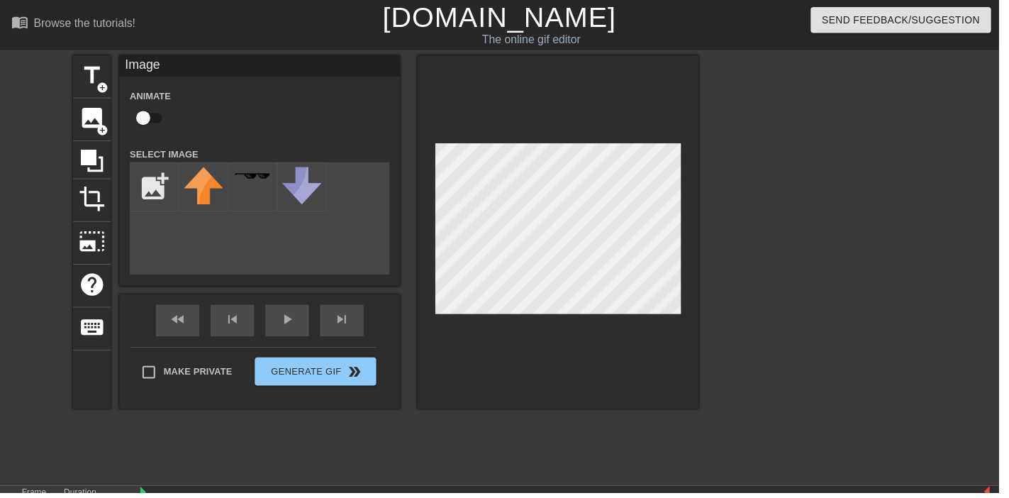
click at [152, 114] on input "checkbox" at bounding box center [144, 119] width 81 height 27
checkbox input "true"
click at [162, 184] on input "file" at bounding box center [156, 189] width 48 height 48
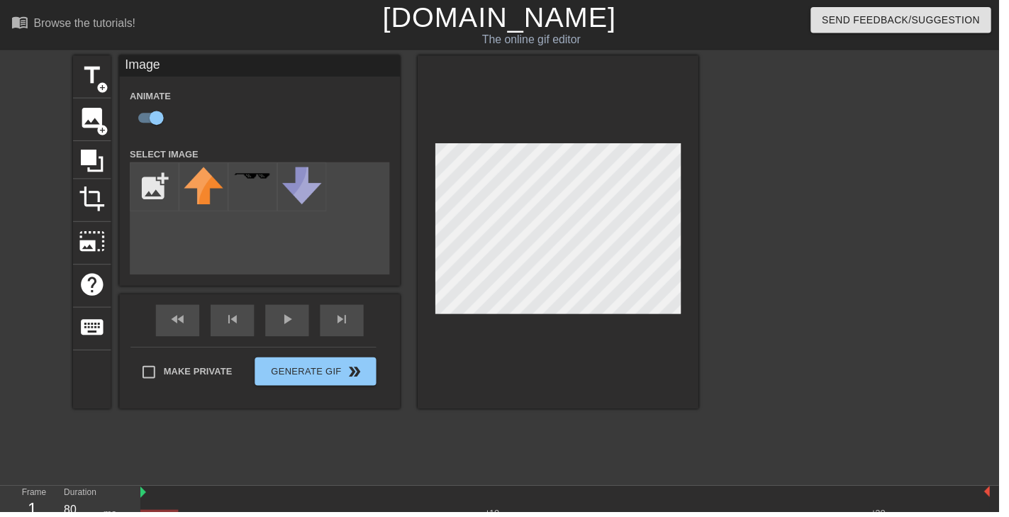
type input "C:\fakepath\splatoon_2__pearl_cosplay_by_karensaurus_123_dcm864b-350t (1).png"
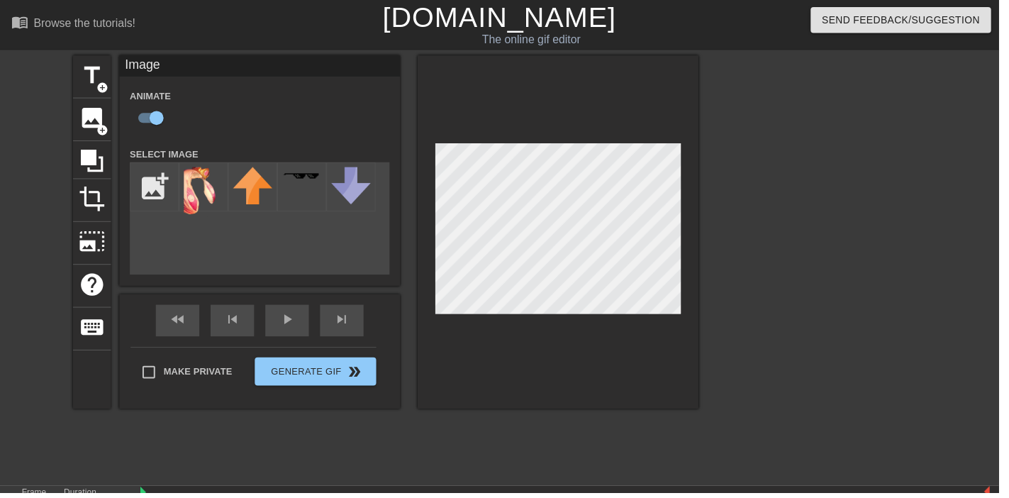
click at [194, 201] on img at bounding box center [206, 194] width 40 height 50
click at [606, 320] on div at bounding box center [564, 234] width 284 height 357
click at [308, 326] on div "play_arrow" at bounding box center [290, 324] width 44 height 32
click at [299, 338] on div "pause" at bounding box center [290, 324] width 44 height 32
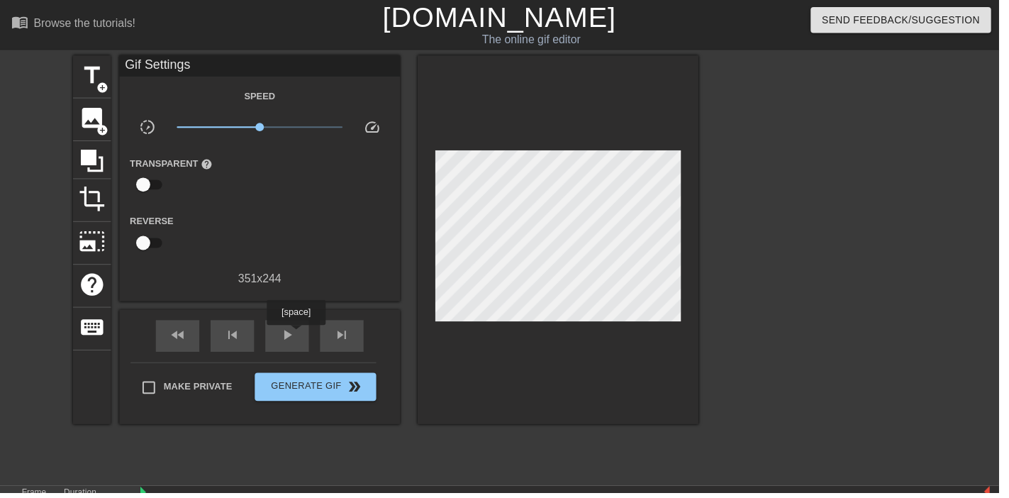
click at [96, 114] on span "image" at bounding box center [92, 119] width 27 height 27
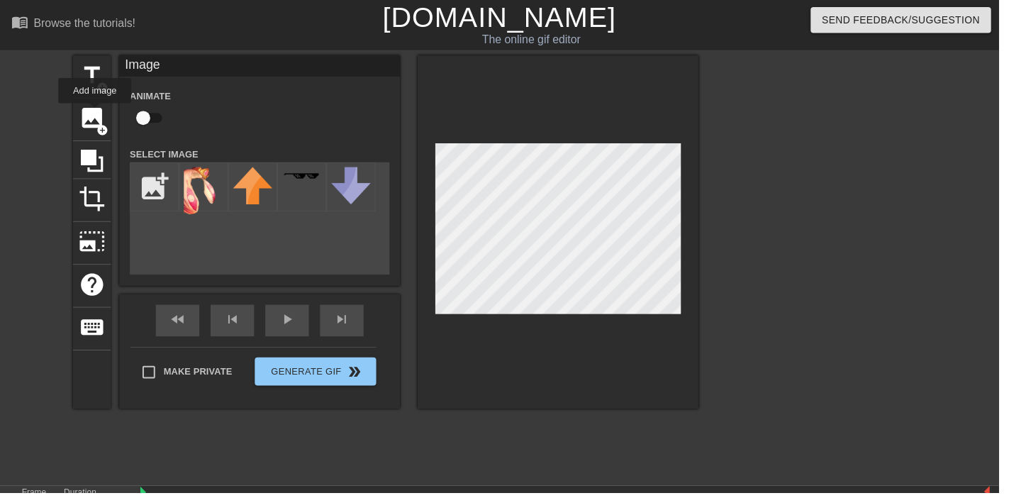
click at [160, 195] on input "file" at bounding box center [156, 189] width 48 height 48
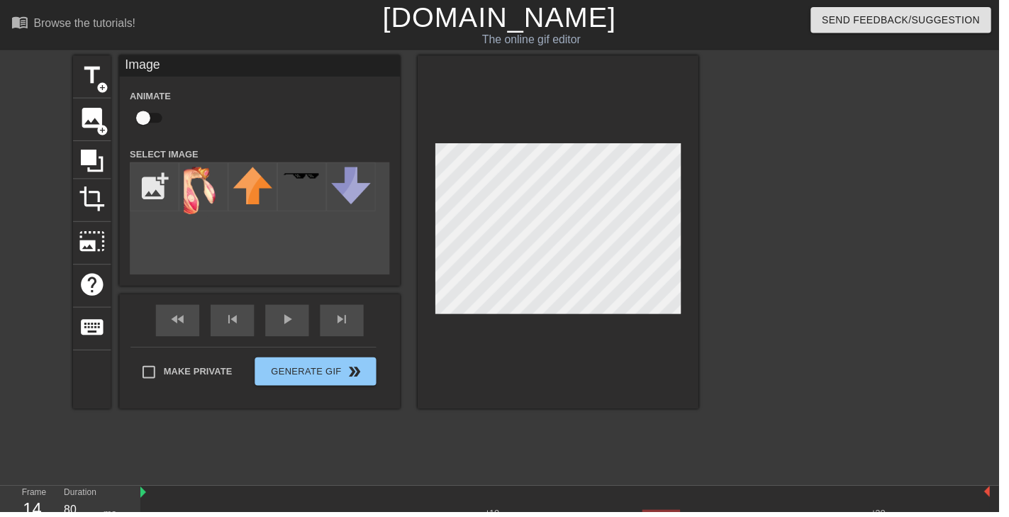
type input "C:\fakepath\splatoon_2__pearl_cosplay_by_karensaurus_123_dcm864b-350t.png"
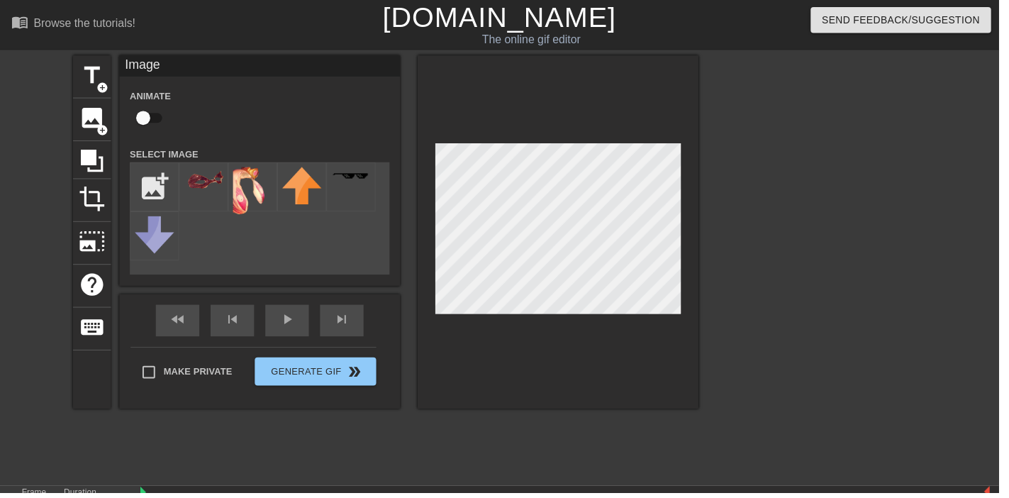
click at [226, 171] on div at bounding box center [206, 189] width 50 height 50
click at [148, 128] on input "checkbox" at bounding box center [144, 119] width 81 height 27
checkbox input "true"
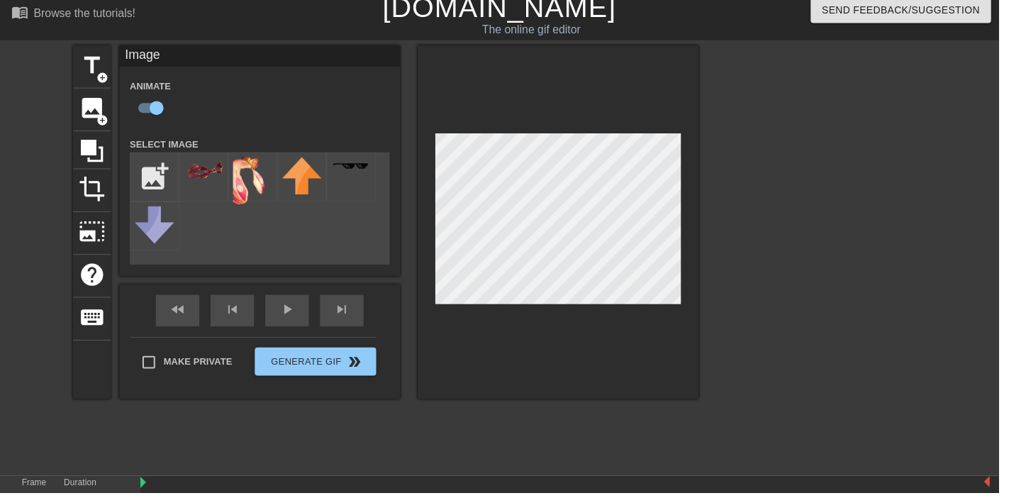
scroll to position [18, 0]
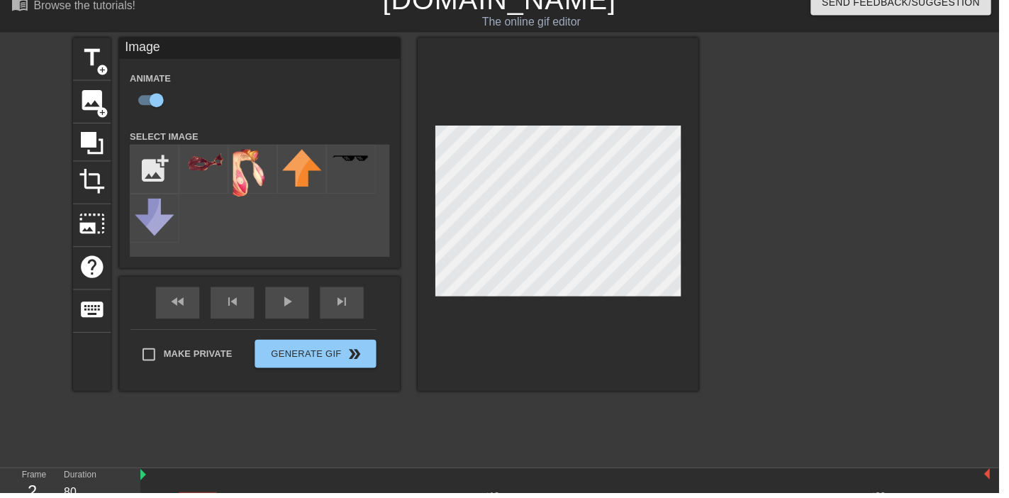
click at [586, 497] on div at bounding box center [571, 506] width 858 height 18
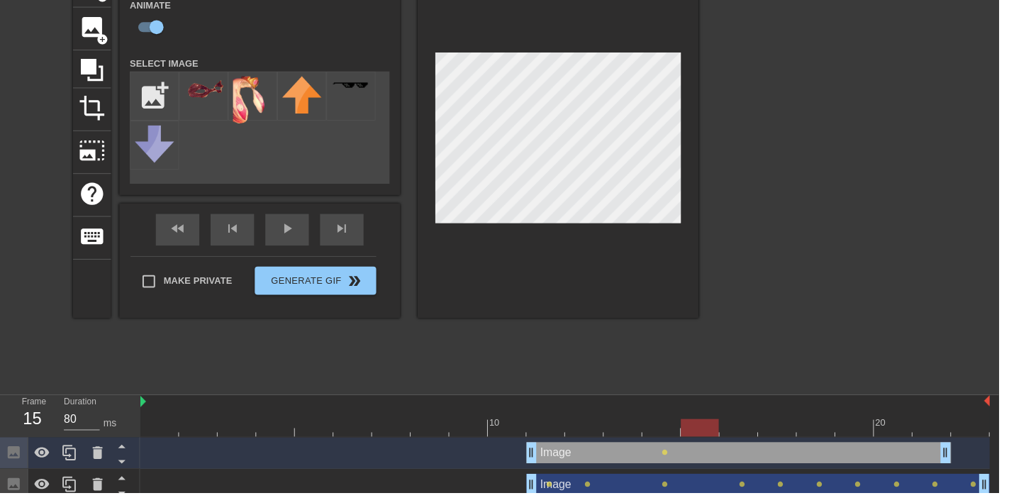
scroll to position [91, 0]
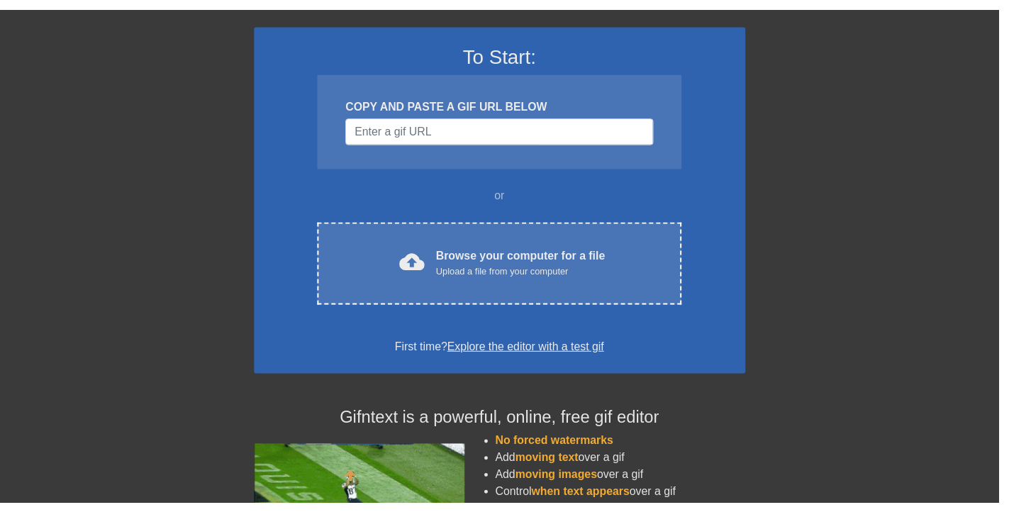
scroll to position [91, 0]
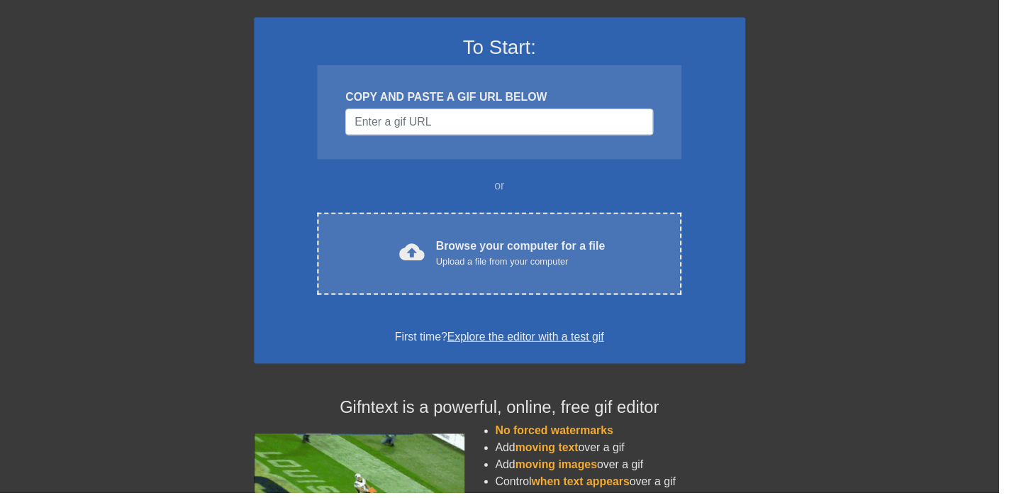
click at [527, 257] on div "Upload a file from your computer" at bounding box center [525, 264] width 171 height 14
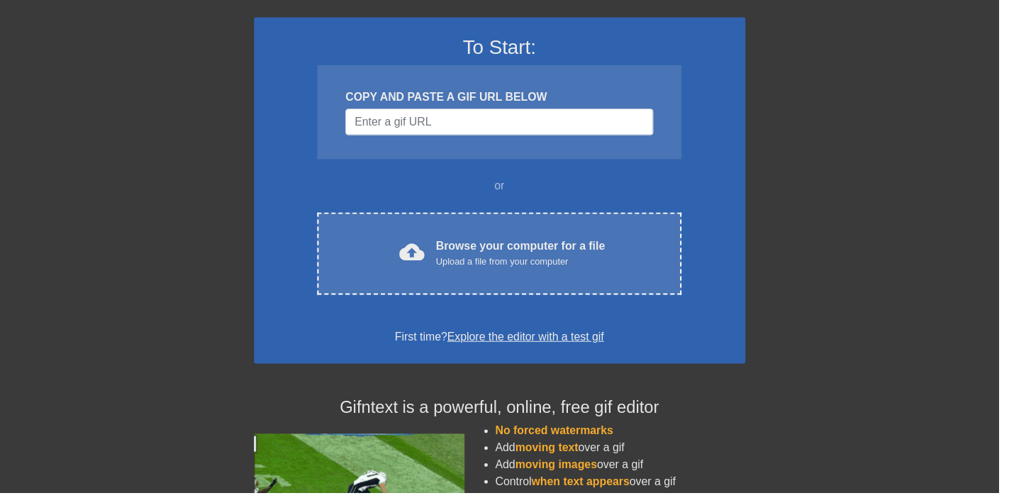
click at [570, 249] on div "Browse your computer for a file Upload a file from your computer" at bounding box center [525, 255] width 171 height 31
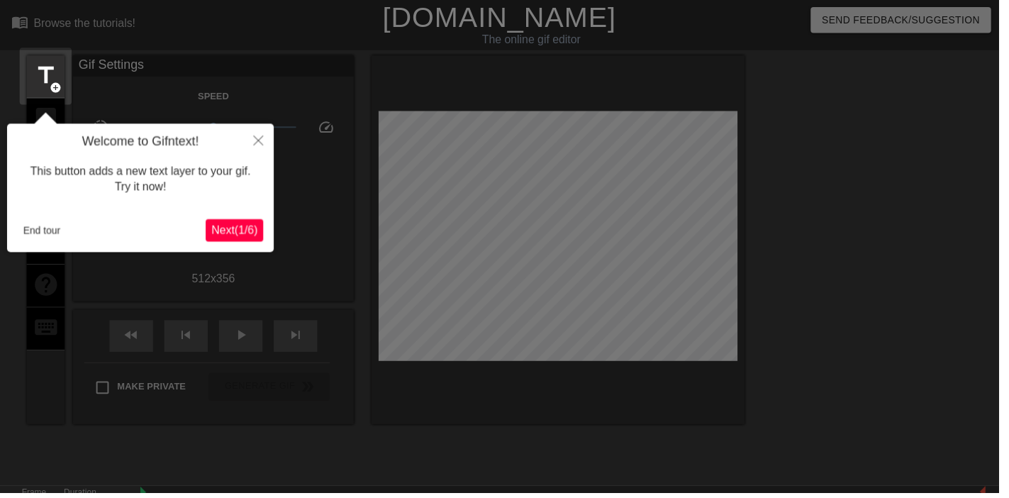
scroll to position [34, 0]
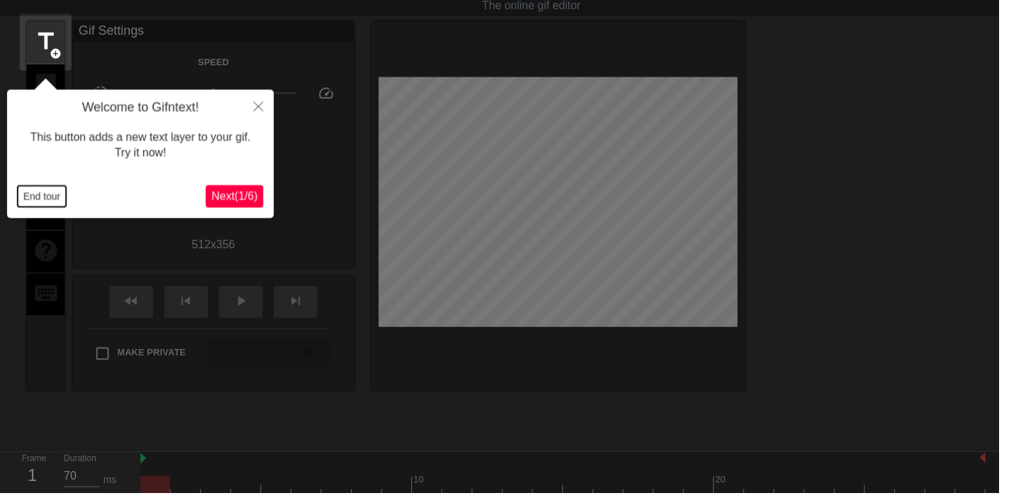
click at [65, 196] on button "End tour" at bounding box center [42, 198] width 49 height 21
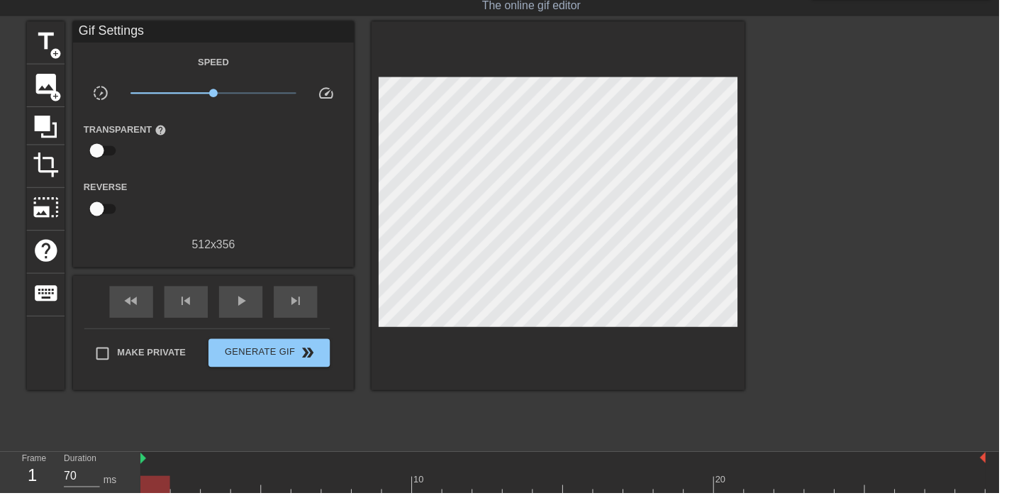
click at [47, 211] on span "photo_size_select_large" at bounding box center [46, 209] width 27 height 27
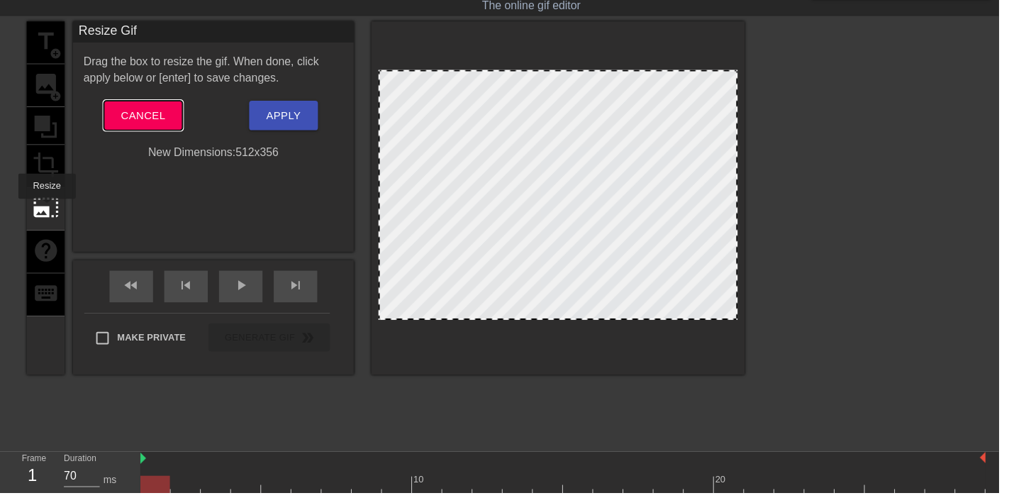
click at [144, 113] on span "Cancel" at bounding box center [144, 117] width 45 height 18
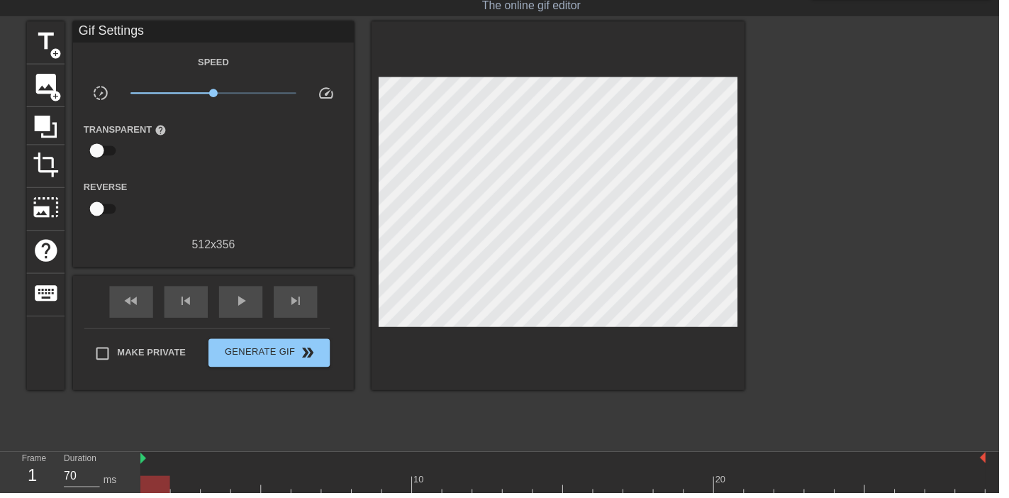
click at [52, 82] on span "image" at bounding box center [46, 85] width 27 height 27
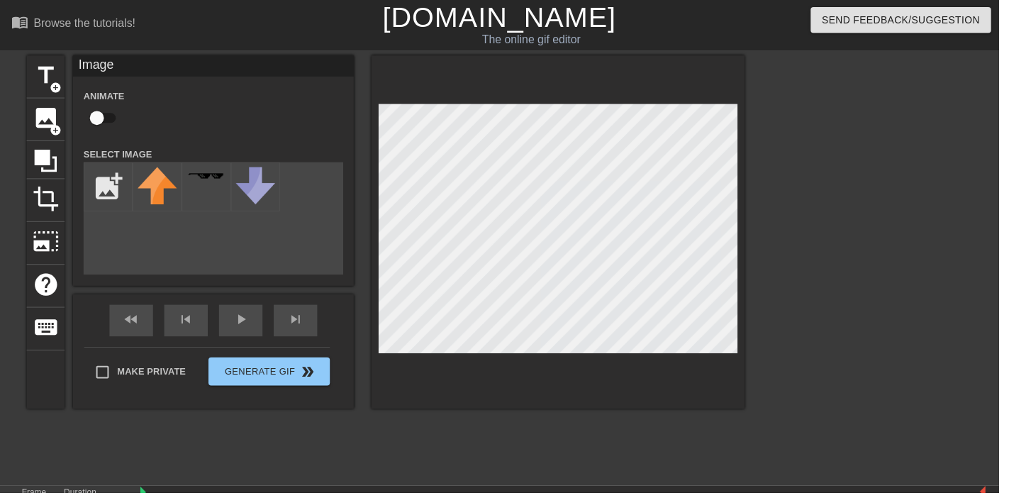
click at [99, 111] on input "checkbox" at bounding box center [97, 119] width 81 height 27
checkbox input "true"
click at [109, 182] on input "file" at bounding box center [109, 189] width 48 height 48
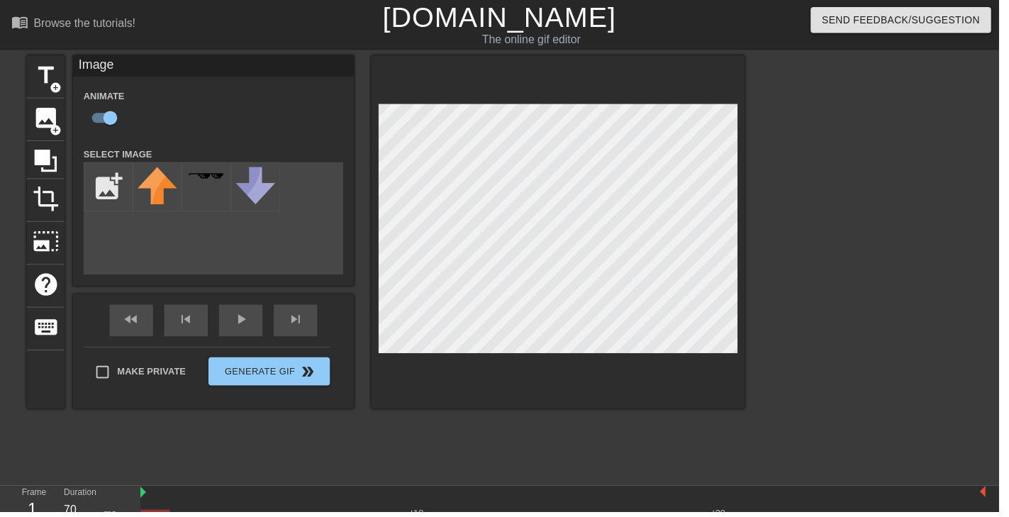
type input "C:\fakepath\splatoon_2__pearl_cosplay_by_karensaurus_123_dcm864b-350t (1).png"
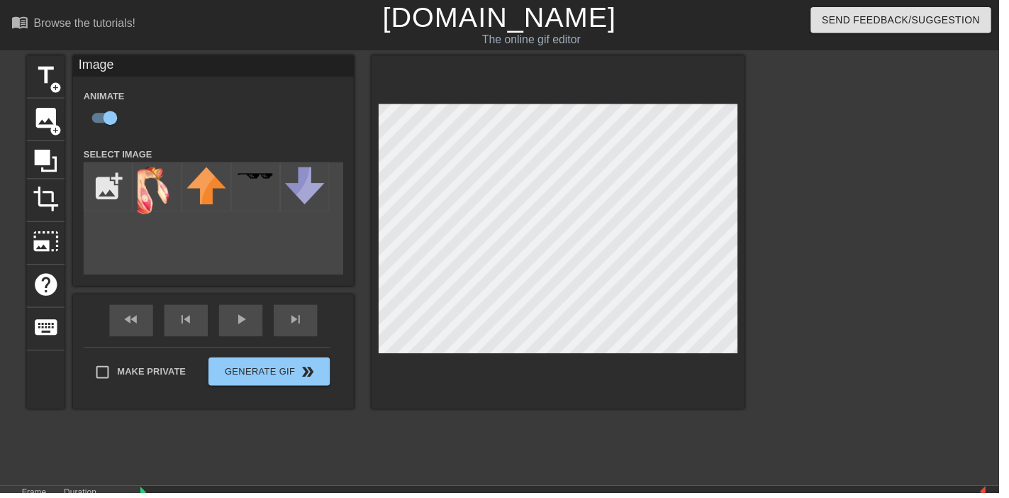
click at [157, 180] on img at bounding box center [159, 194] width 40 height 50
type input "60"
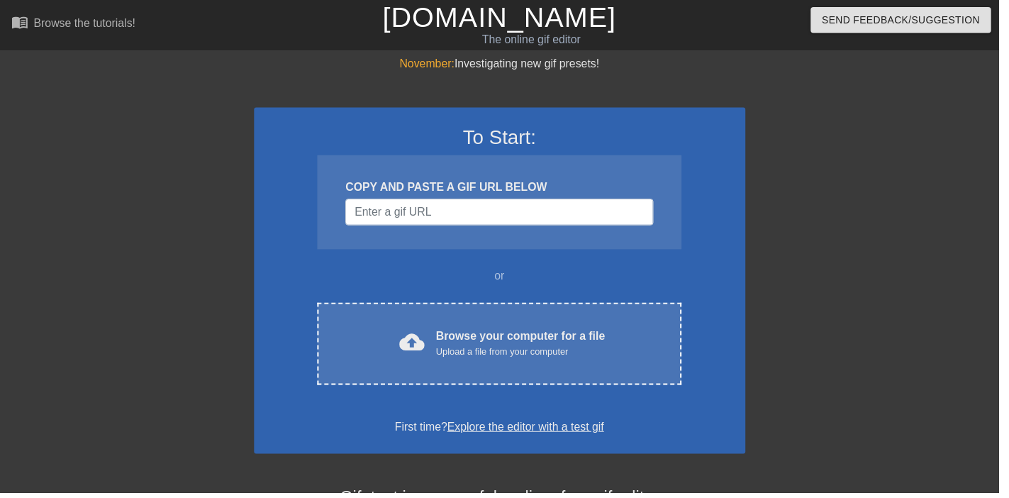
click at [651, 291] on div "To Start: COPY AND PASTE A GIF URL BELOW or cloud_upload Browse your computer f…" at bounding box center [505, 284] width 496 height 350
click at [632, 343] on div "cloud_upload Browse your computer for a file Upload a file from your computer" at bounding box center [504, 347] width 308 height 32
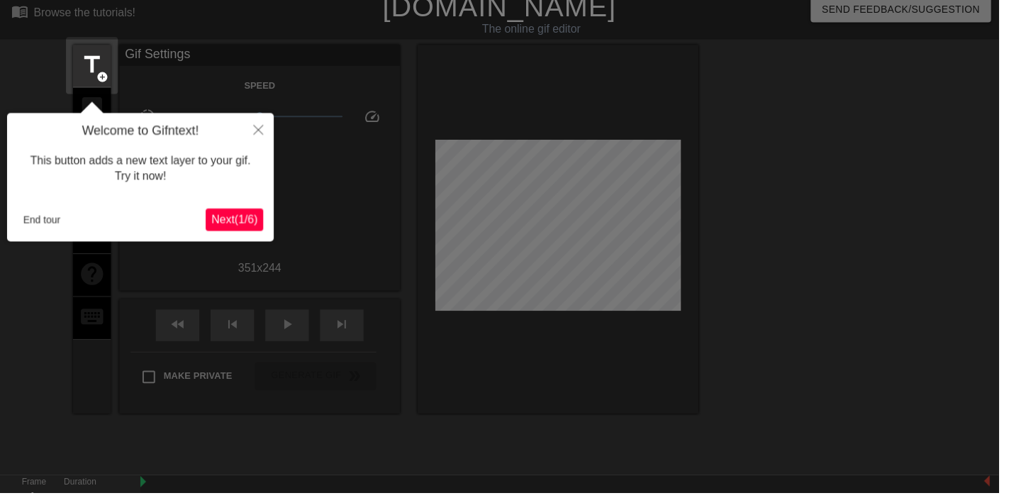
scroll to position [34, 0]
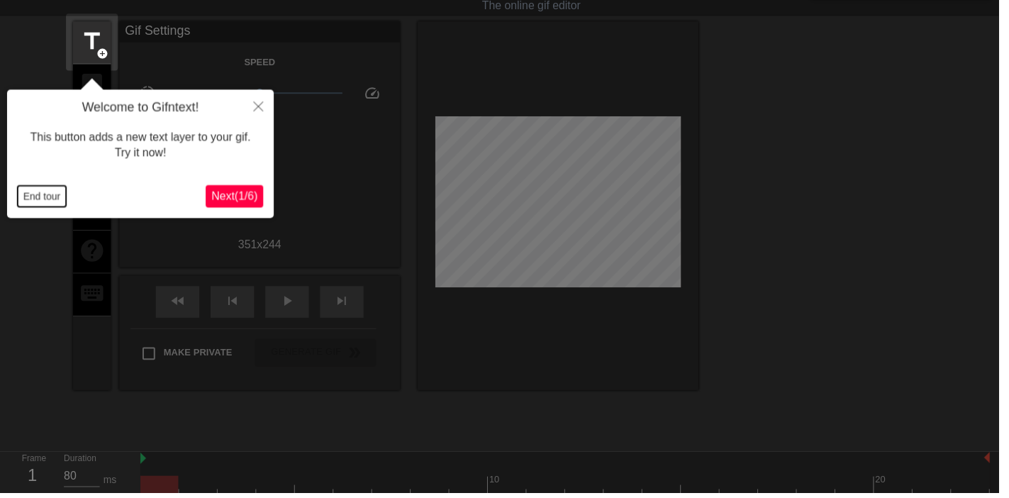
click at [49, 209] on button "End tour" at bounding box center [42, 198] width 49 height 21
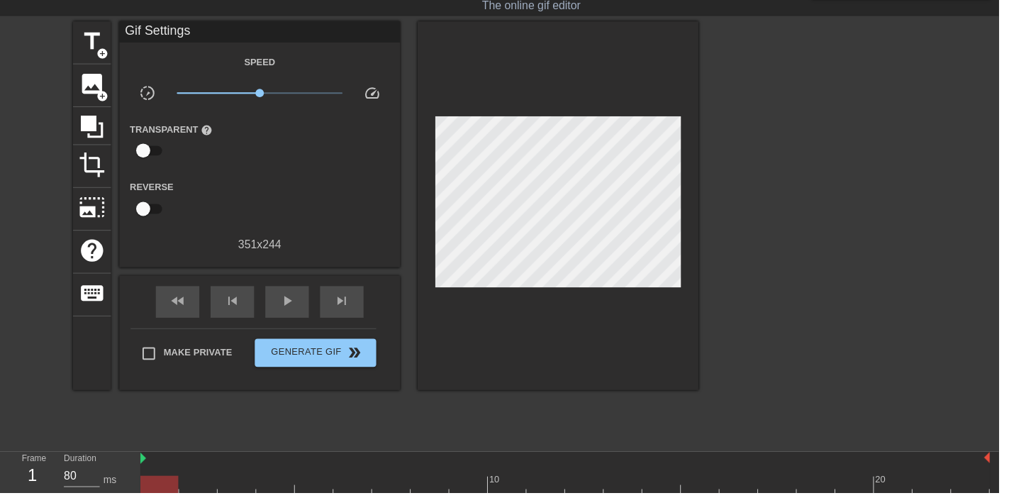
click at [99, 107] on div "image add_circle" at bounding box center [93, 86] width 38 height 43
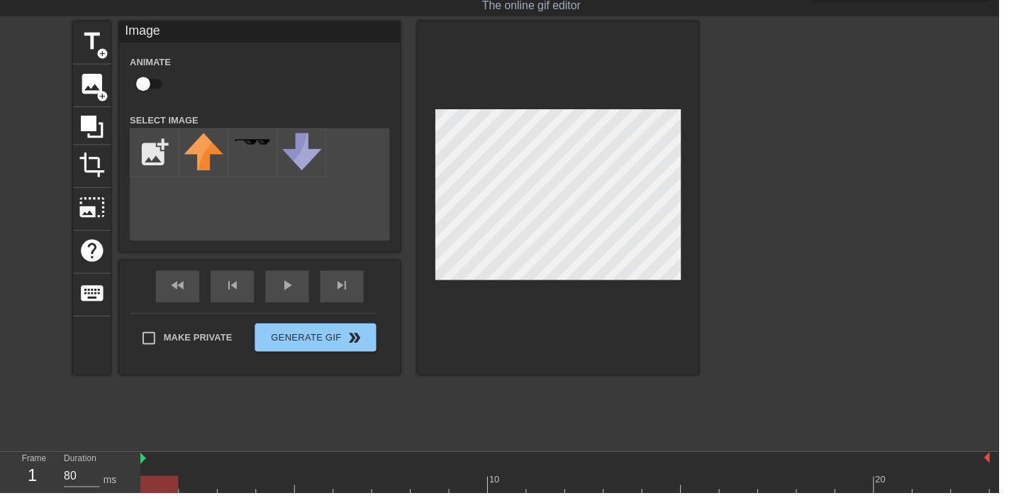
scroll to position [0, 0]
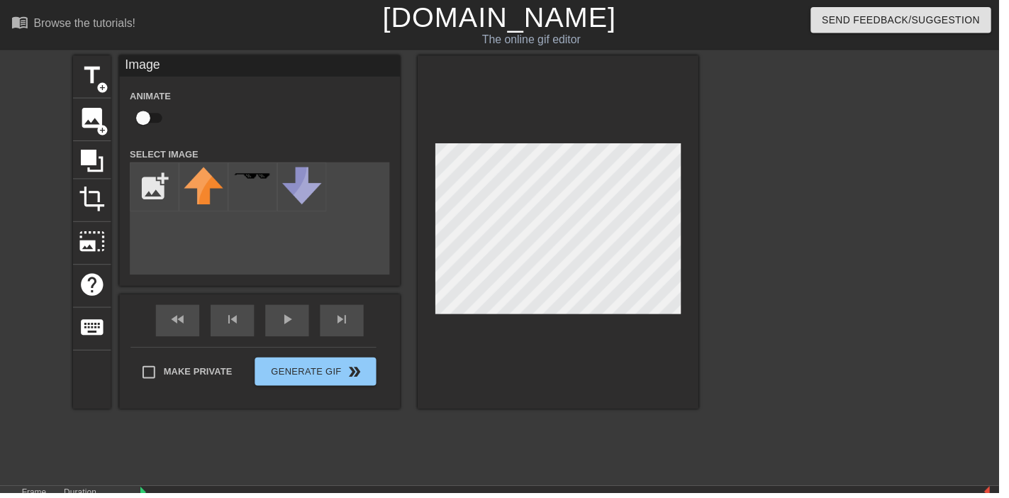
click at [166, 121] on input "checkbox" at bounding box center [144, 119] width 81 height 27
click at [152, 114] on input "checkbox" at bounding box center [158, 119] width 81 height 27
click at [165, 182] on input "file" at bounding box center [156, 189] width 48 height 48
click at [158, 106] on input "checkbox" at bounding box center [144, 119] width 81 height 27
checkbox input "true"
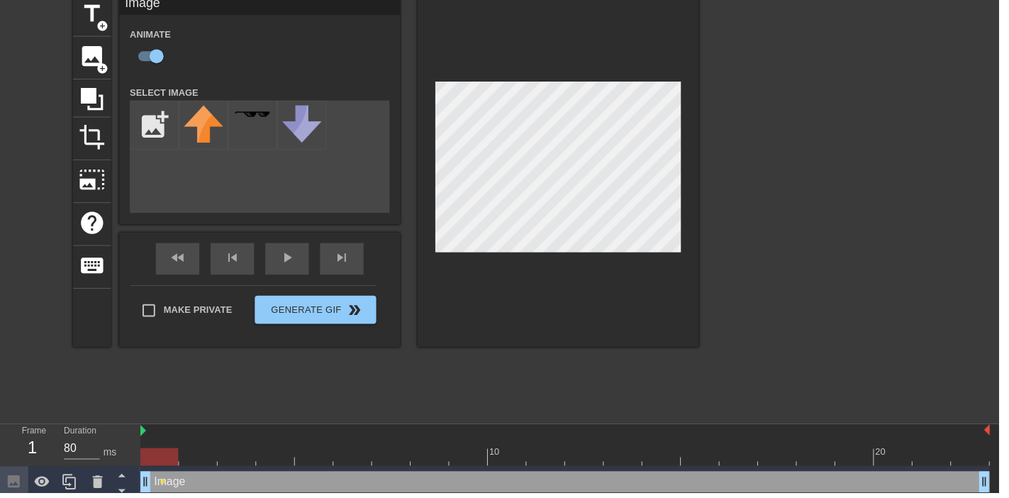
scroll to position [55, 0]
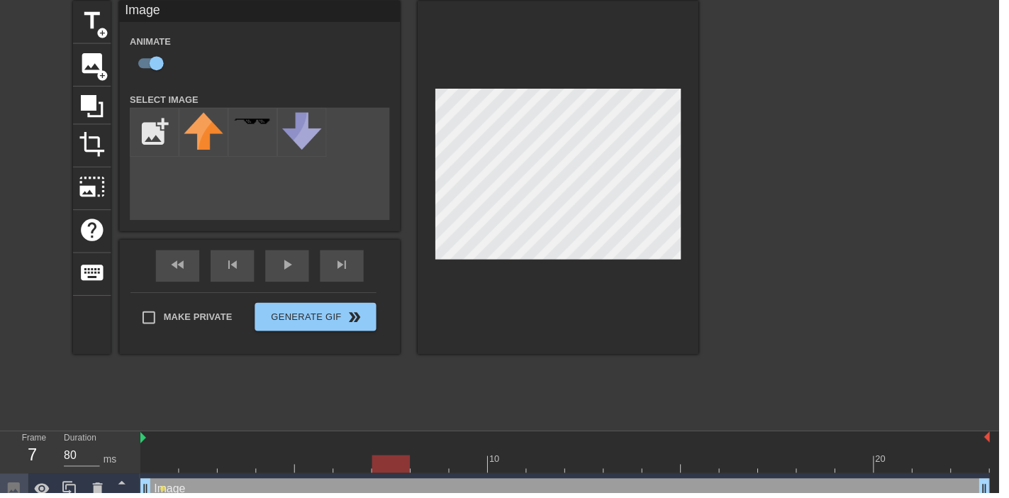
click at [155, 126] on input "file" at bounding box center [156, 133] width 48 height 48
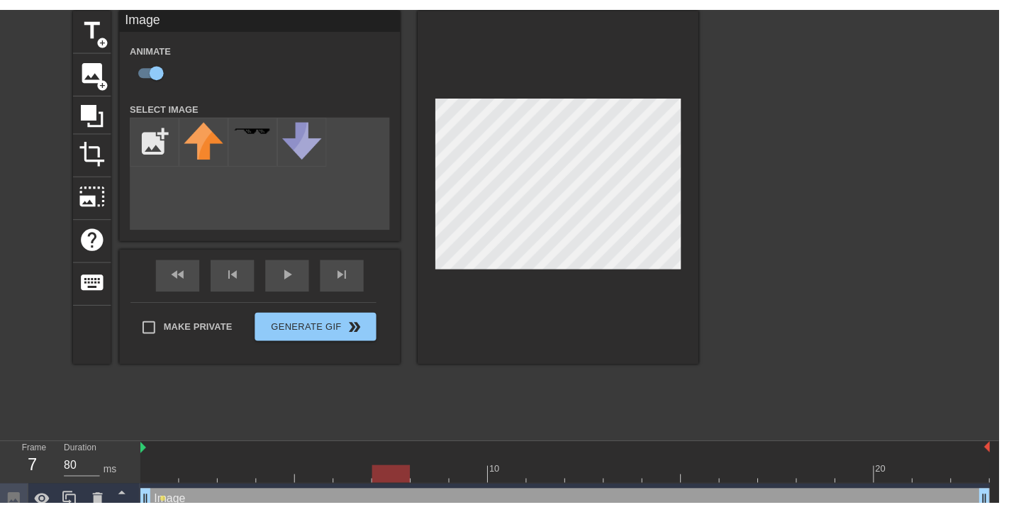
scroll to position [43, 0]
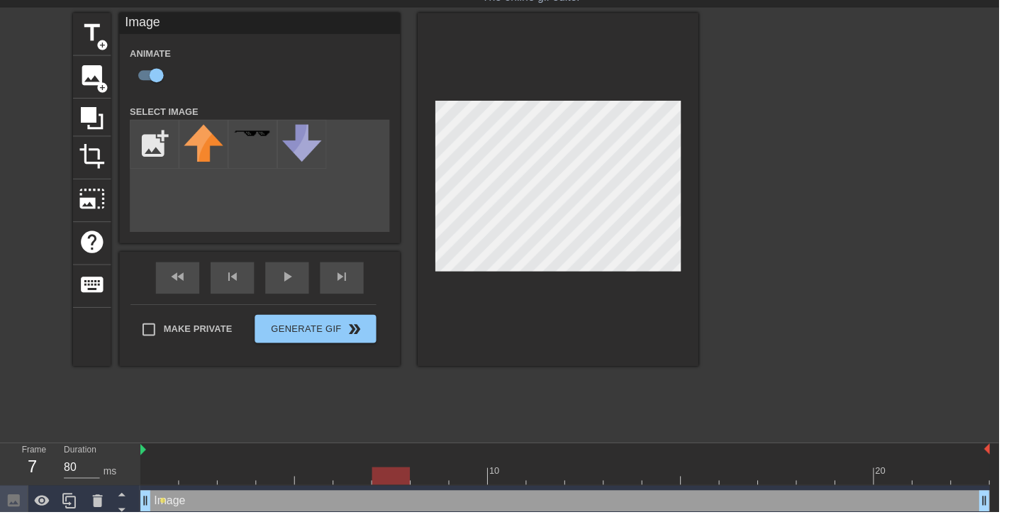
type input "C:\fakepath\vlc_20250821_041711.png"
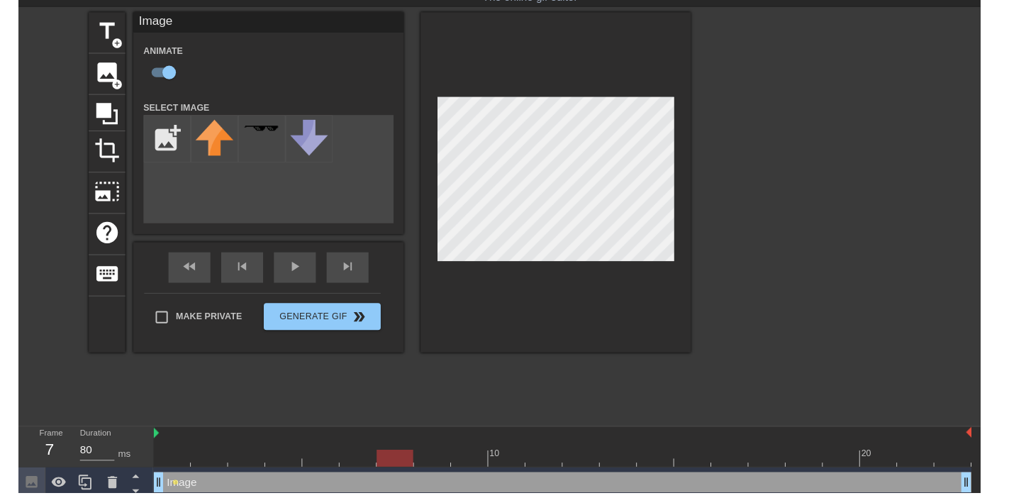
scroll to position [55, 0]
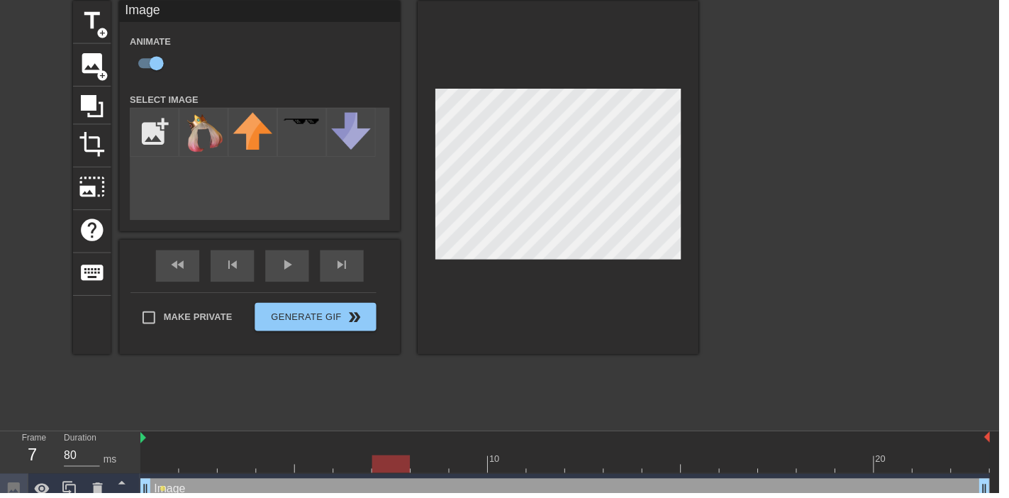
click at [203, 126] on img at bounding box center [206, 133] width 40 height 40
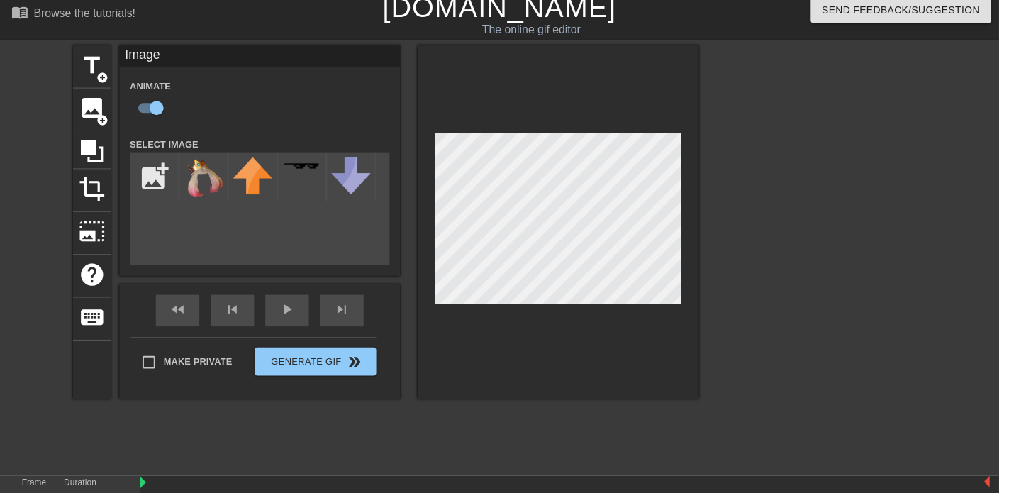
scroll to position [0, 0]
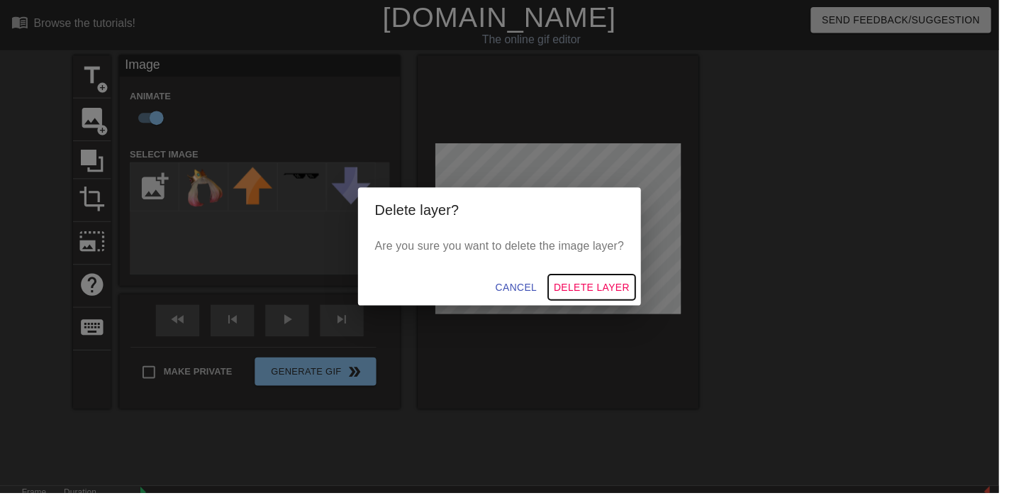
click at [594, 299] on span "Delete Layer" at bounding box center [598, 291] width 77 height 18
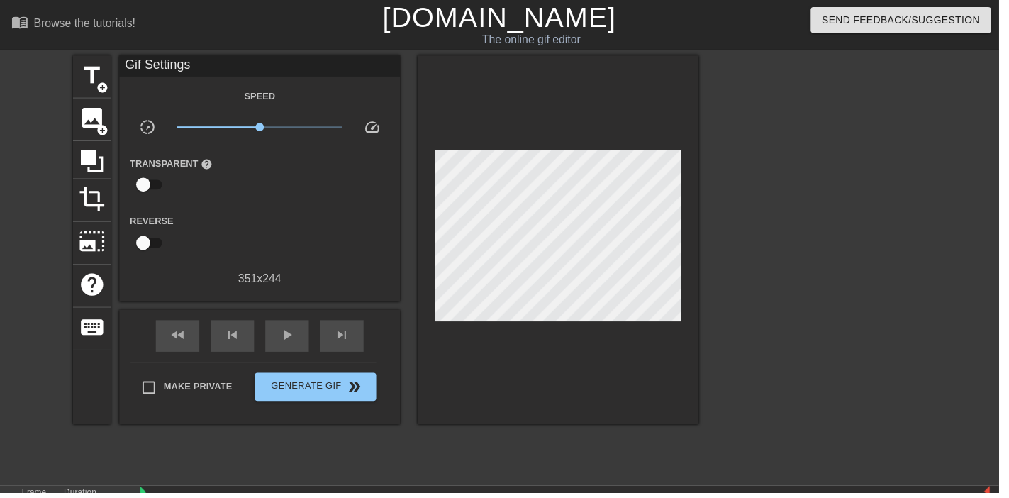
click at [110, 116] on div "image add_circle" at bounding box center [93, 120] width 38 height 43
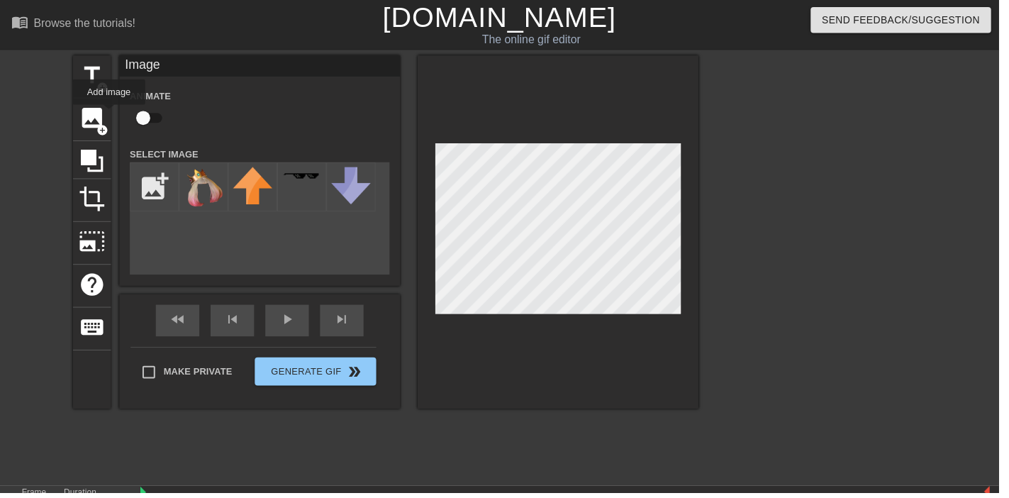
click at [156, 199] on input "file" at bounding box center [156, 189] width 48 height 48
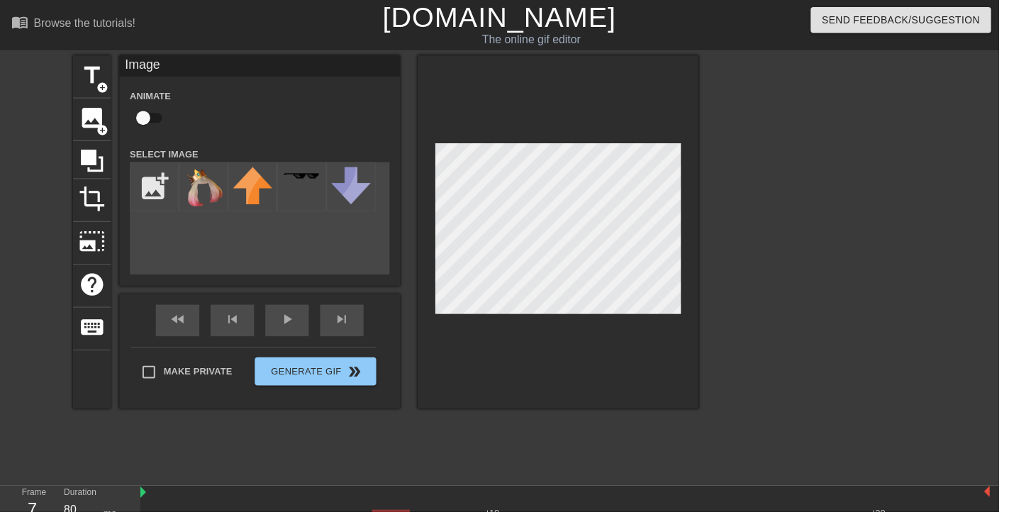
type input "C:\fakepath\splatoon_2__pearl_cosplay_by_karensaurus_123_dcm864b-350t (1).png"
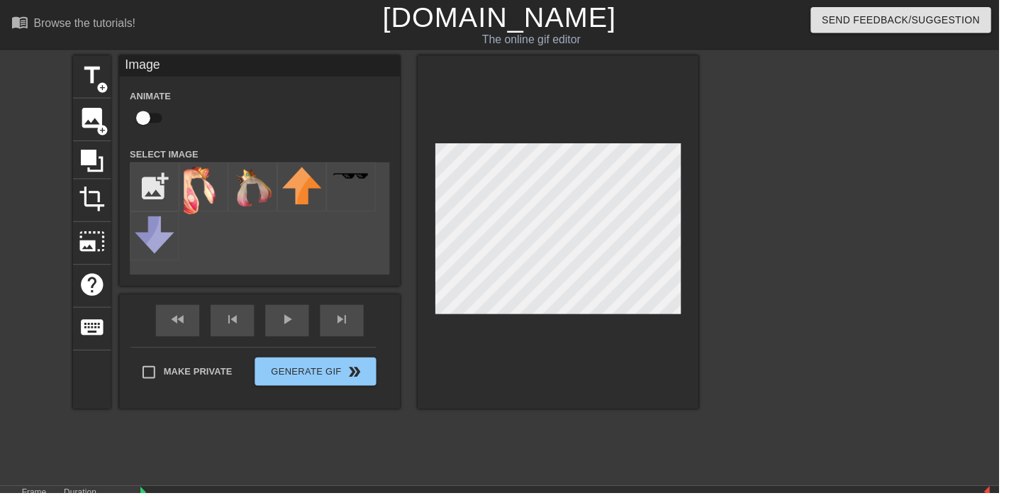
click at [196, 172] on img at bounding box center [206, 194] width 40 height 50
click at [152, 126] on input "checkbox" at bounding box center [144, 119] width 81 height 27
checkbox input "true"
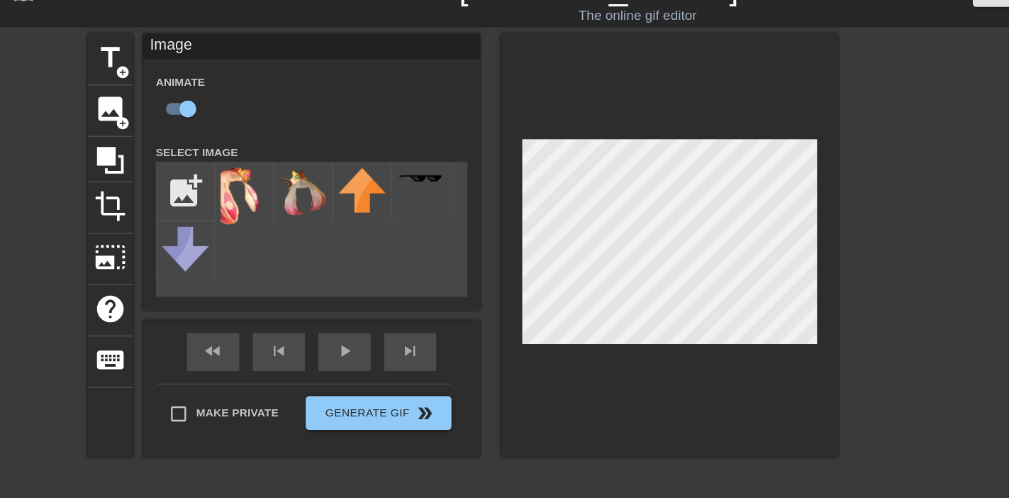
click at [405, 421] on div "title add_circle image add_circle crop photo_size_select_large help keyboard Im…" at bounding box center [390, 269] width 632 height 426
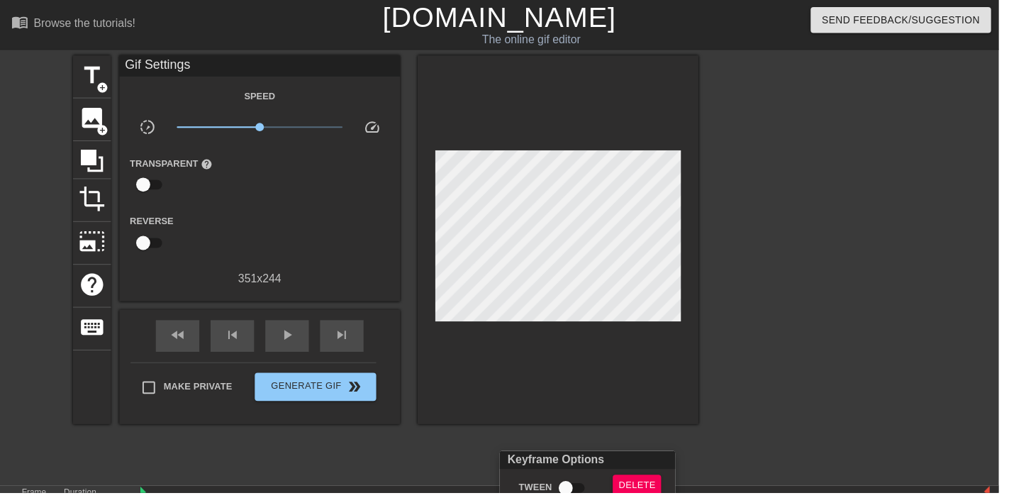
click at [657, 302] on div at bounding box center [504, 249] width 1009 height 498
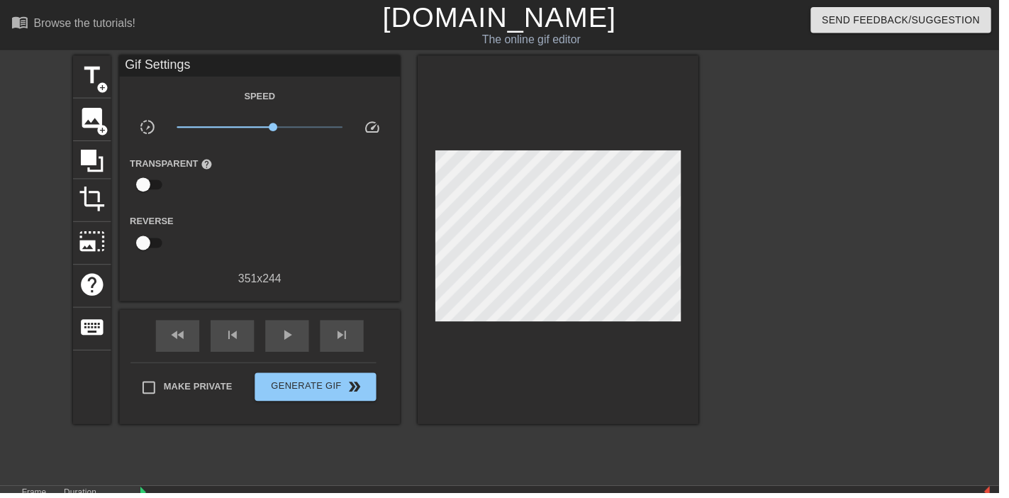
click at [292, 335] on span "play_arrow" at bounding box center [290, 338] width 17 height 17
click at [296, 340] on span "pause" at bounding box center [290, 338] width 17 height 17
click at [350, 395] on span "double_arrow" at bounding box center [358, 390] width 17 height 17
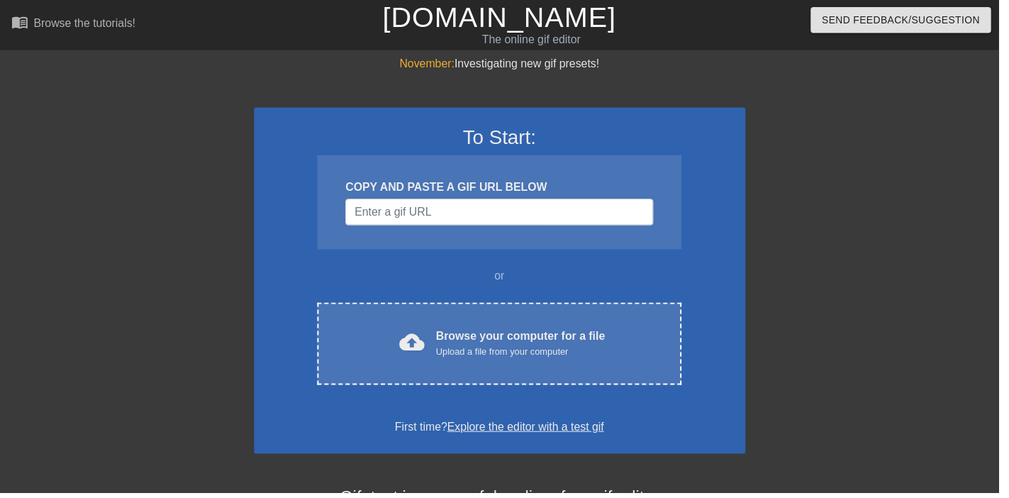
click at [531, 315] on div "cloud_upload Browse your computer for a file Upload a file from your computer C…" at bounding box center [504, 347] width 367 height 83
click at [536, 332] on div "Browse your computer for a file Upload a file from your computer" at bounding box center [525, 346] width 171 height 31
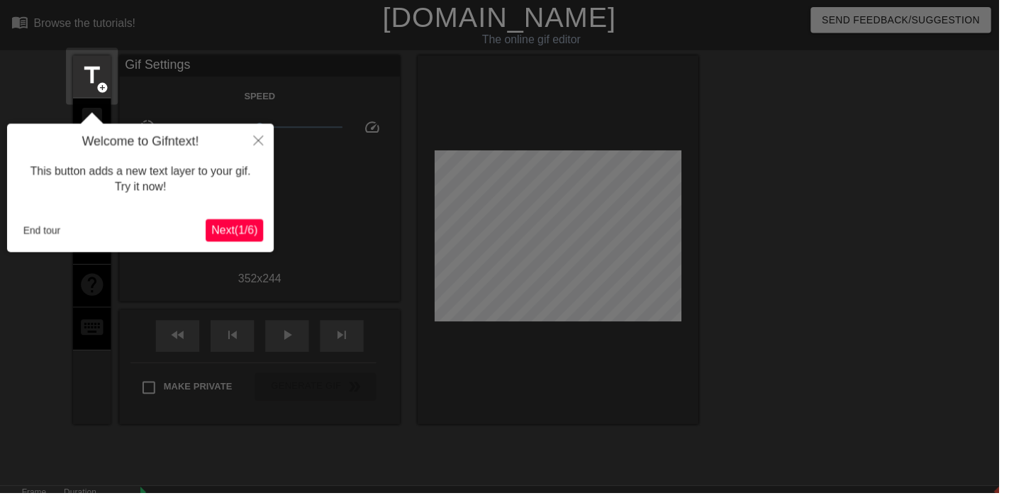
scroll to position [34, 0]
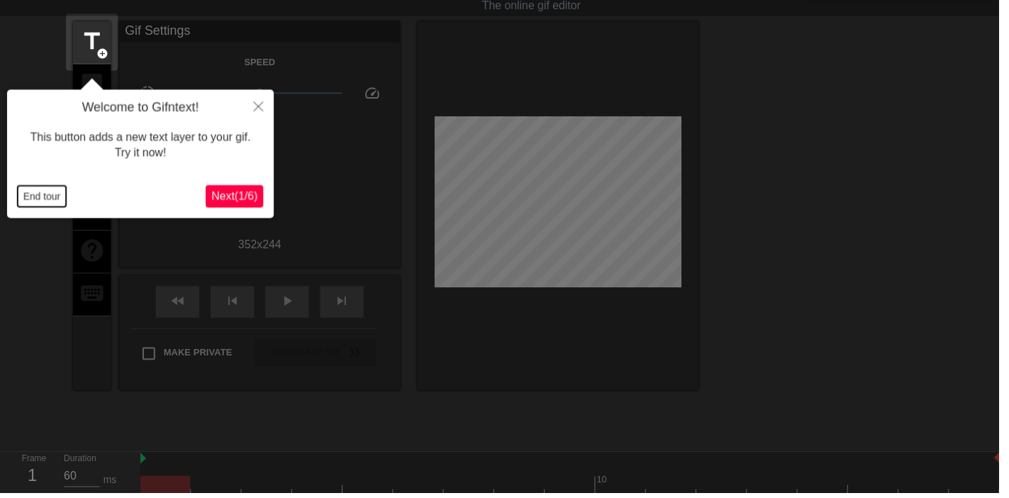
click at [32, 191] on button "End tour" at bounding box center [42, 198] width 49 height 21
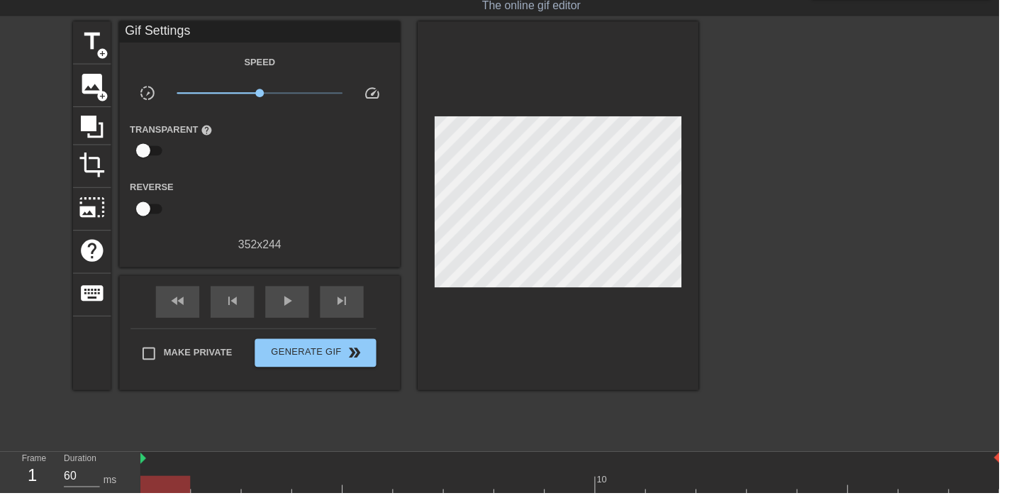
click at [87, 79] on span "image" at bounding box center [92, 85] width 27 height 27
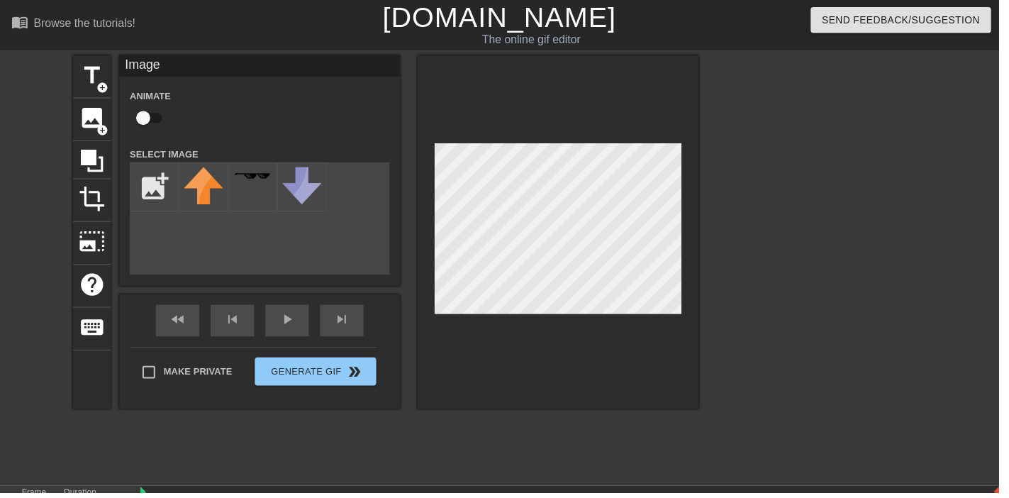
click at [152, 126] on input "checkbox" at bounding box center [144, 119] width 81 height 27
checkbox input "true"
click at [145, 196] on input "file" at bounding box center [156, 189] width 48 height 48
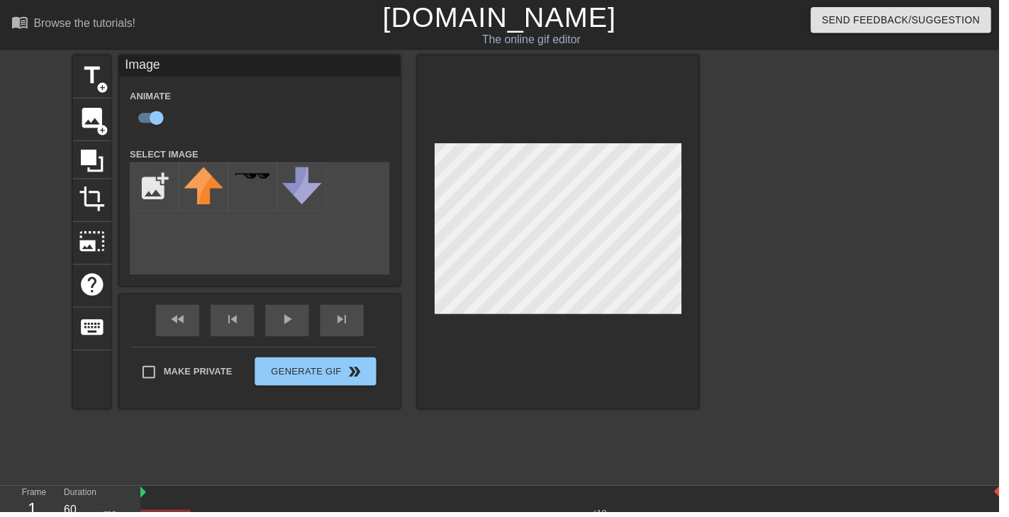
type input "C:\fakepath\dcm864t-ae0fe907-1a9a-4698-ad1a-4054a8b36089.png"
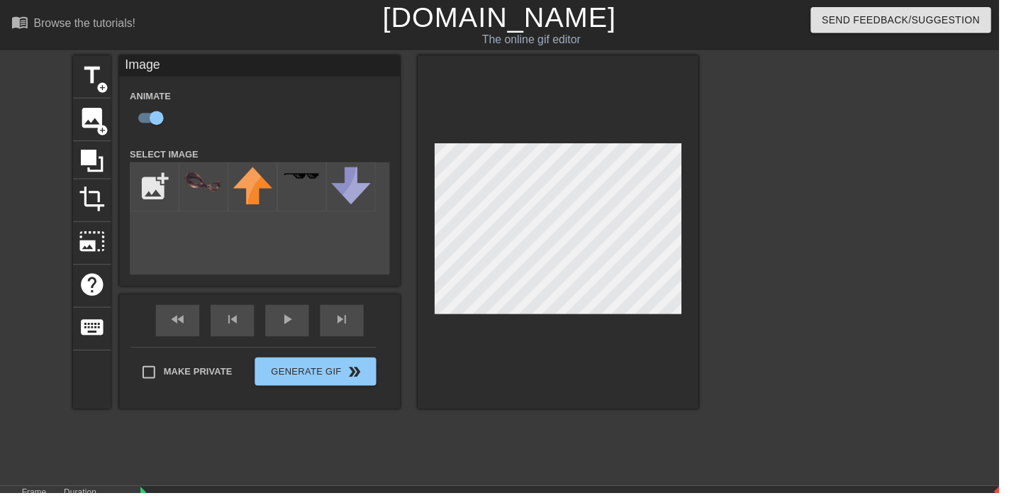
click at [193, 201] on div at bounding box center [206, 189] width 50 height 50
click at [306, 326] on div "play_arrow" at bounding box center [290, 324] width 44 height 32
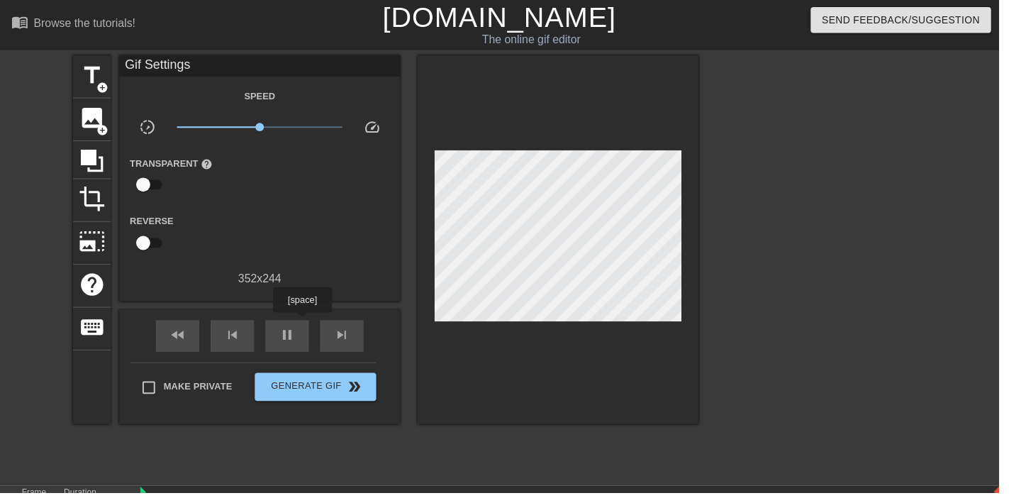
click at [294, 338] on span "pause" at bounding box center [290, 338] width 17 height 17
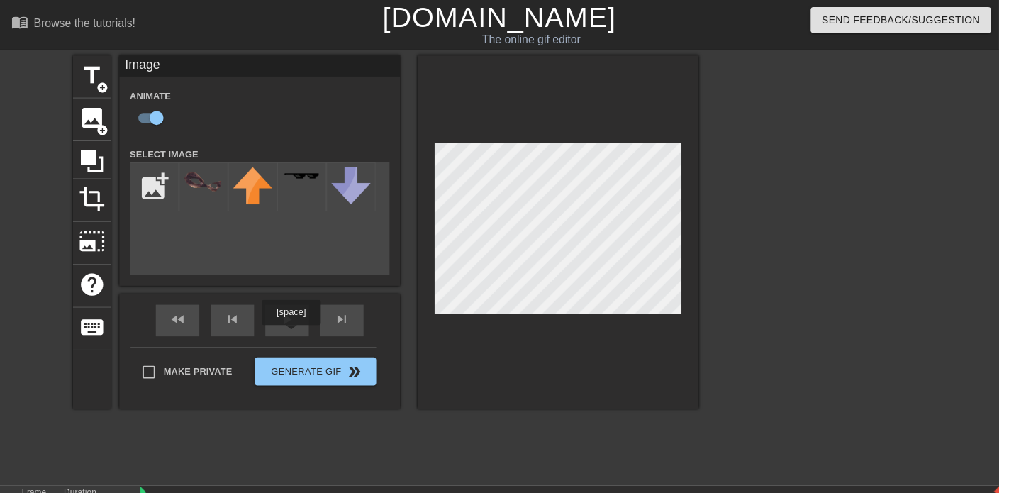
click at [300, 336] on div "play_arrow" at bounding box center [290, 324] width 44 height 32
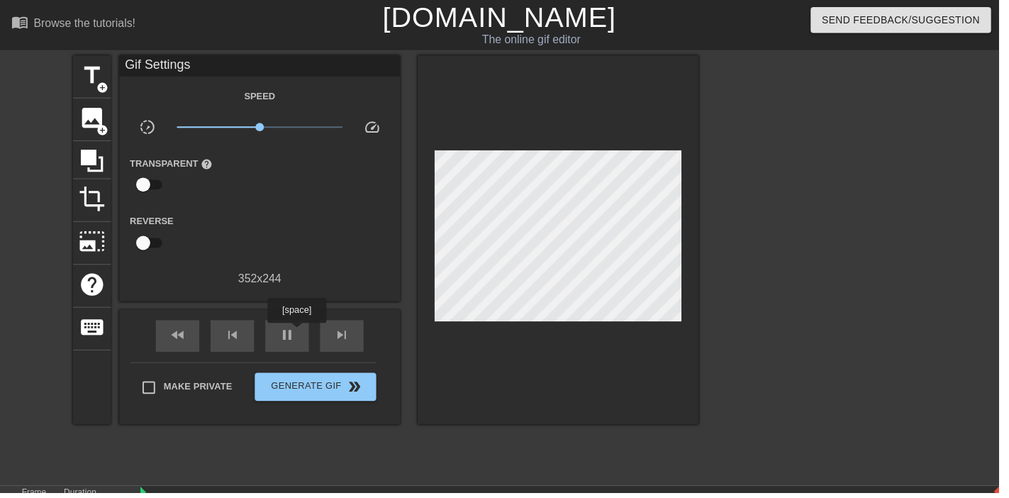
click at [285, 355] on div "pause" at bounding box center [290, 339] width 44 height 32
click at [296, 351] on div "play_arrow" at bounding box center [290, 339] width 44 height 32
click at [284, 355] on div "pause" at bounding box center [290, 339] width 44 height 32
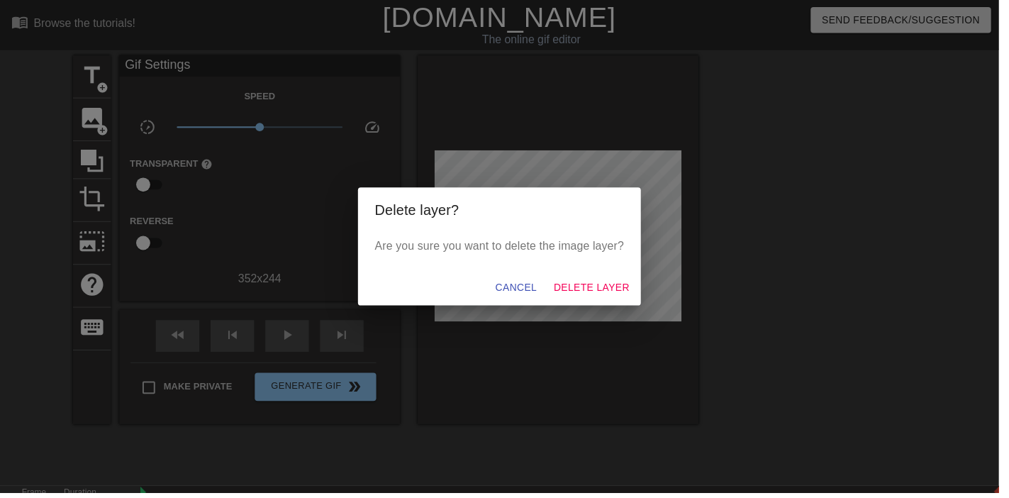
click at [606, 355] on div "Delete layer? Are you sure you want to delete the image layer? Cancel Delete La…" at bounding box center [504, 249] width 1009 height 498
click at [621, 284] on span "Delete Layer" at bounding box center [598, 291] width 77 height 18
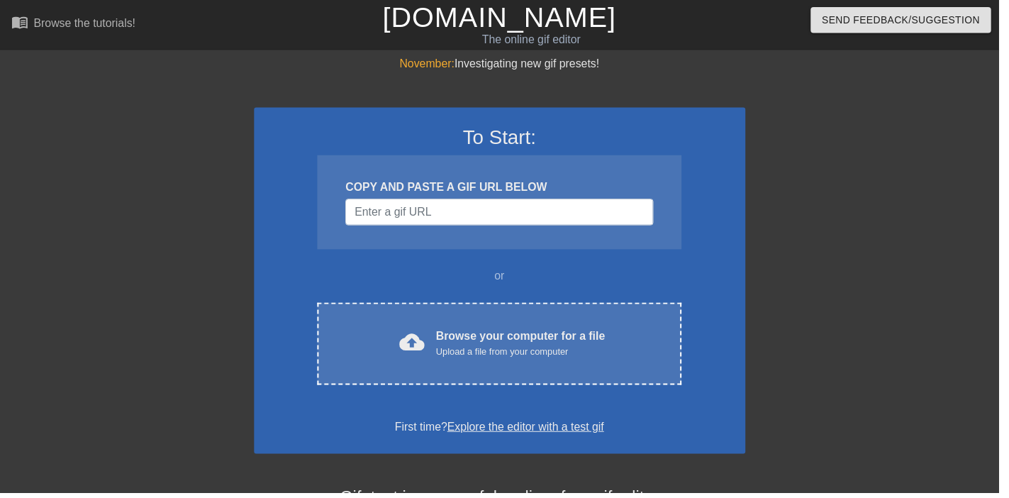
click at [638, 355] on div "cloud_upload Browse your computer for a file Upload a file from your computer" at bounding box center [504, 347] width 308 height 32
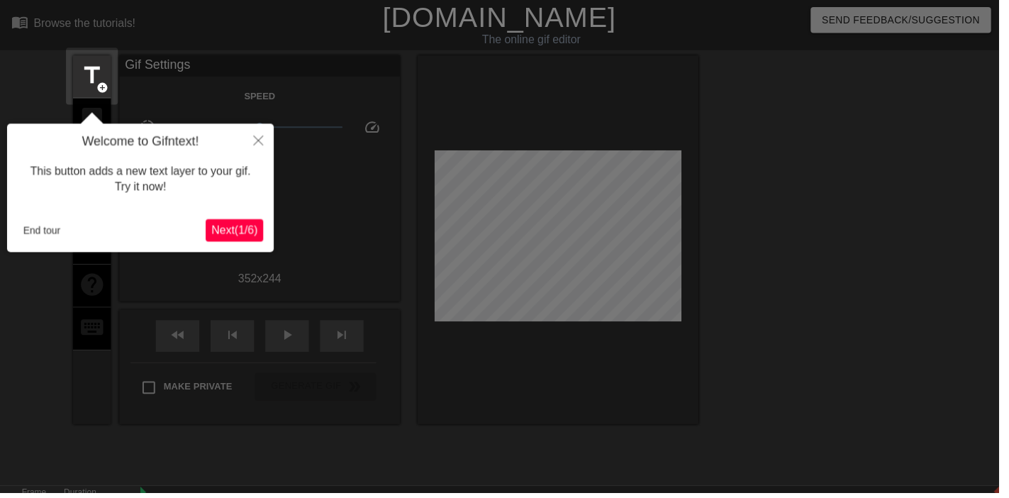
scroll to position [34, 0]
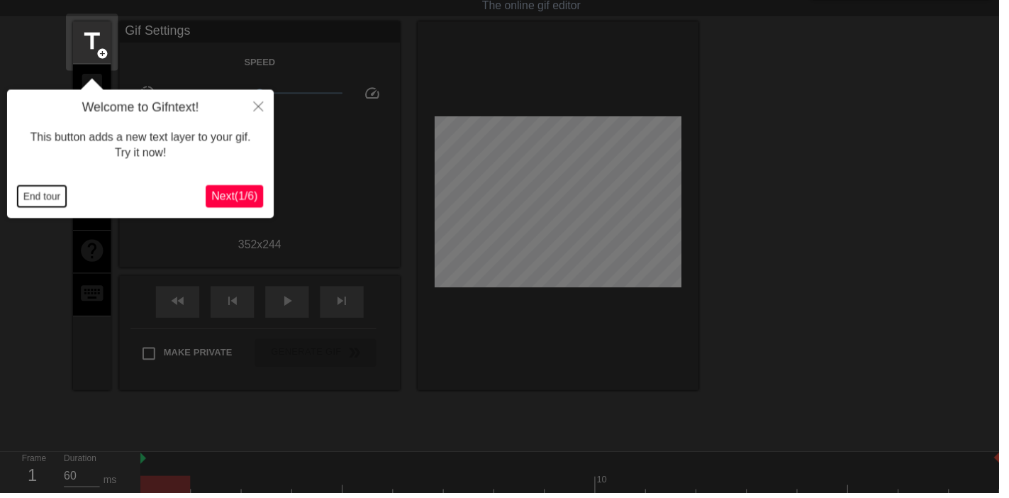
click at [49, 199] on button "End tour" at bounding box center [42, 198] width 49 height 21
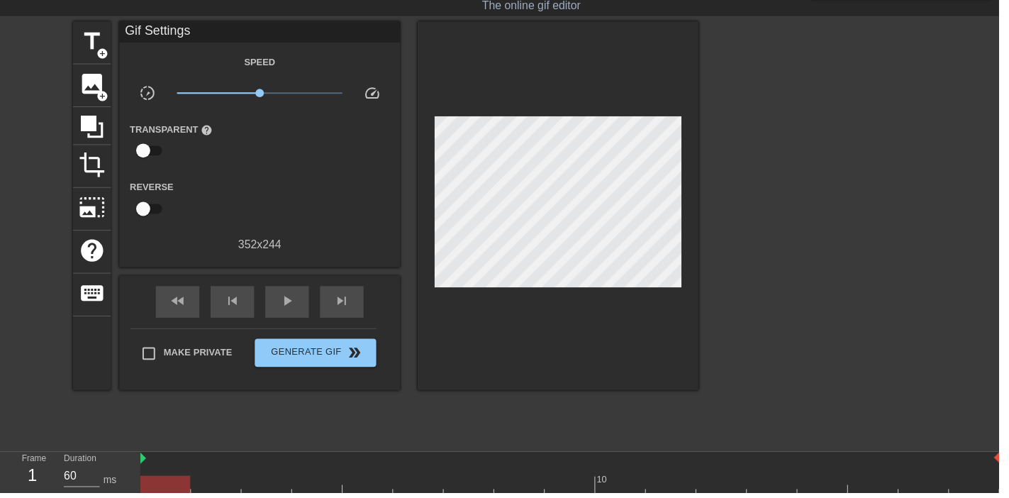
click at [81, 84] on span "image" at bounding box center [92, 85] width 27 height 27
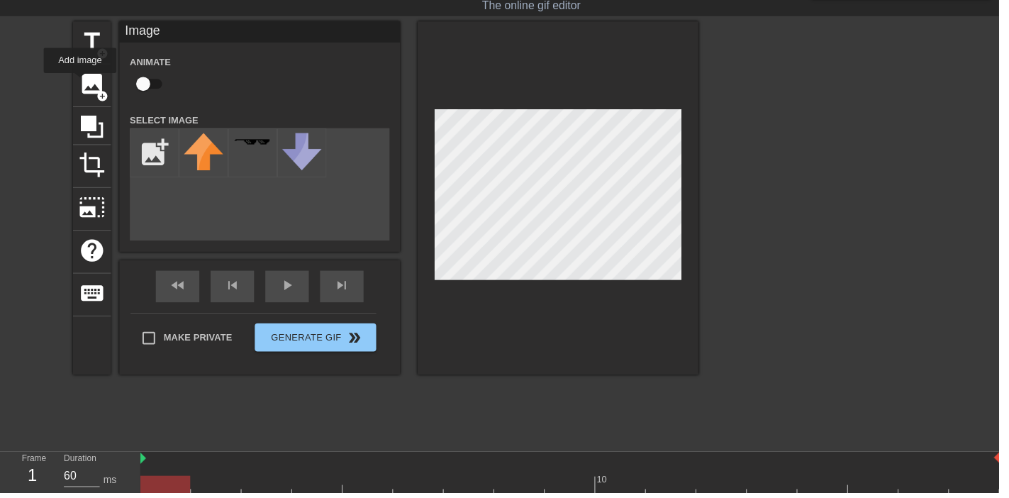
scroll to position [0, 0]
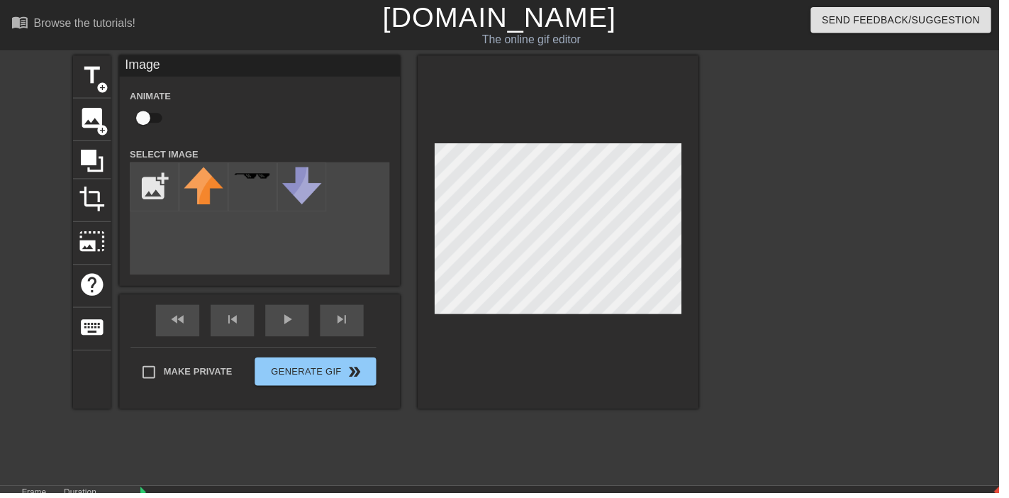
click at [143, 112] on input "checkbox" at bounding box center [144, 119] width 81 height 27
checkbox input "true"
click at [154, 183] on input "file" at bounding box center [156, 189] width 48 height 48
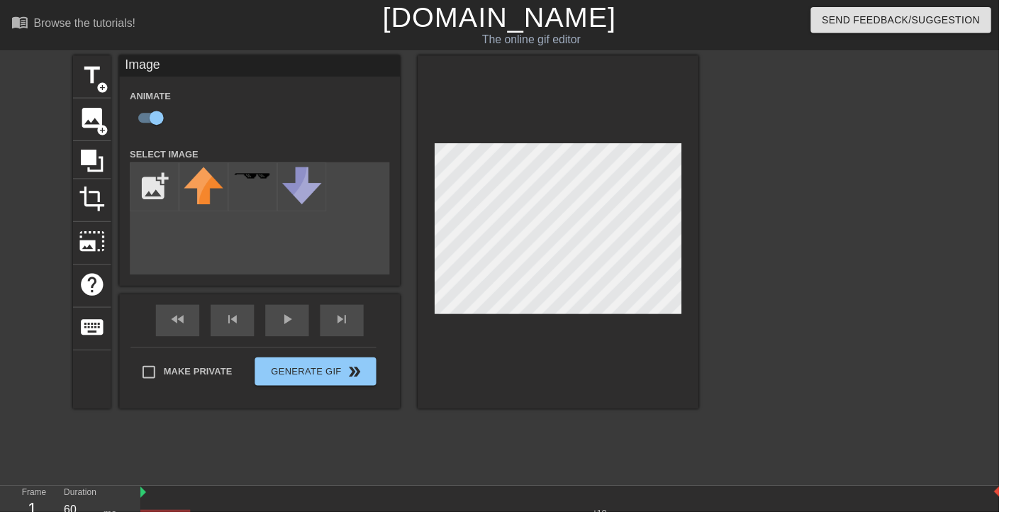
type input "C:\fakepath\splatoon_2__pearl_cosplay_by_karensaurus_123_dcm864b-350t.png"
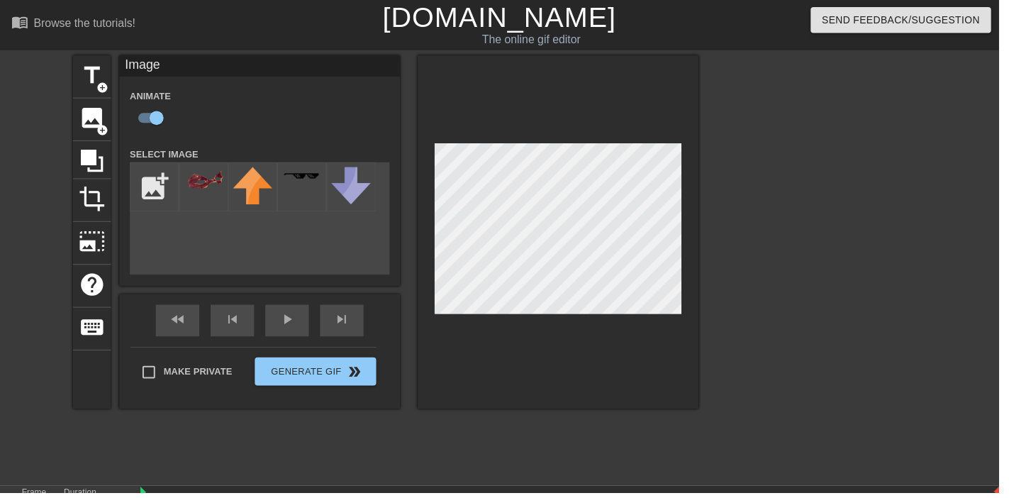
click at [233, 199] on div at bounding box center [256, 189] width 50 height 50
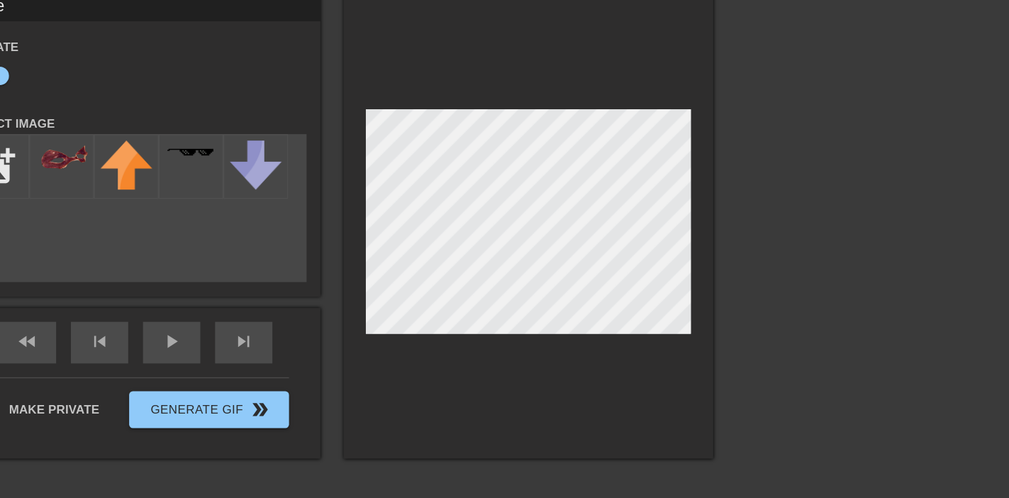
click at [213, 187] on img at bounding box center [206, 180] width 40 height 23
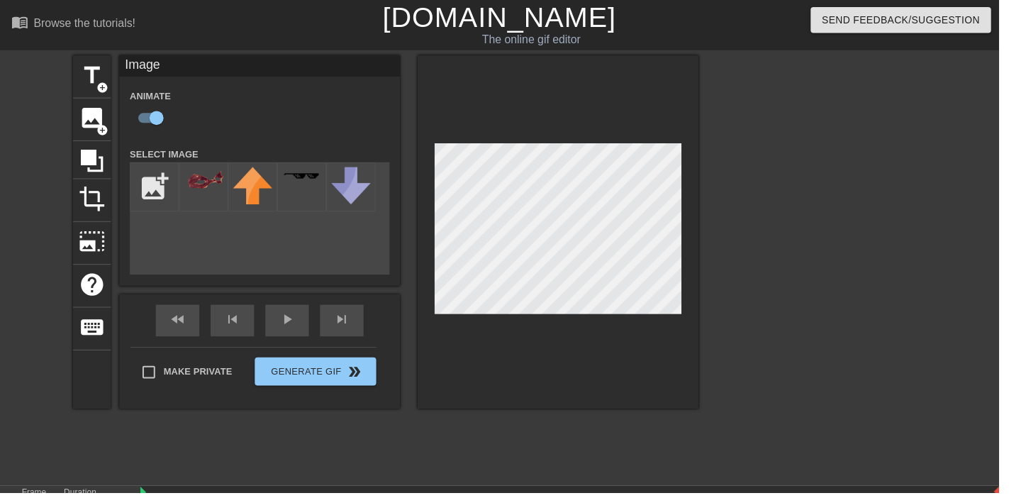
click at [304, 320] on div "fast_rewind skip_previous play_arrow skip_next" at bounding box center [262, 323] width 231 height 53
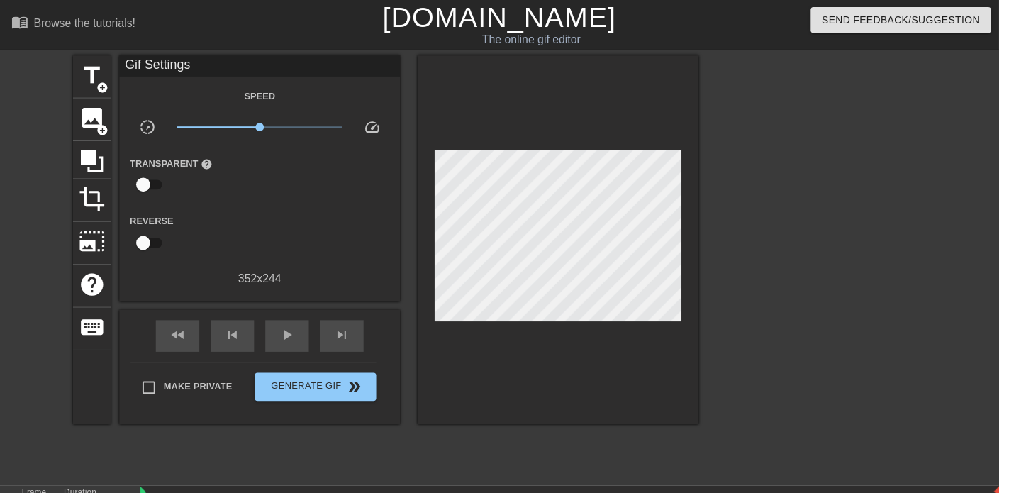
click at [288, 344] on span "play_arrow" at bounding box center [290, 338] width 17 height 17
click at [298, 347] on div "pause" at bounding box center [290, 339] width 44 height 32
click at [287, 345] on span "play_arrow" at bounding box center [290, 338] width 17 height 17
click at [287, 345] on span "pause" at bounding box center [290, 338] width 17 height 17
click at [296, 340] on span "play_arrow" at bounding box center [290, 338] width 17 height 17
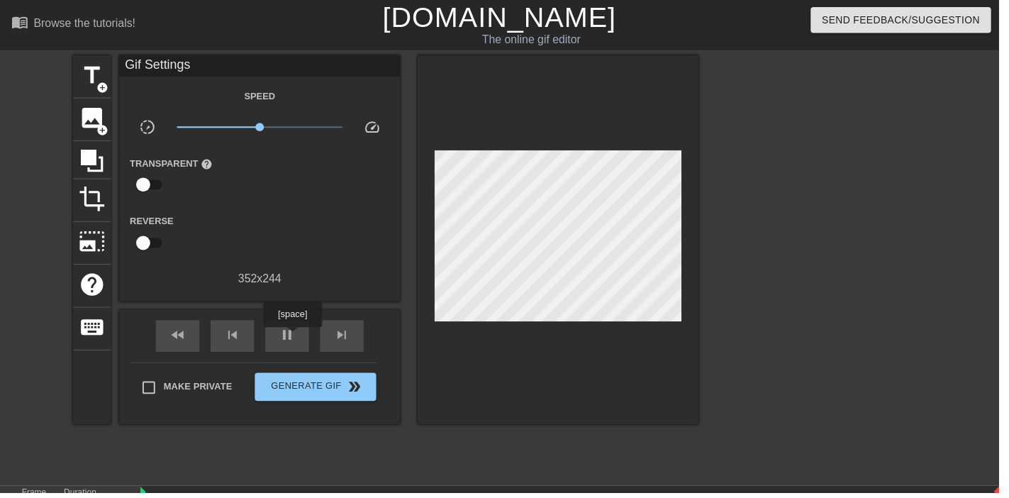
click at [289, 348] on div "pause" at bounding box center [290, 339] width 44 height 32
click at [294, 343] on span "play_arrow" at bounding box center [290, 338] width 17 height 17
click at [298, 350] on div "pause" at bounding box center [290, 339] width 44 height 32
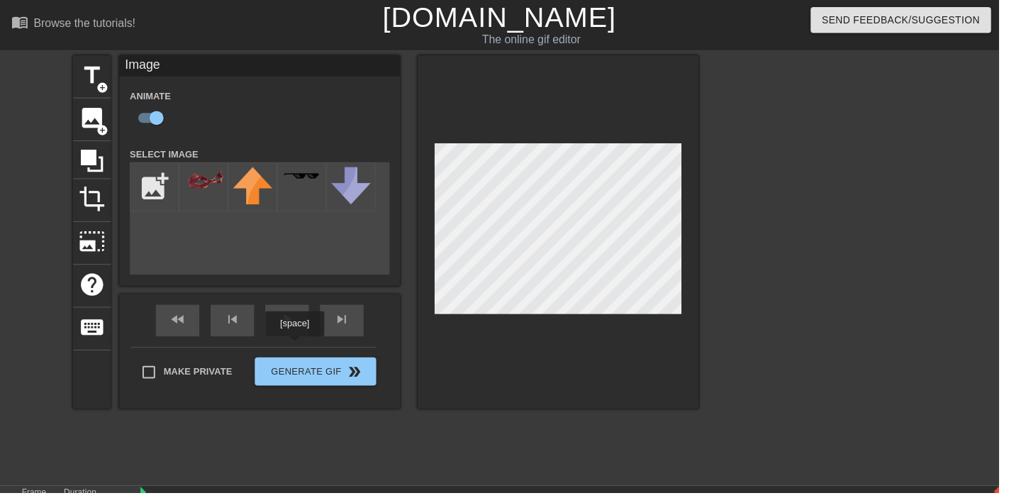
click at [303, 327] on div "play_arrow" at bounding box center [290, 324] width 44 height 32
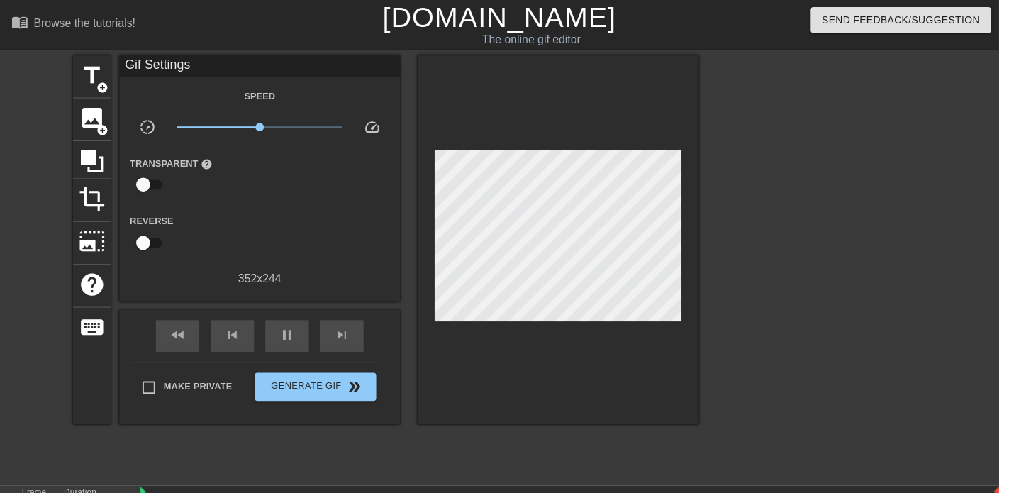
click at [279, 340] on div "pause" at bounding box center [290, 339] width 44 height 32
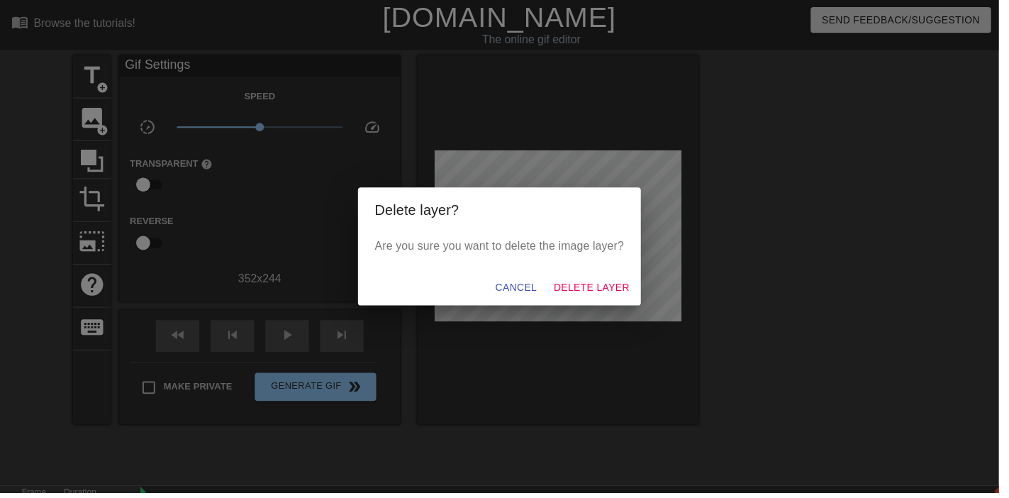
click at [606, 353] on div "Delete layer? Are you sure you want to delete the image layer? Cancel Delete La…" at bounding box center [504, 249] width 1009 height 498
click at [611, 299] on span "Delete Layer" at bounding box center [598, 291] width 77 height 18
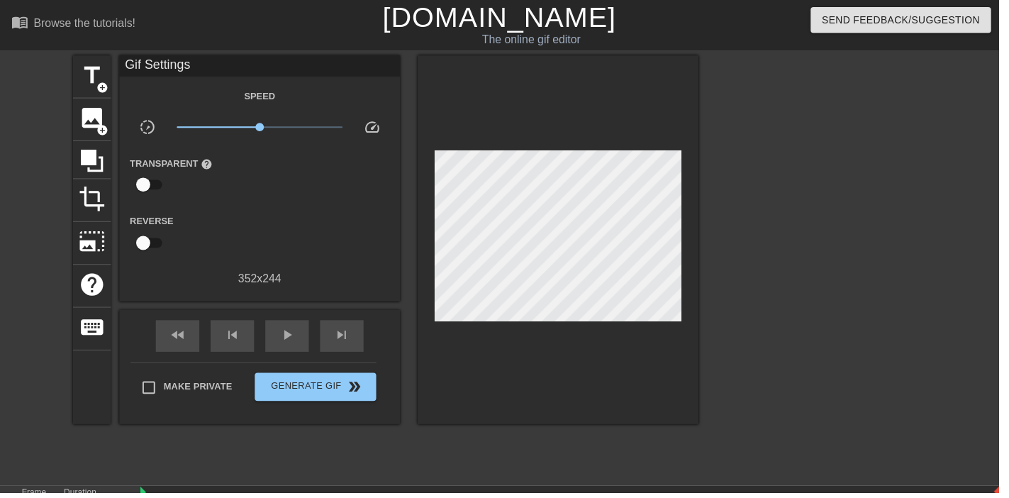
click at [105, 133] on span "add_circle" at bounding box center [103, 132] width 12 height 12
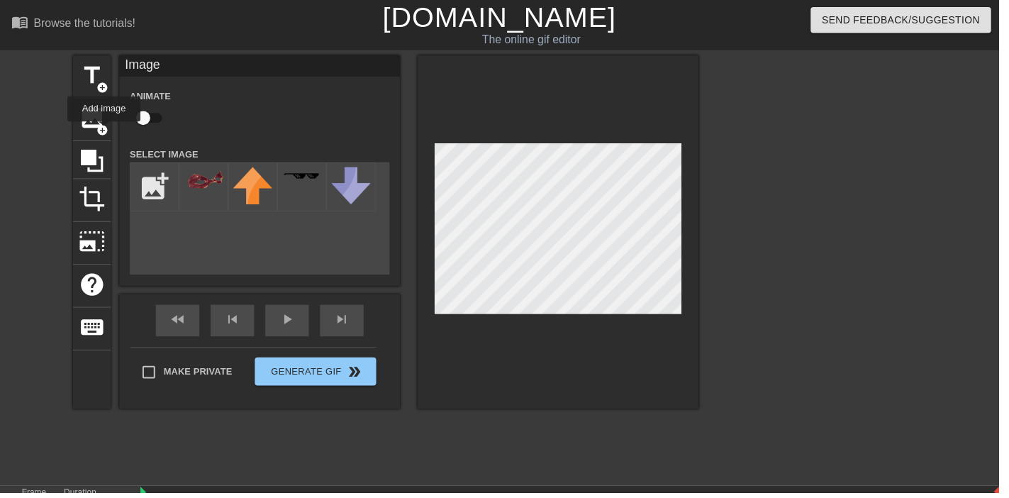
click at [162, 175] on input "file" at bounding box center [156, 189] width 48 height 48
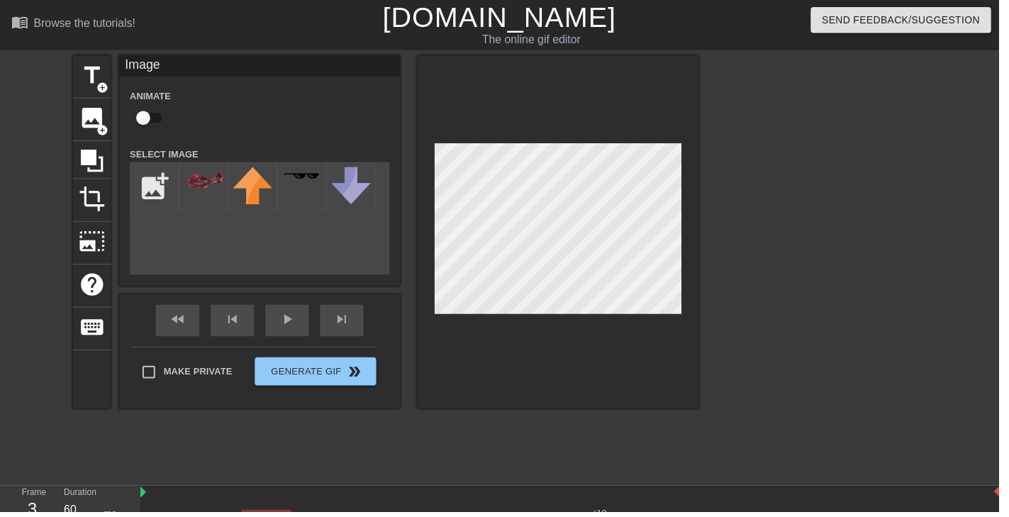
type input "C:\fakepath\dcm864t-ae0fe907-1a9a-4698-ad1a-4054a8b36089.png"
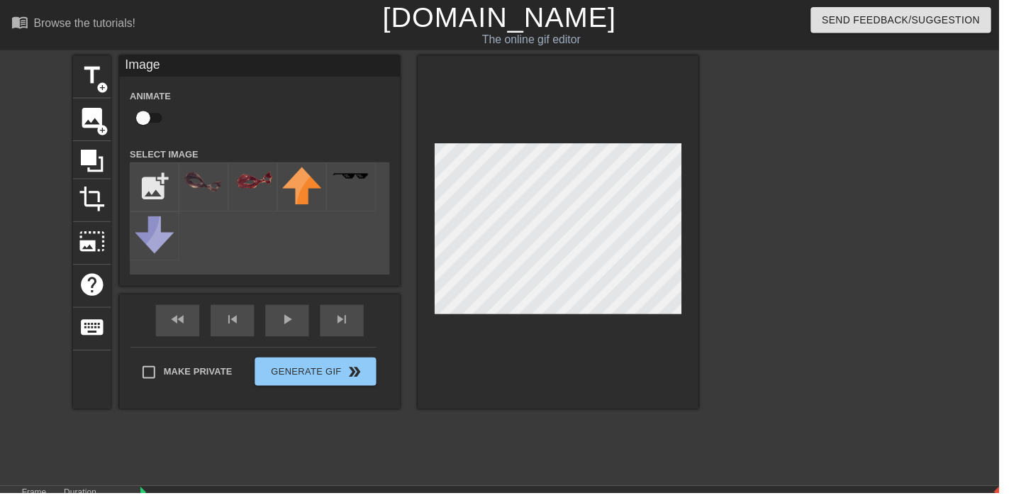
click at [233, 176] on div at bounding box center [256, 189] width 50 height 50
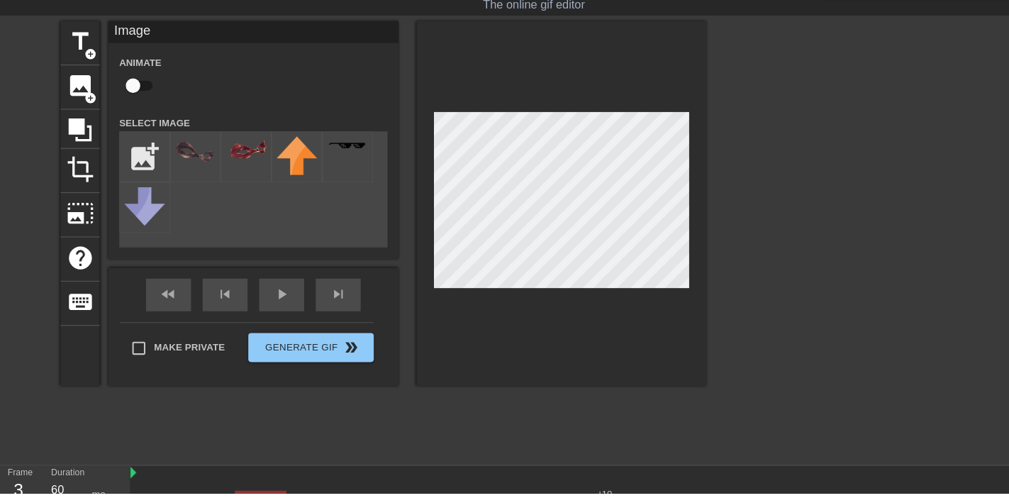
scroll to position [62, 0]
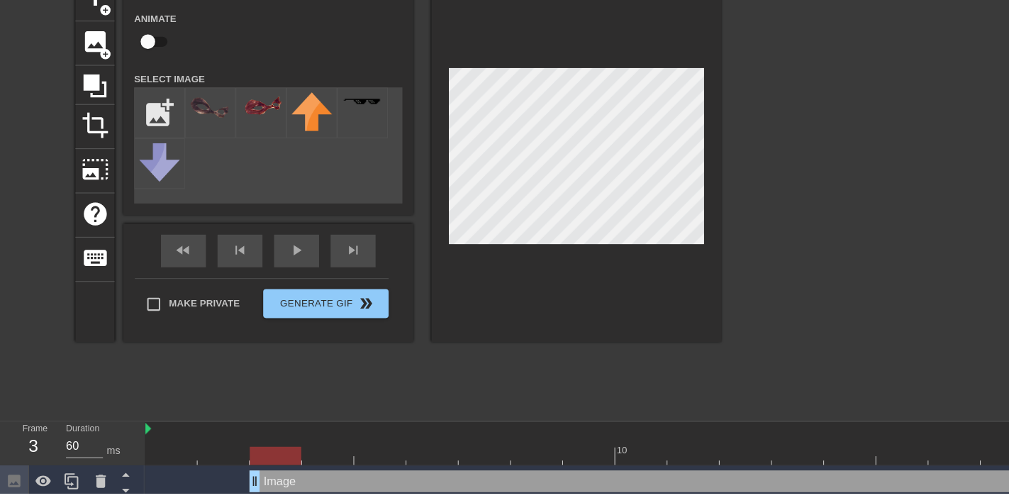
click at [105, 484] on icon at bounding box center [98, 486] width 17 height 17
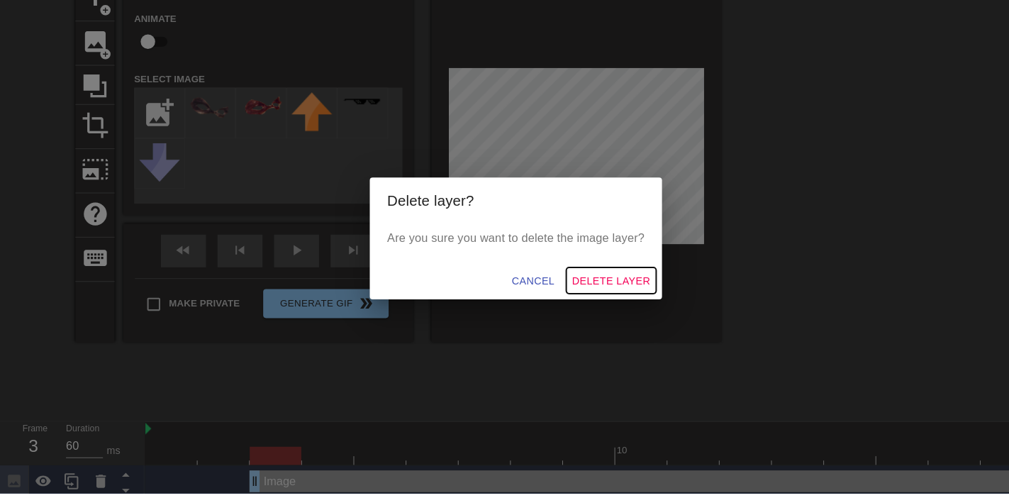
click at [614, 290] on span "Delete Layer" at bounding box center [598, 291] width 77 height 18
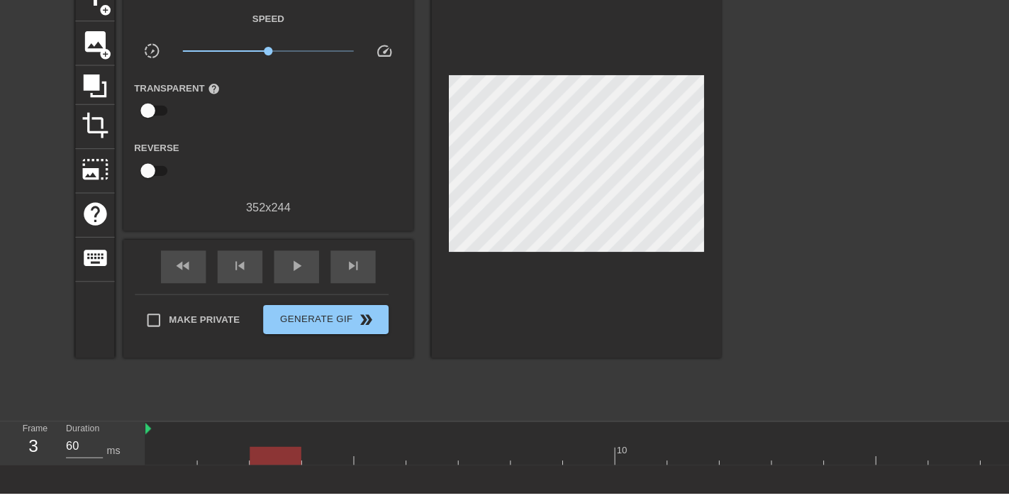
click at [106, 56] on span "image" at bounding box center [92, 56] width 27 height 27
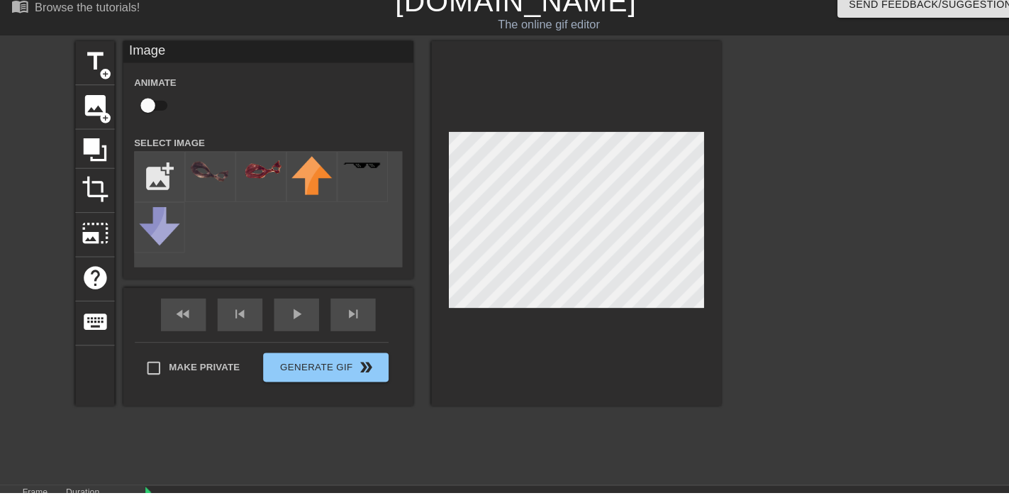
scroll to position [0, 0]
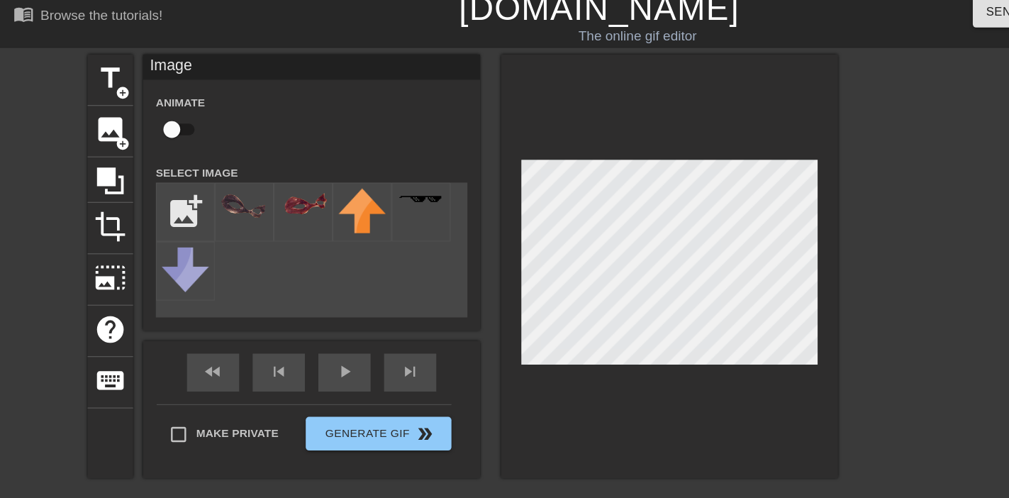
click at [148, 118] on input "checkbox" at bounding box center [144, 119] width 81 height 27
checkbox input "true"
click at [203, 187] on img at bounding box center [206, 184] width 40 height 30
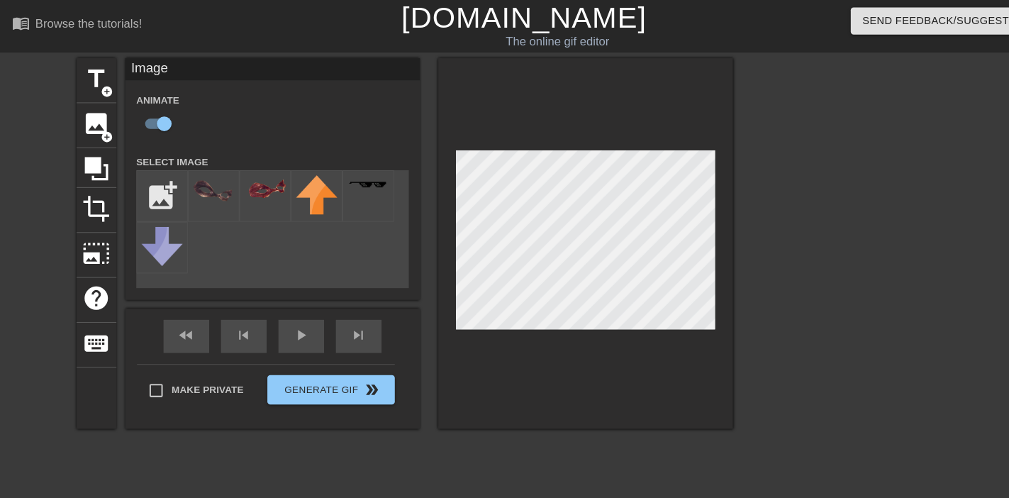
click at [96, 122] on span "image" at bounding box center [92, 119] width 27 height 27
click at [163, 112] on input "checkbox" at bounding box center [144, 119] width 81 height 27
checkbox input "true"
click at [154, 181] on input "file" at bounding box center [156, 189] width 48 height 48
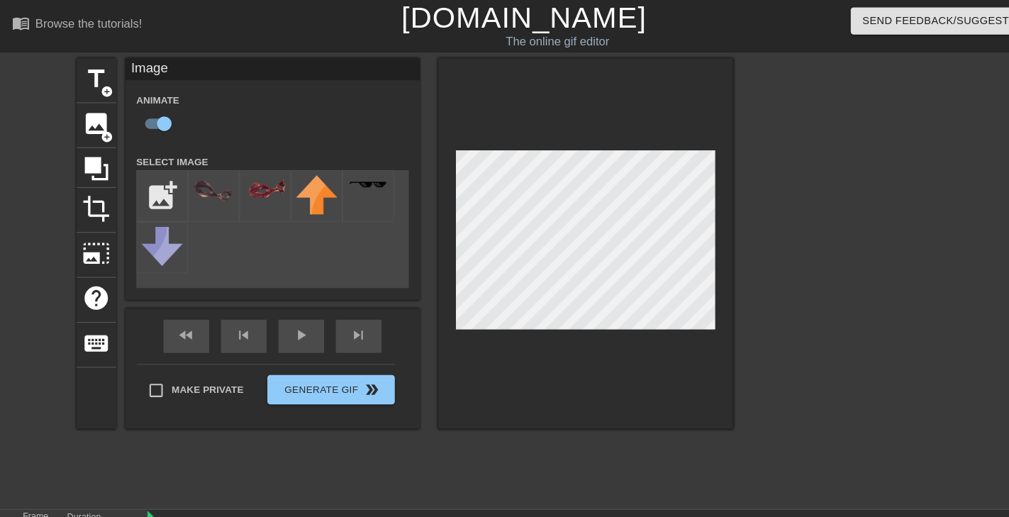
type input "C:\fakepath\vlc_20250821_041711 (1).png"
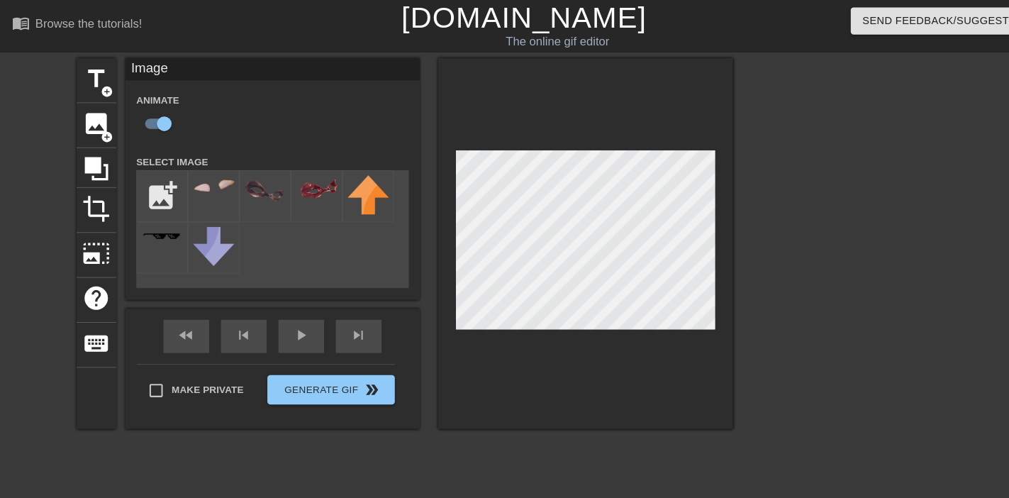
click at [202, 184] on div at bounding box center [206, 189] width 50 height 50
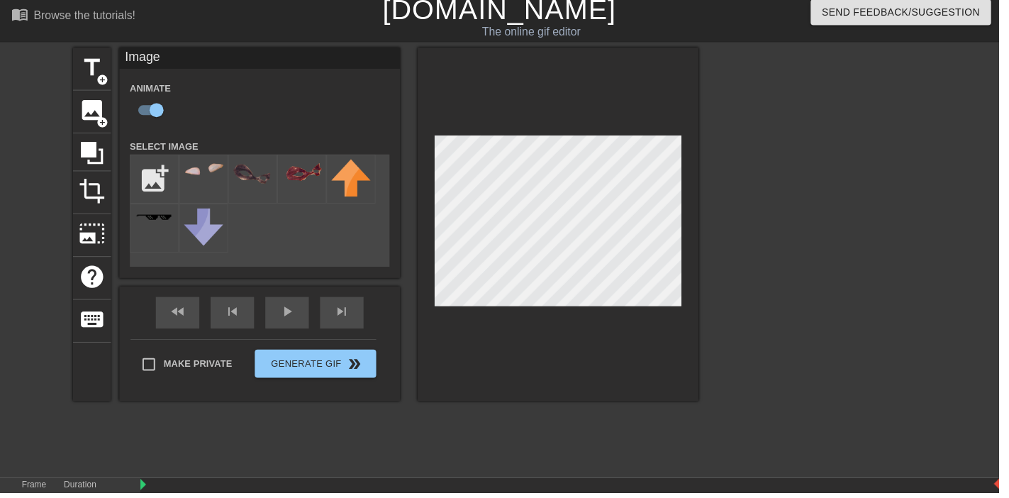
scroll to position [4, 0]
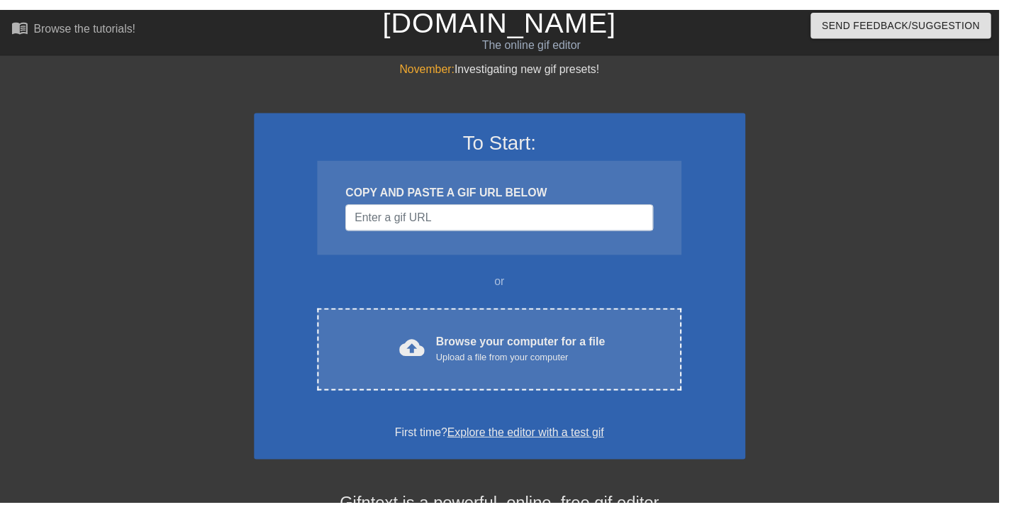
scroll to position [4, 0]
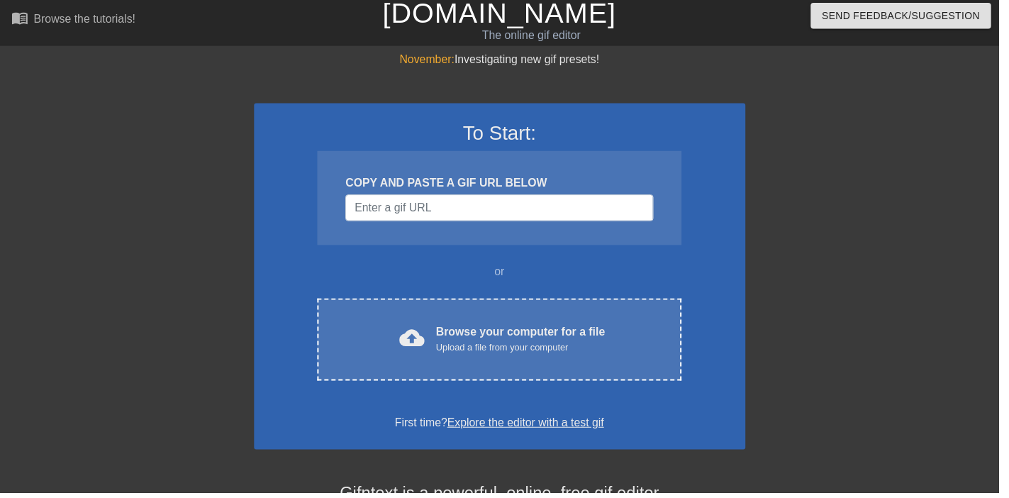
click at [575, 327] on div "Browse your computer for a file Upload a file from your computer" at bounding box center [525, 342] width 171 height 31
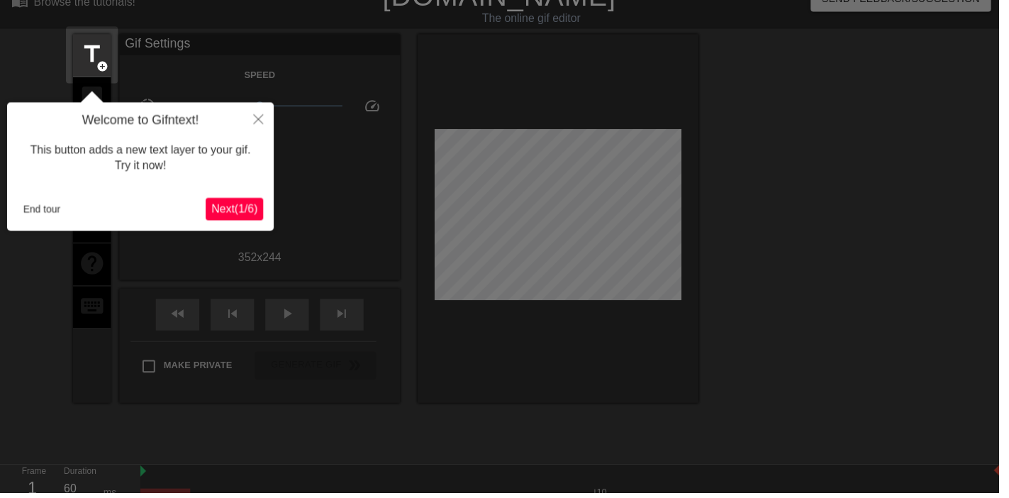
scroll to position [19, 0]
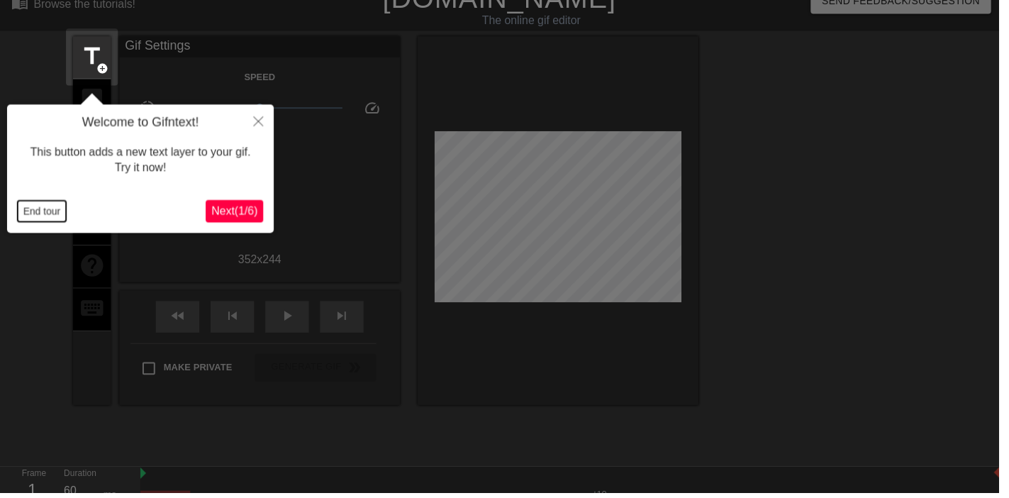
click at [48, 213] on button "End tour" at bounding box center [42, 213] width 49 height 21
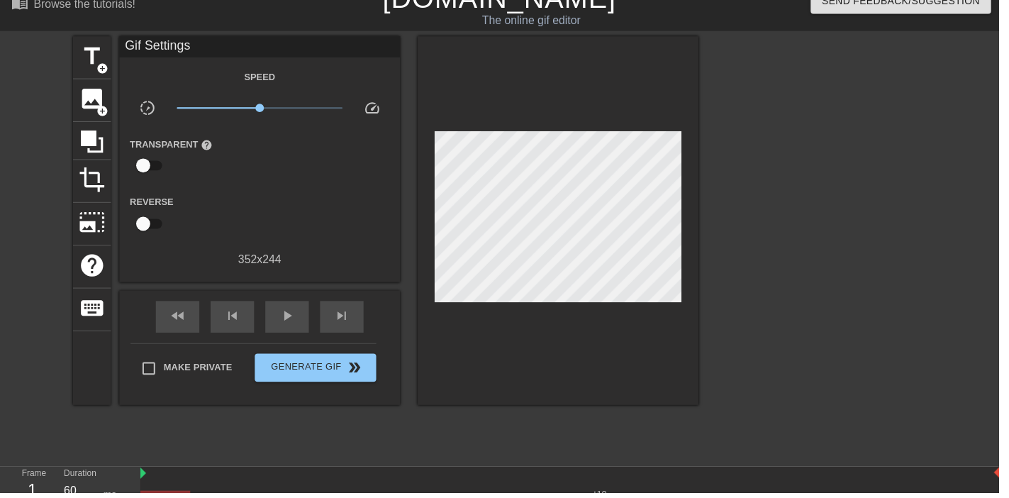
click at [74, 98] on div "image add_circle" at bounding box center [93, 101] width 38 height 43
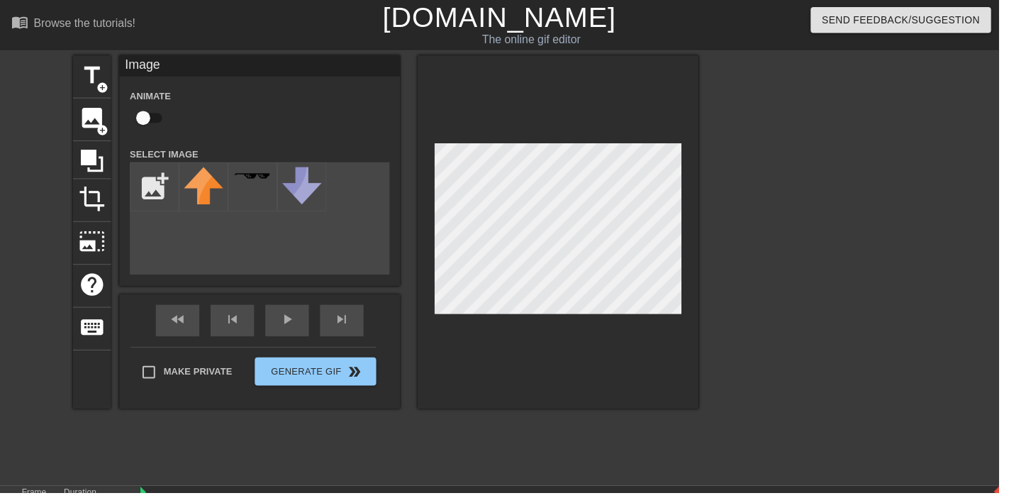
click at [143, 107] on input "checkbox" at bounding box center [144, 119] width 81 height 27
checkbox input "true"
click at [167, 178] on input "file" at bounding box center [156, 189] width 48 height 48
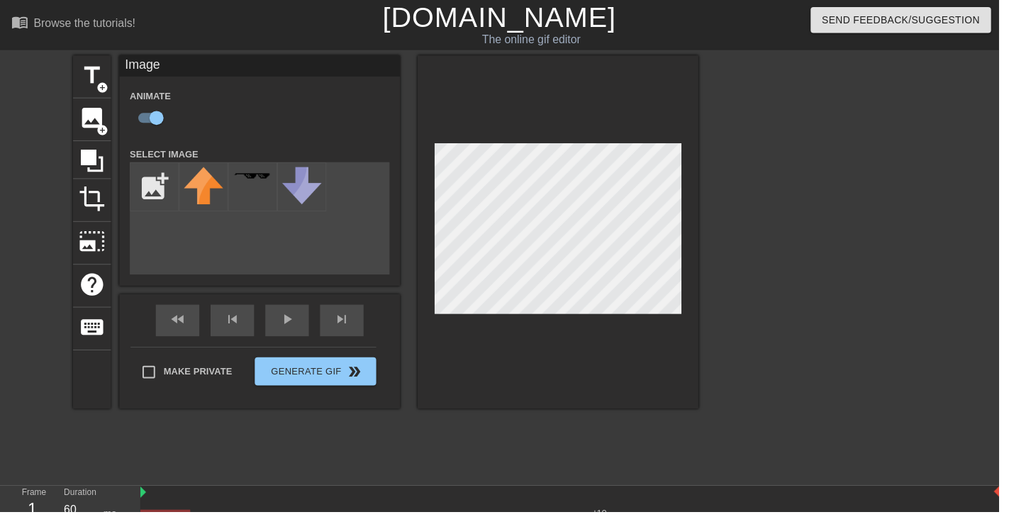
type input "C:\fakepath\dcm864t-ae0fe907-1a9a-4698-ad1a-4054a8b36089.png"
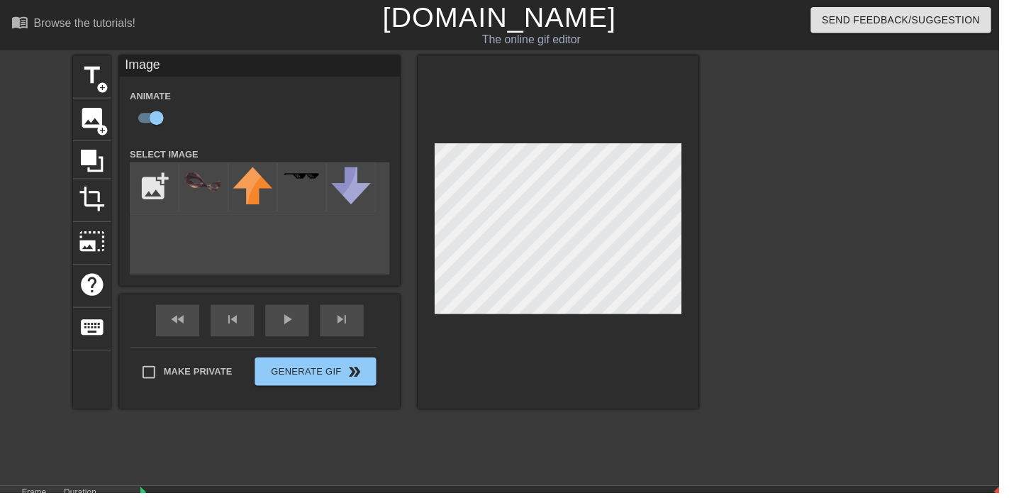
click at [209, 192] on img at bounding box center [206, 184] width 40 height 30
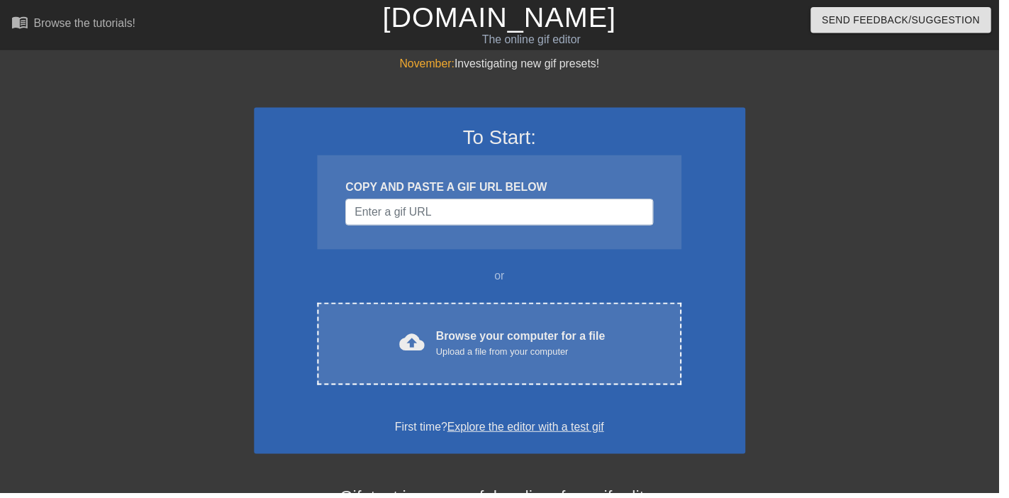
click at [538, 345] on div "Browse your computer for a file Upload a file from your computer" at bounding box center [525, 346] width 171 height 31
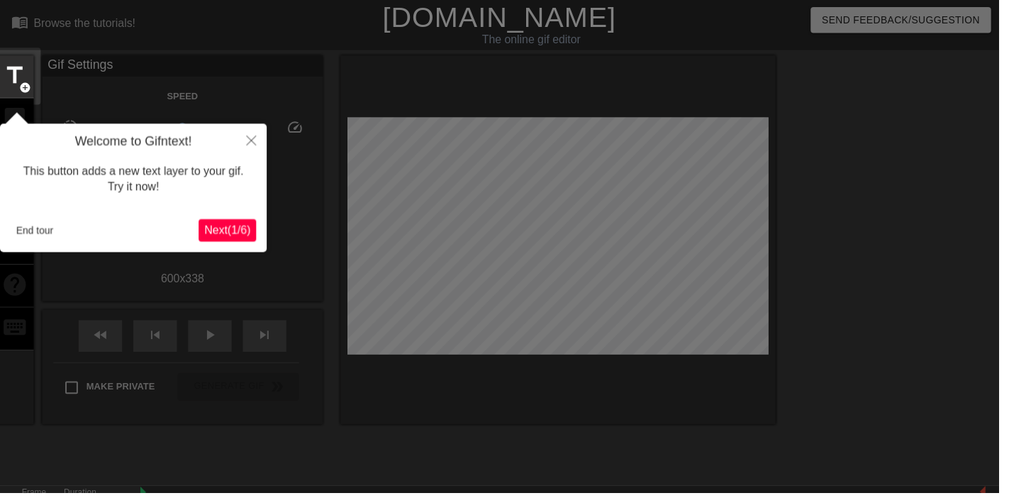
scroll to position [34, 0]
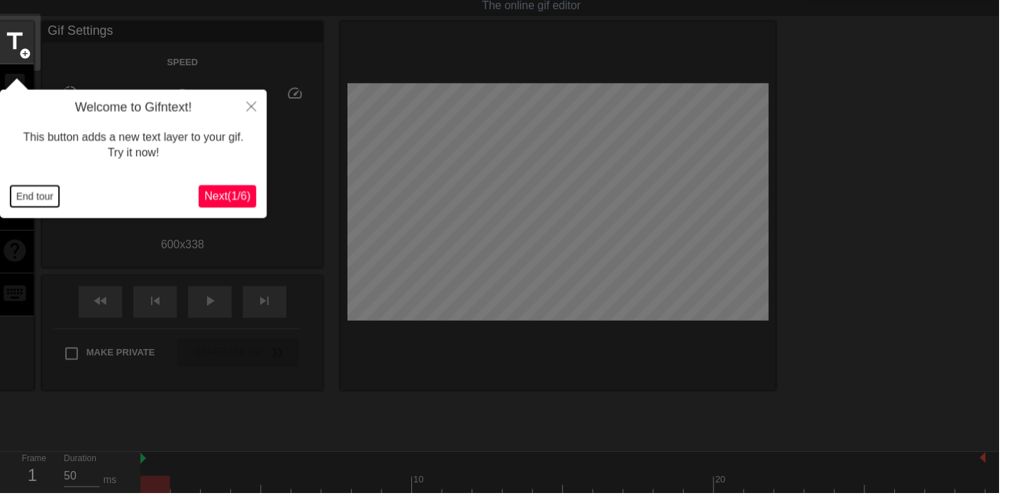
click at [42, 189] on button "End tour" at bounding box center [35, 198] width 49 height 21
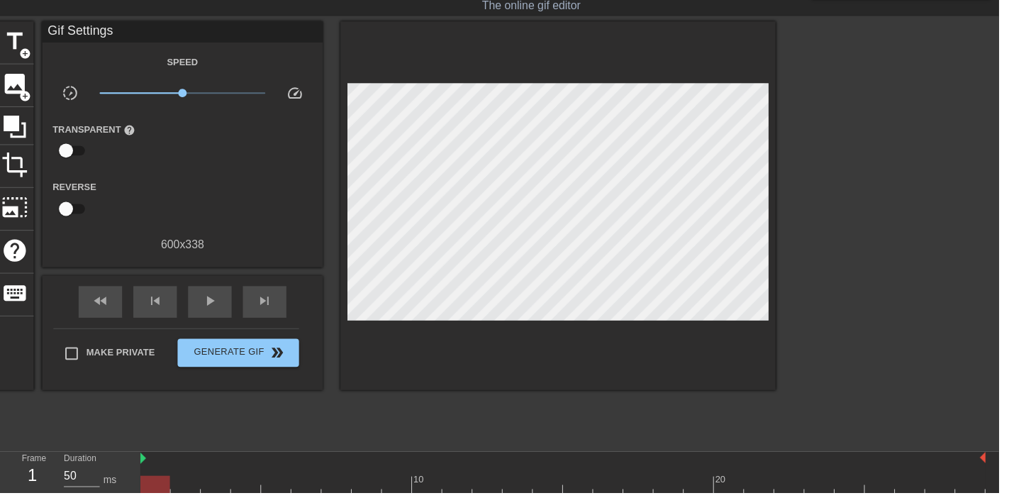
click at [9, 79] on span "image" at bounding box center [14, 85] width 27 height 27
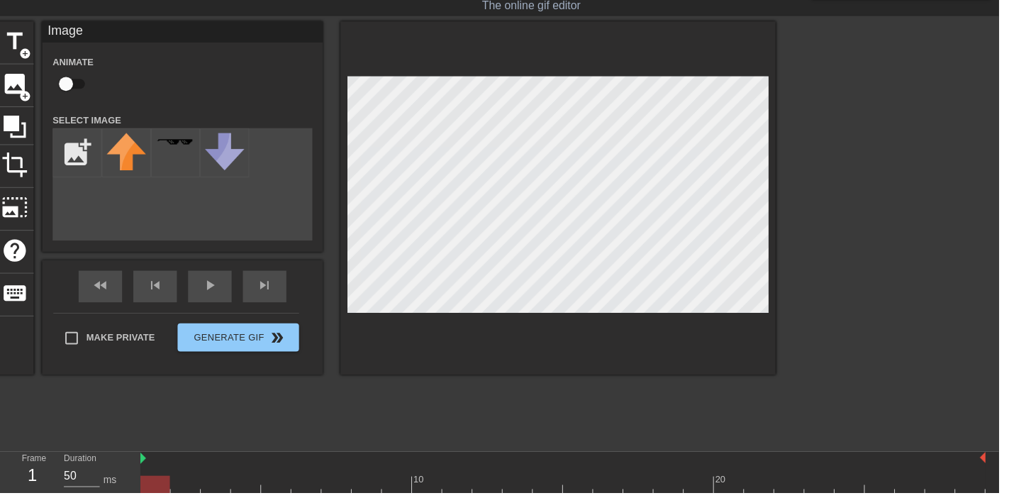
scroll to position [0, 0]
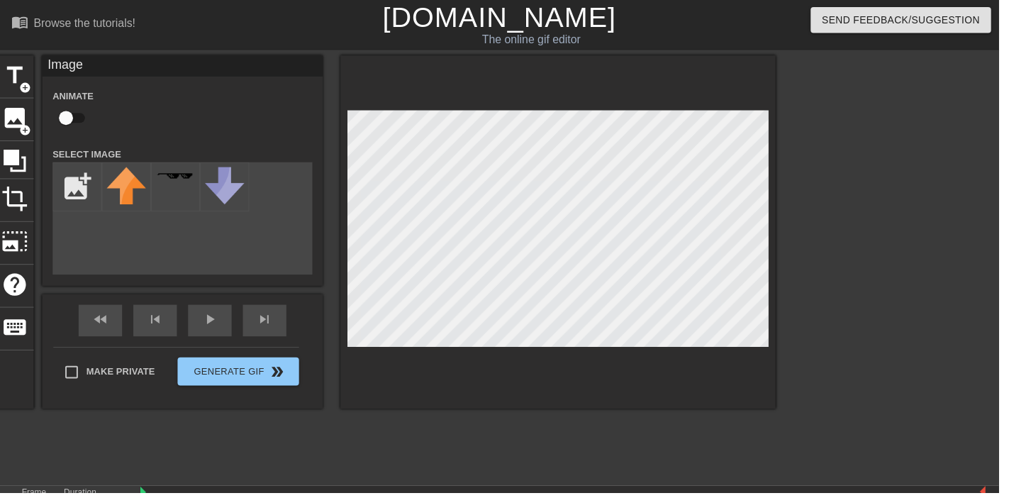
click at [72, 120] on input "checkbox" at bounding box center [66, 119] width 81 height 27
checkbox input "true"
click at [79, 184] on input "file" at bounding box center [78, 189] width 48 height 48
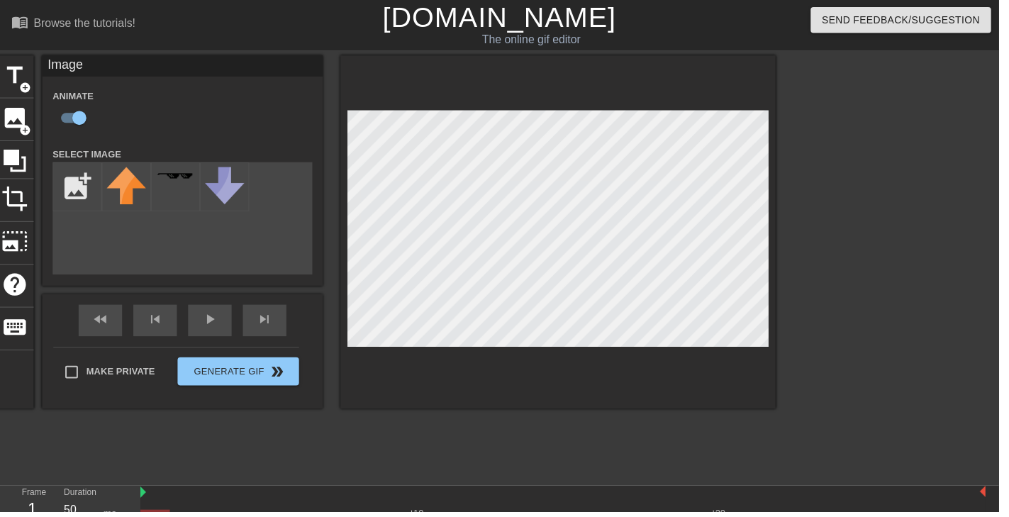
type input "C:\fakepath\splatoon_2__pearl_cosplay_by_karensaurus_123_dcm864b-350t (1).png"
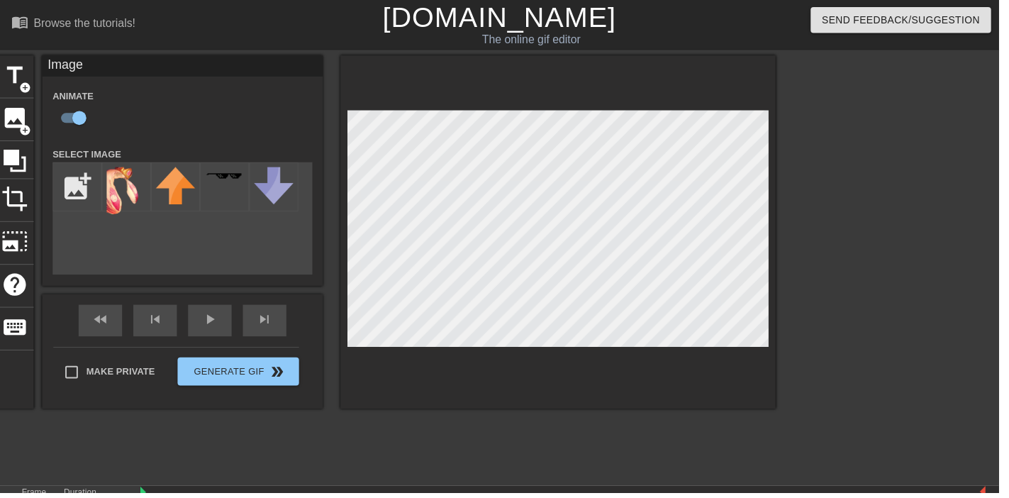
click at [126, 189] on img at bounding box center [128, 194] width 40 height 50
click at [6, 196] on span "crop" at bounding box center [14, 200] width 27 height 27
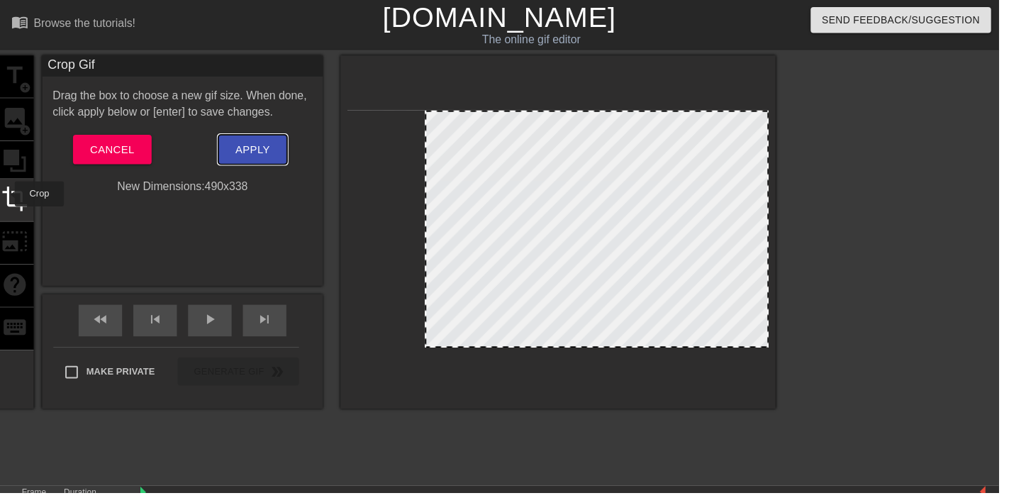
click at [252, 160] on button "Apply" at bounding box center [255, 151] width 69 height 30
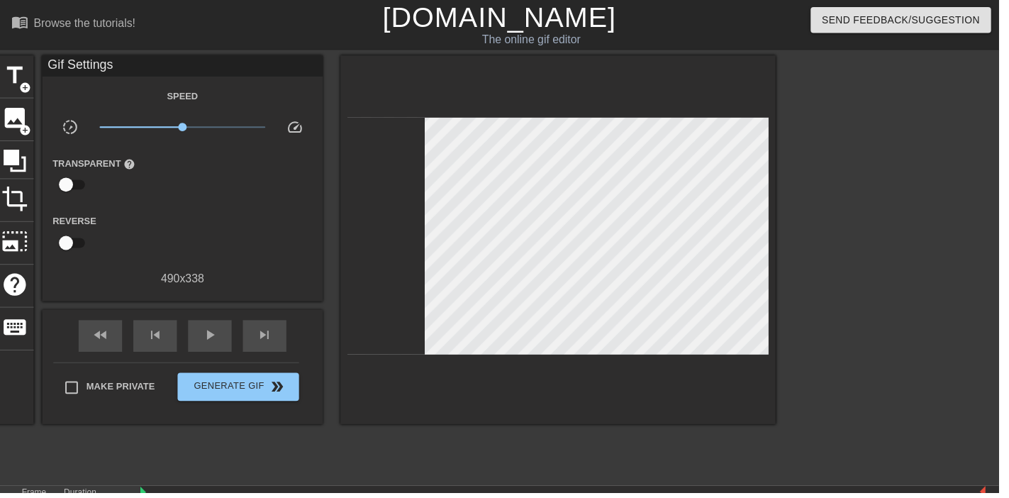
click at [212, 332] on span "play_arrow" at bounding box center [212, 338] width 17 height 17
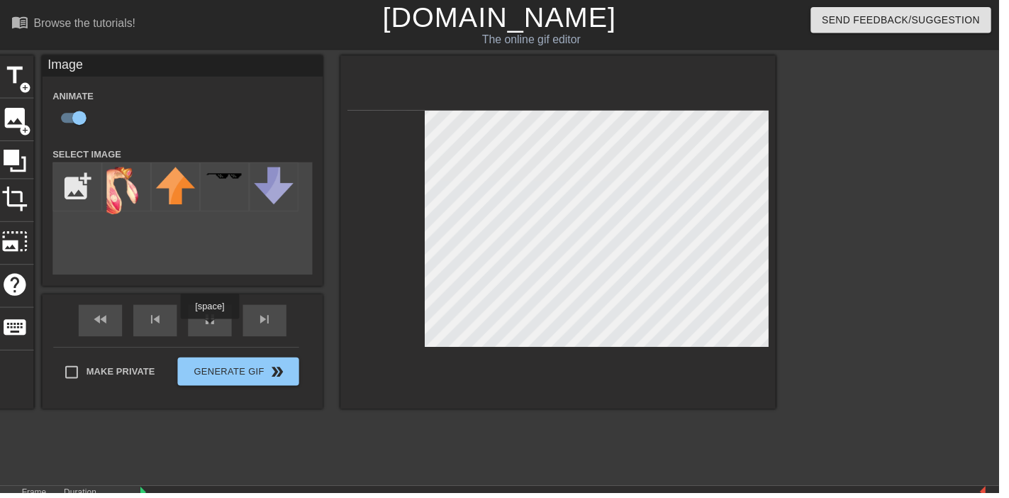
click at [936, 253] on div at bounding box center [907, 269] width 213 height 426
